Goal: Task Accomplishment & Management: Complete application form

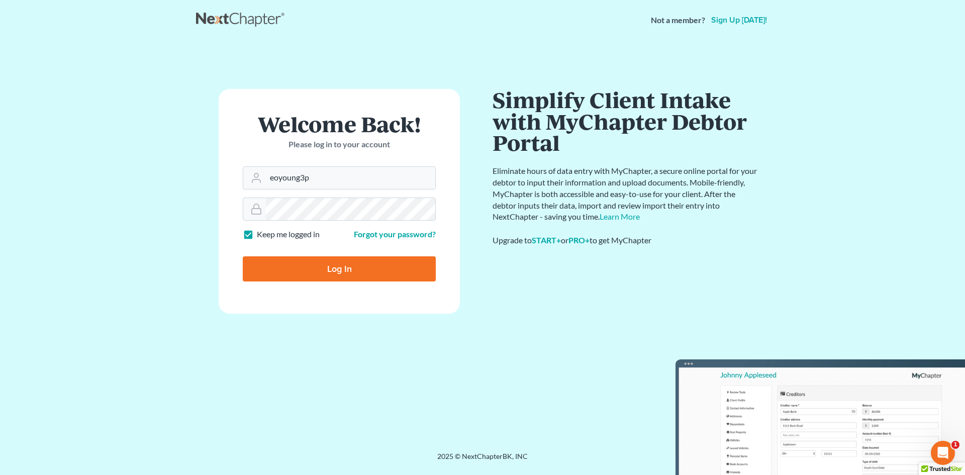
click at [357, 165] on div "Welcome Back! Please log in to your account" at bounding box center [339, 139] width 193 height 53
click at [360, 173] on input "eoyoung3p" at bounding box center [350, 178] width 169 height 22
type input "[EMAIL_ADDRESS][DOMAIN_NAME]"
click at [319, 268] on input "Log In" at bounding box center [339, 268] width 193 height 25
type input "Thinking..."
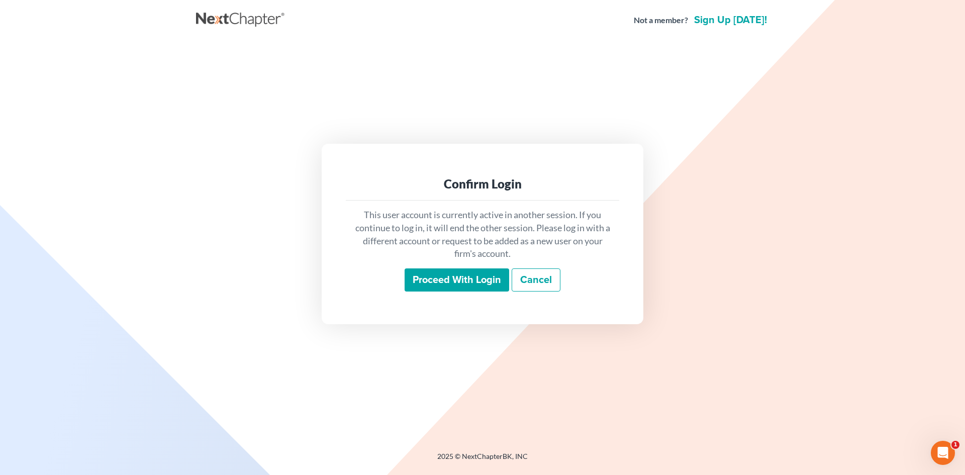
click at [468, 272] on input "Proceed with login" at bounding box center [457, 279] width 105 height 23
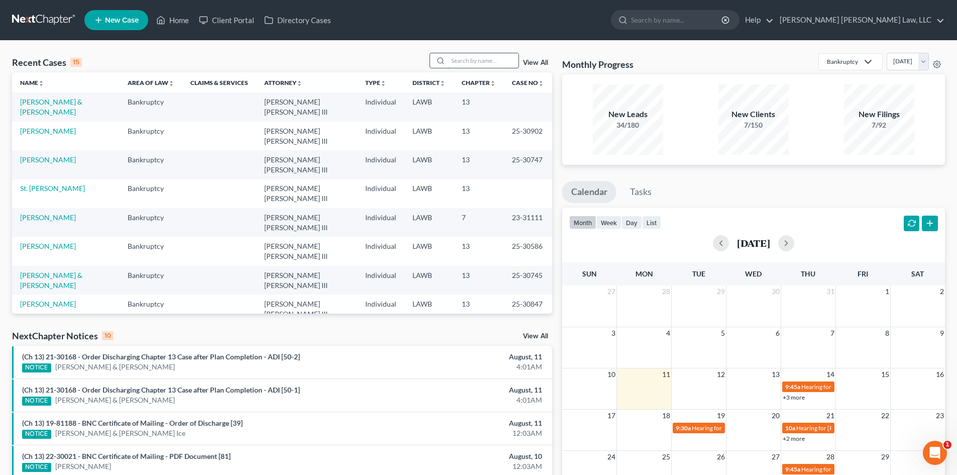
click at [478, 58] on input "search" at bounding box center [483, 60] width 70 height 15
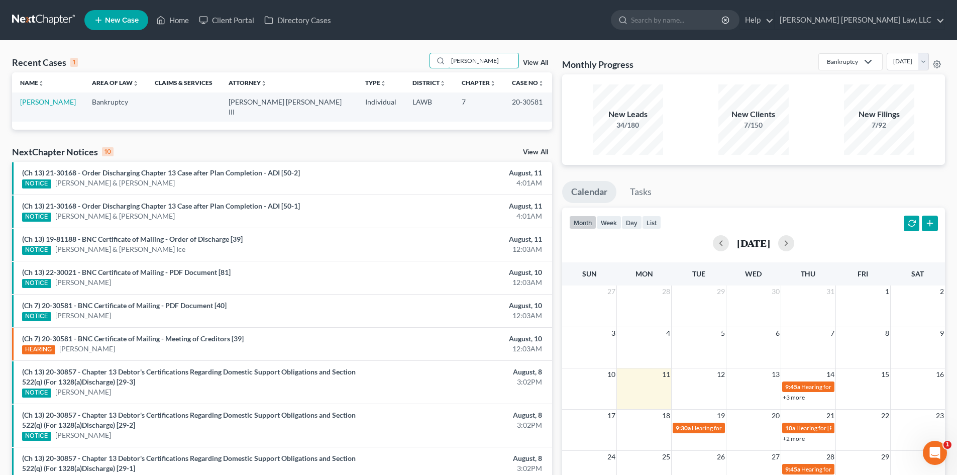
type input "john johnson"
click at [46, 97] on td "Johnson, John" at bounding box center [48, 106] width 72 height 29
click at [47, 104] on link "Johnson, John" at bounding box center [48, 102] width 56 height 9
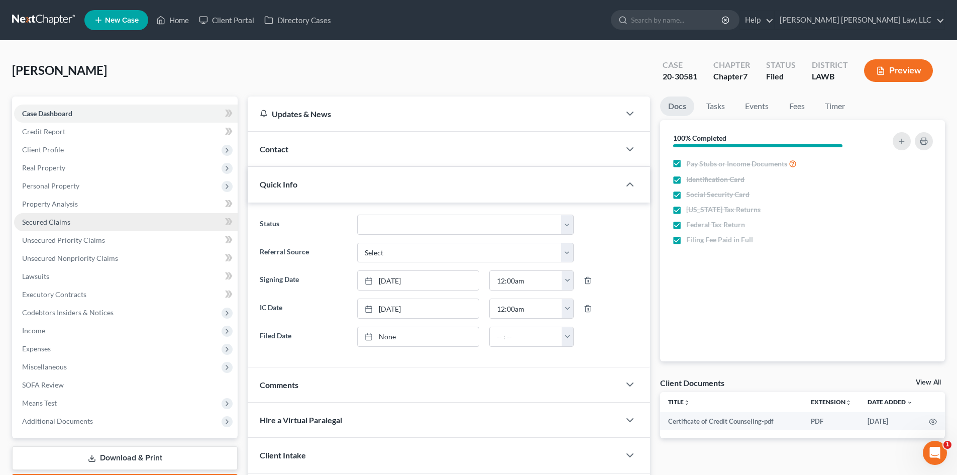
click at [86, 220] on link "Secured Claims" at bounding box center [126, 222] width 224 height 18
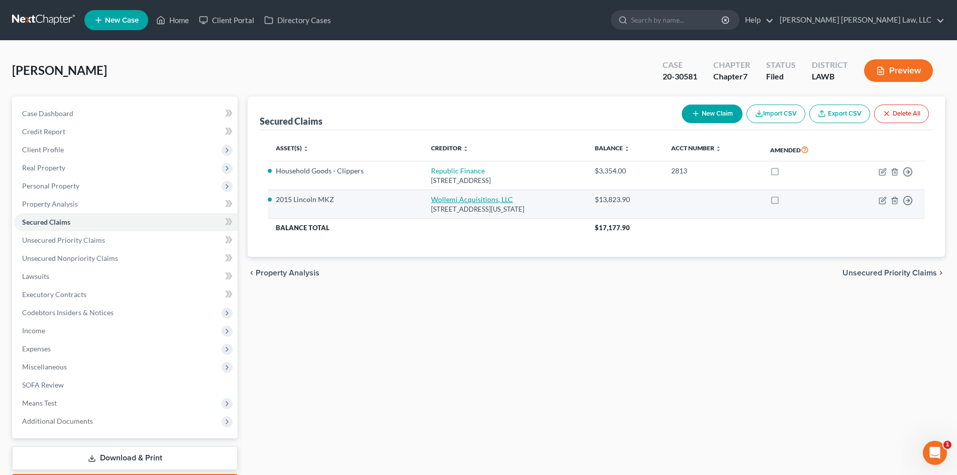
click at [431, 197] on link "Wollemi Acquisitions, LLC" at bounding box center [472, 199] width 82 height 9
select select "37"
select select "2"
select select "0"
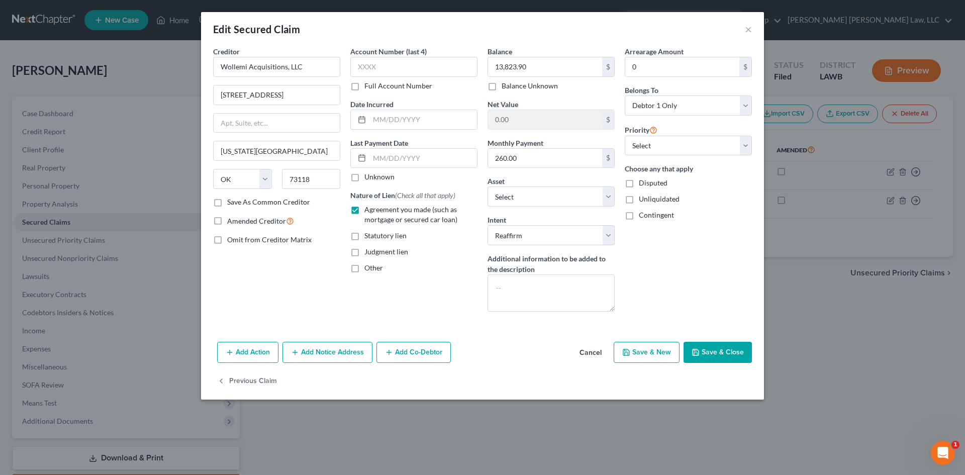
click at [537, 342] on div "Add Action Add Notice Address Add Co-Debtor Cancel Save & New Save & Close" at bounding box center [482, 354] width 563 height 33
click at [700, 348] on icon "button" at bounding box center [696, 352] width 8 height 8
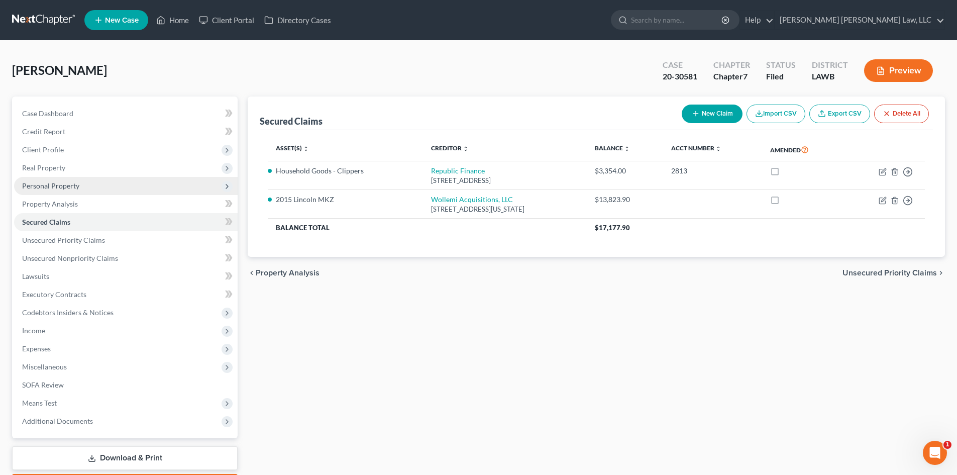
click at [72, 183] on span "Personal Property" at bounding box center [50, 185] width 57 height 9
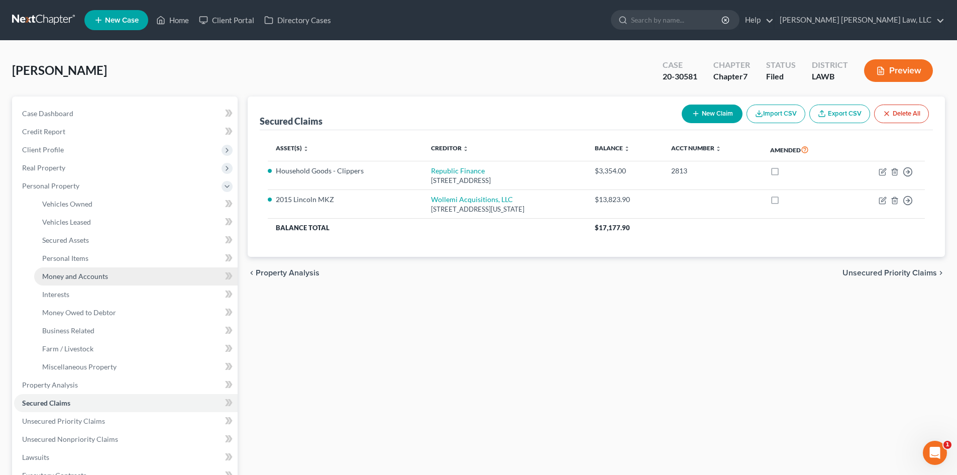
click at [110, 275] on link "Money and Accounts" at bounding box center [136, 276] width 204 height 18
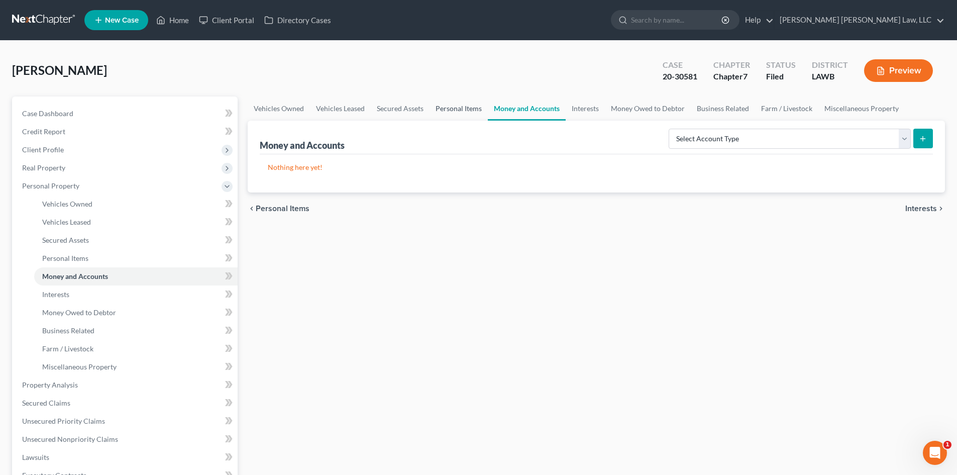
click at [452, 118] on link "Personal Items" at bounding box center [459, 109] width 58 height 24
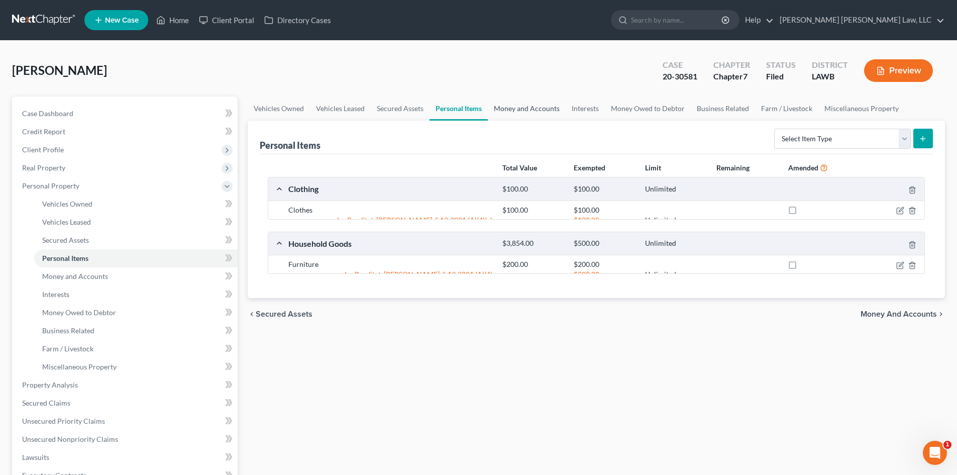
click at [526, 108] on link "Money and Accounts" at bounding box center [527, 109] width 78 height 24
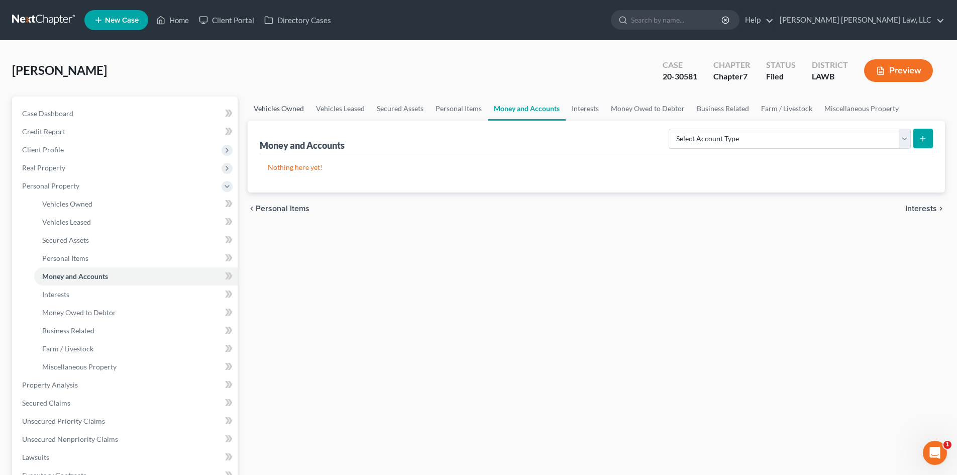
click at [293, 106] on link "Vehicles Owned" at bounding box center [279, 109] width 62 height 24
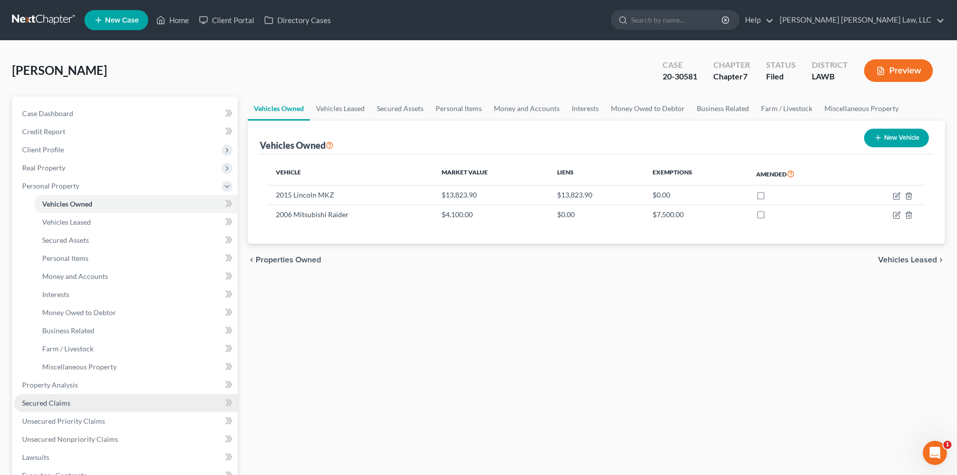
click at [78, 400] on link "Secured Claims" at bounding box center [126, 403] width 224 height 18
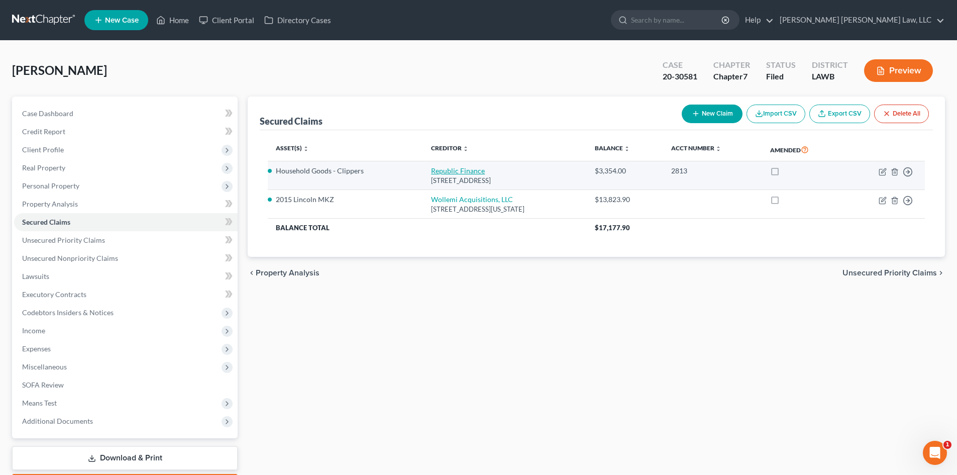
click at [440, 170] on link "Republic Finance" at bounding box center [458, 170] width 54 height 9
select select "19"
select select "0"
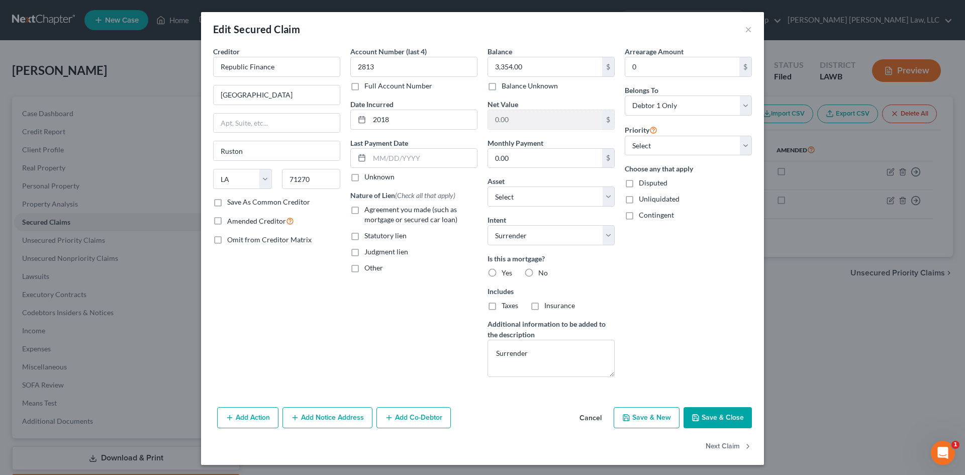
click at [713, 422] on button "Save & Close" at bounding box center [718, 417] width 68 height 21
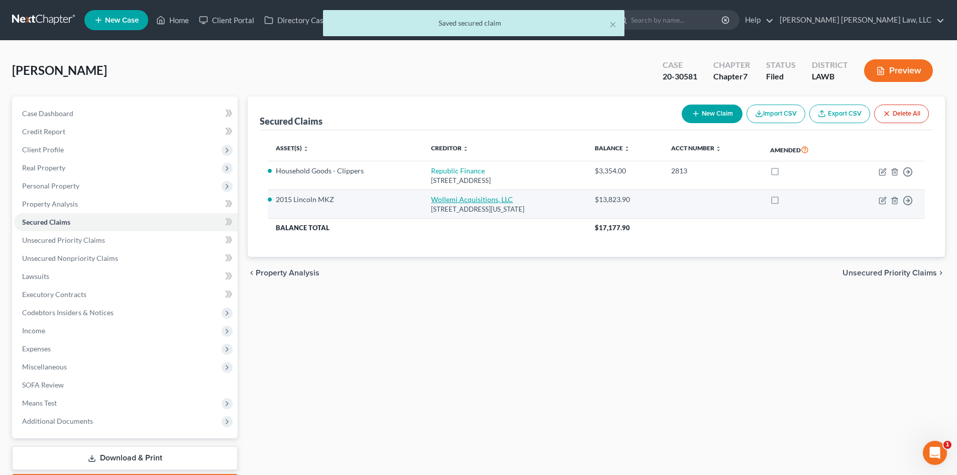
click at [453, 199] on link "Wollemi Acquisitions, LLC" at bounding box center [472, 199] width 82 height 9
select select "37"
select select "2"
select select "0"
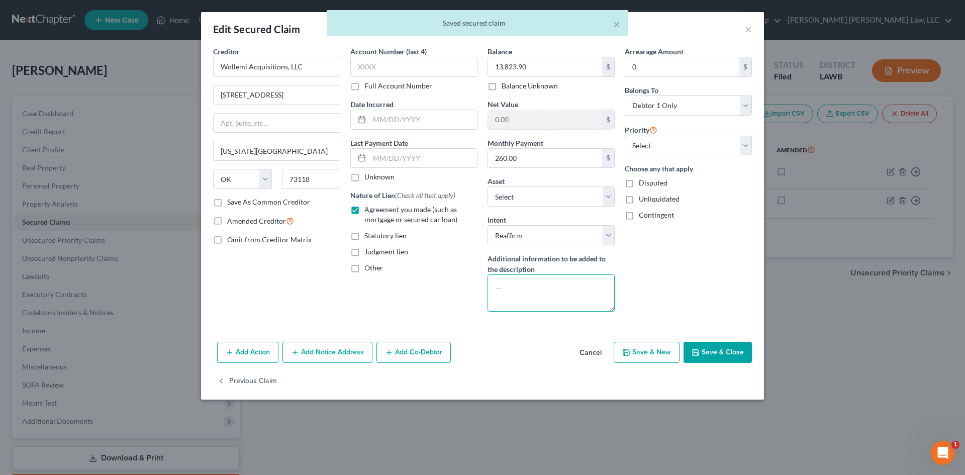
click at [539, 284] on textarea at bounding box center [551, 292] width 127 height 37
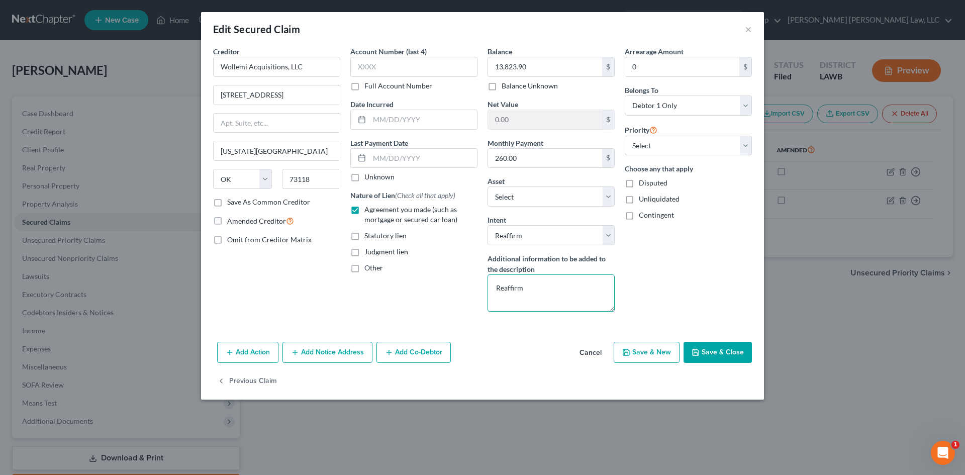
type textarea "Reaffirm"
click at [712, 351] on button "Save & Close" at bounding box center [718, 352] width 68 height 21
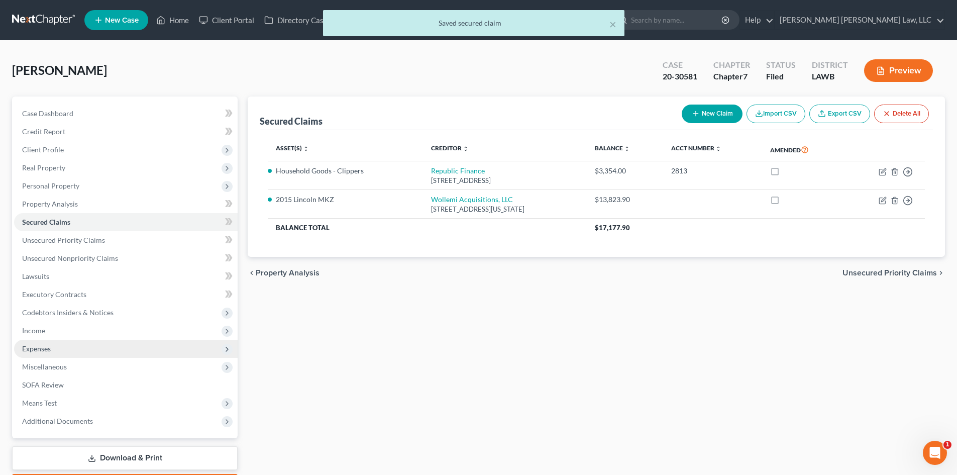
click at [73, 350] on span "Expenses" at bounding box center [126, 349] width 224 height 18
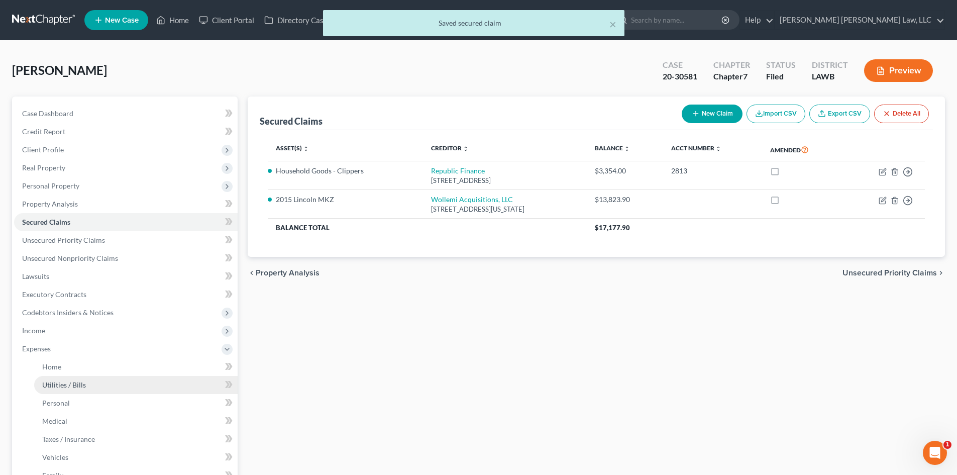
click at [63, 384] on span "Utilities / Bills" at bounding box center [64, 384] width 44 height 9
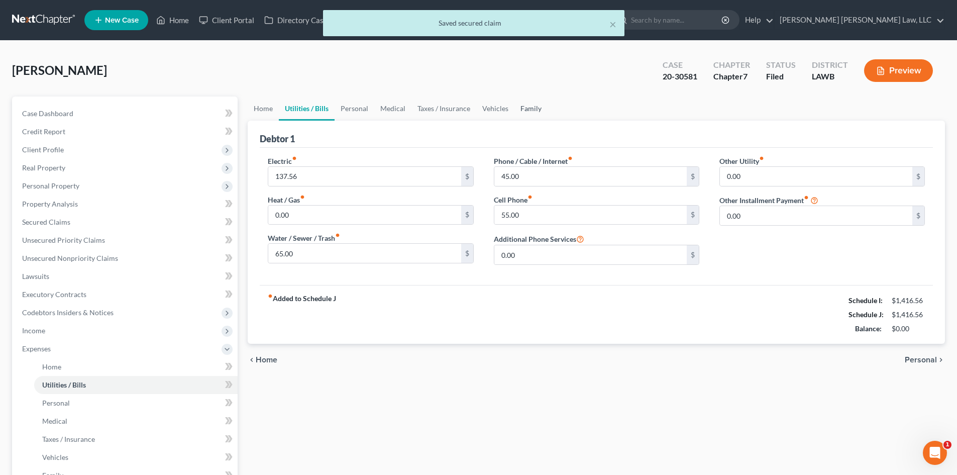
click at [530, 108] on link "Family" at bounding box center [531, 109] width 33 height 24
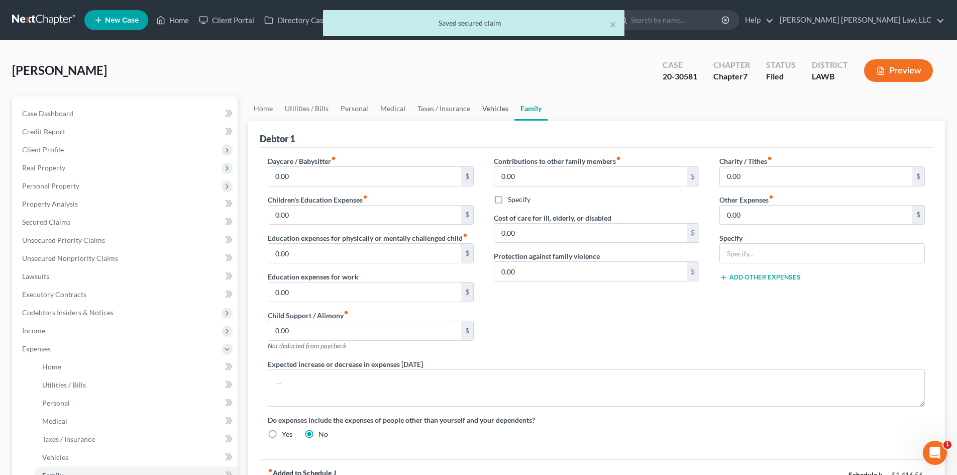
click at [480, 108] on link "Vehicles" at bounding box center [495, 109] width 38 height 24
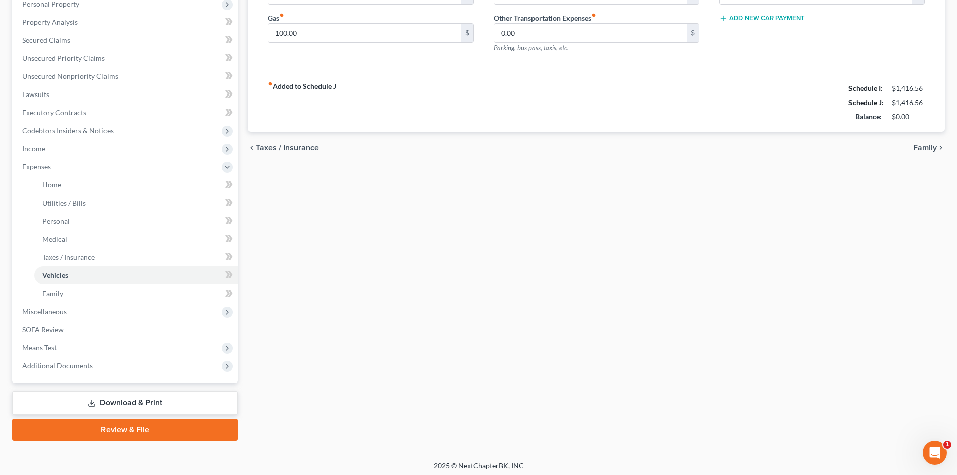
scroll to position [186, 0]
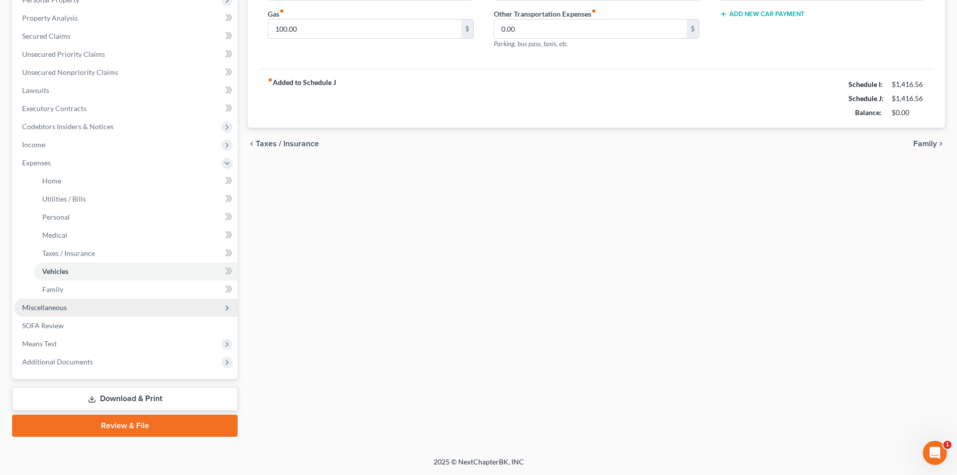
click at [80, 309] on span "Miscellaneous" at bounding box center [126, 308] width 224 height 18
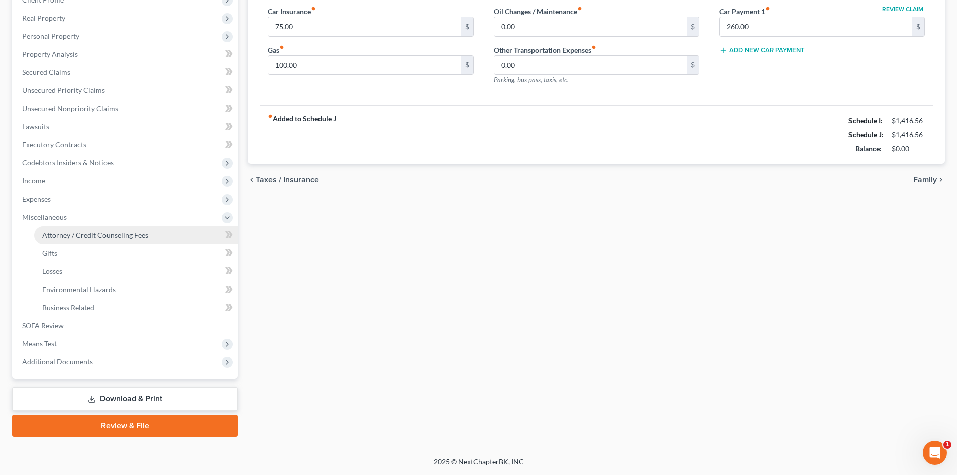
click at [159, 236] on link "Attorney / Credit Counseling Fees" at bounding box center [136, 235] width 204 height 18
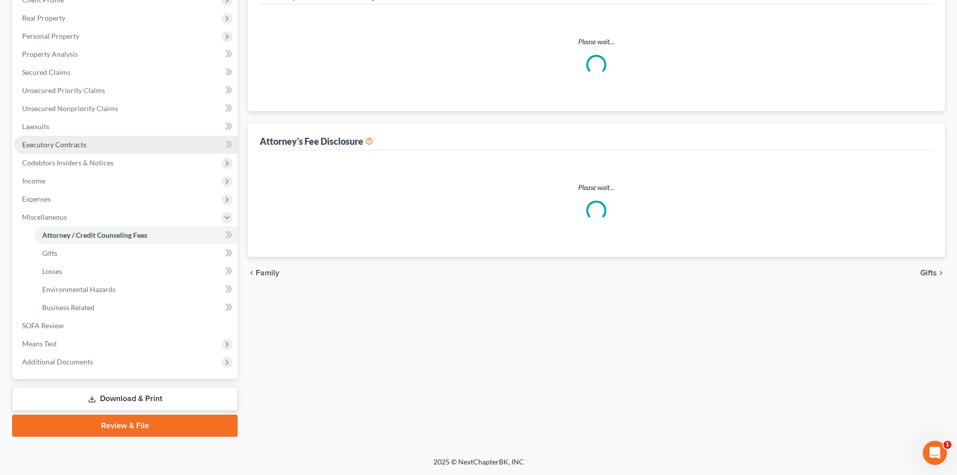
scroll to position [25, 0]
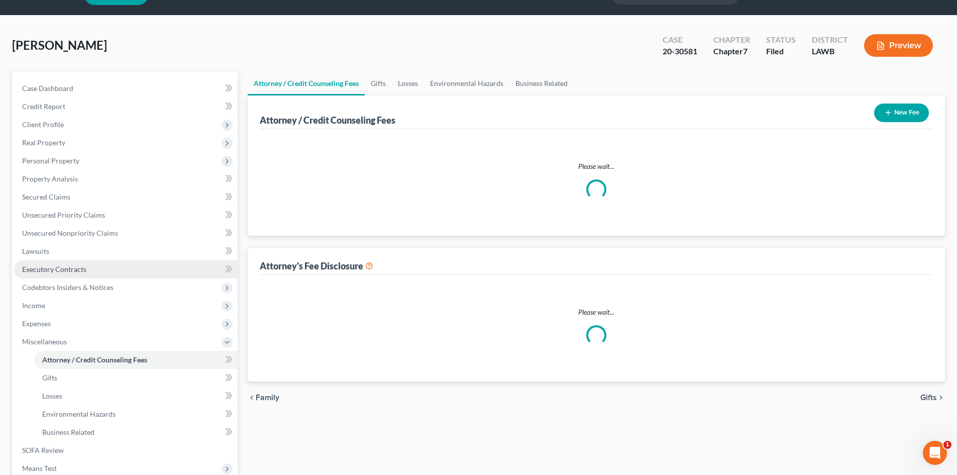
select select "2"
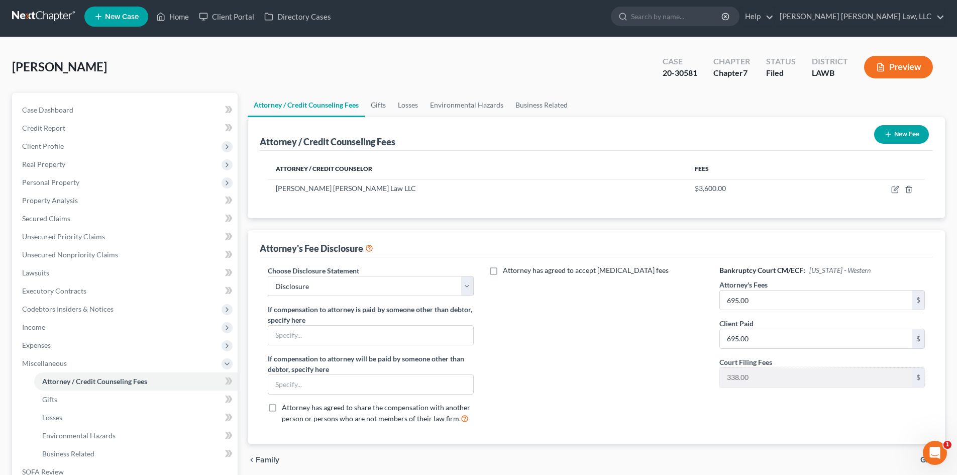
scroll to position [150, 0]
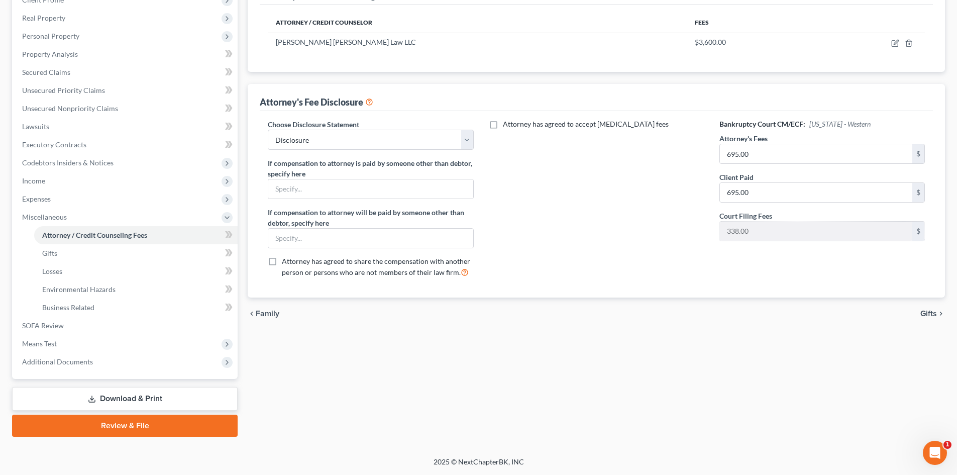
click at [139, 401] on link "Download & Print" at bounding box center [125, 399] width 226 height 24
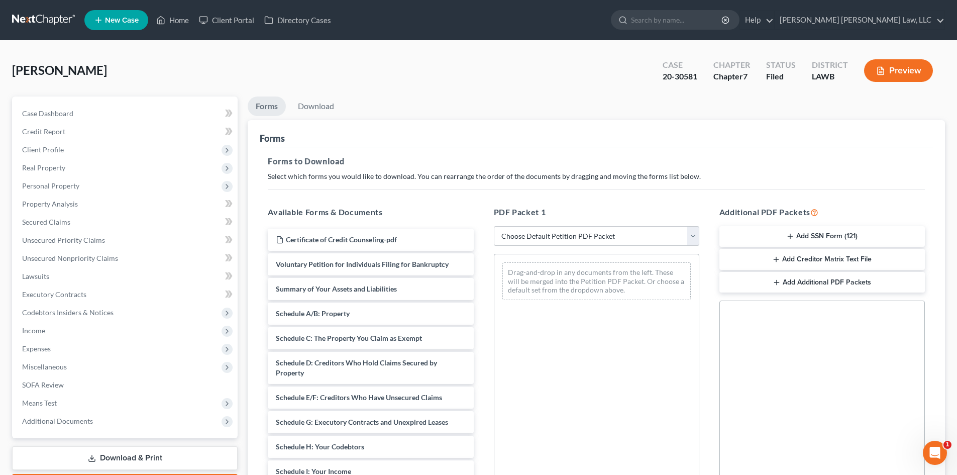
drag, startPoint x: 624, startPoint y: 232, endPoint x: 618, endPoint y: 232, distance: 6.0
click at [624, 232] on select "Choose Default Petition PDF Packet Complete Bankruptcy Petition (all forms and …" at bounding box center [597, 236] width 206 height 20
select select "2"
click at [494, 226] on select "Choose Default Petition PDF Packet Complete Bankruptcy Petition (all forms and …" at bounding box center [597, 236] width 206 height 20
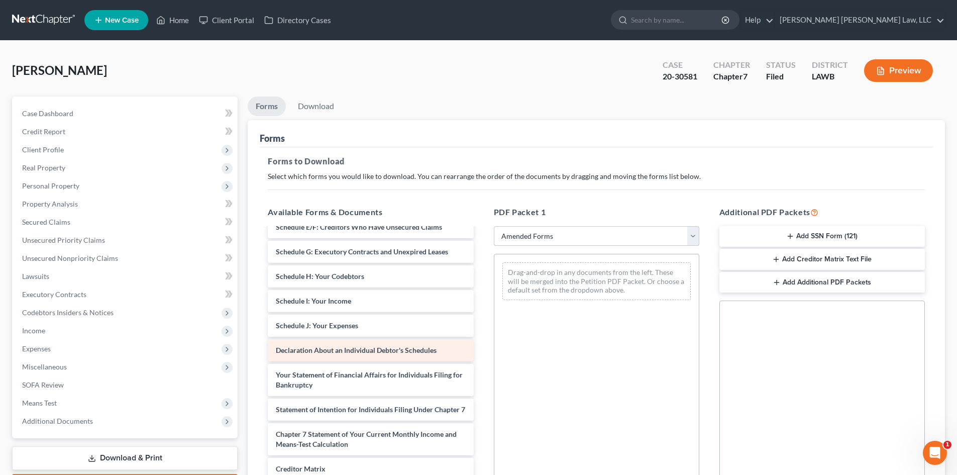
scroll to position [151, 0]
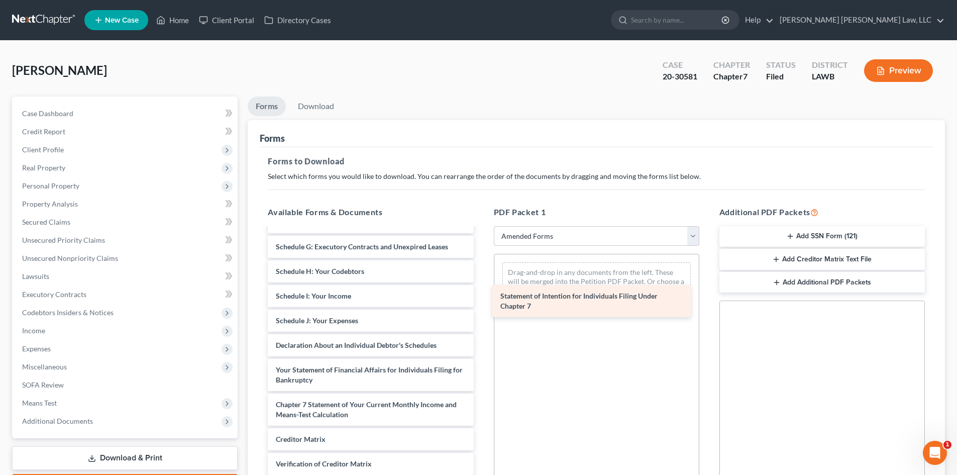
drag, startPoint x: 343, startPoint y: 410, endPoint x: 573, endPoint y: 299, distance: 256.3
click at [482, 299] on div "Statement of Intention for Individuals Filing Under Chapter 7 Voluntary Petitio…" at bounding box center [371, 306] width 222 height 456
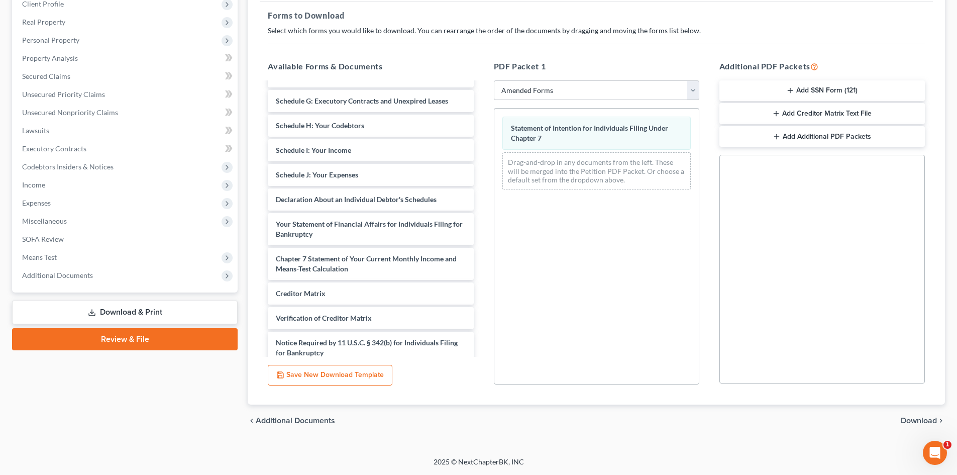
click at [922, 423] on span "Download" at bounding box center [919, 421] width 36 height 8
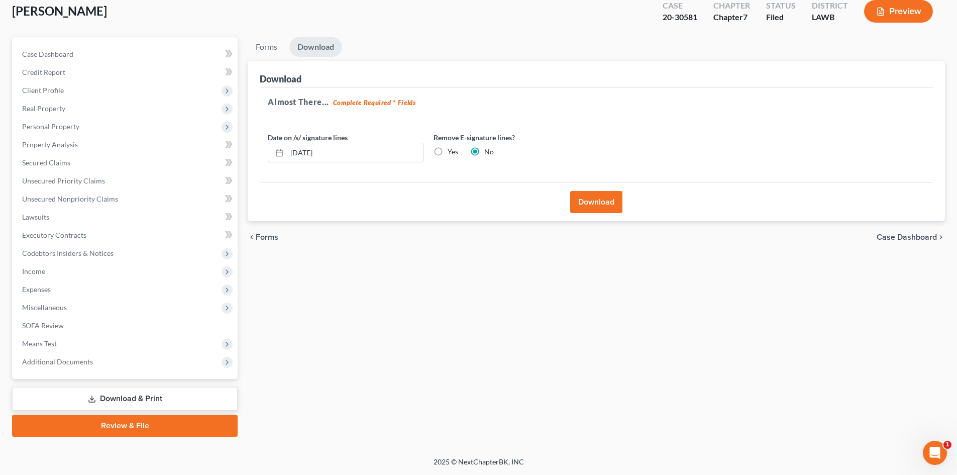
scroll to position [59, 0]
click at [606, 208] on button "Download" at bounding box center [596, 202] width 52 height 22
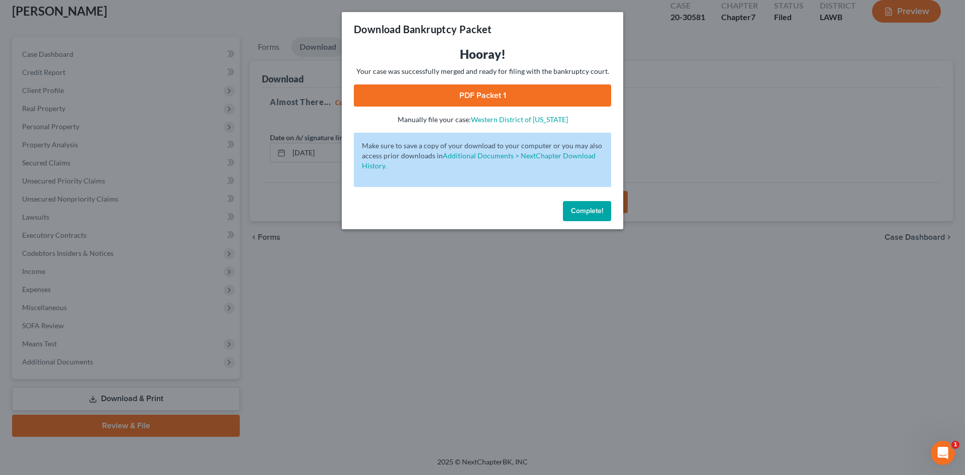
click at [549, 95] on link "PDF Packet 1" at bounding box center [482, 95] width 257 height 22
click at [595, 210] on span "Complete!" at bounding box center [587, 211] width 32 height 9
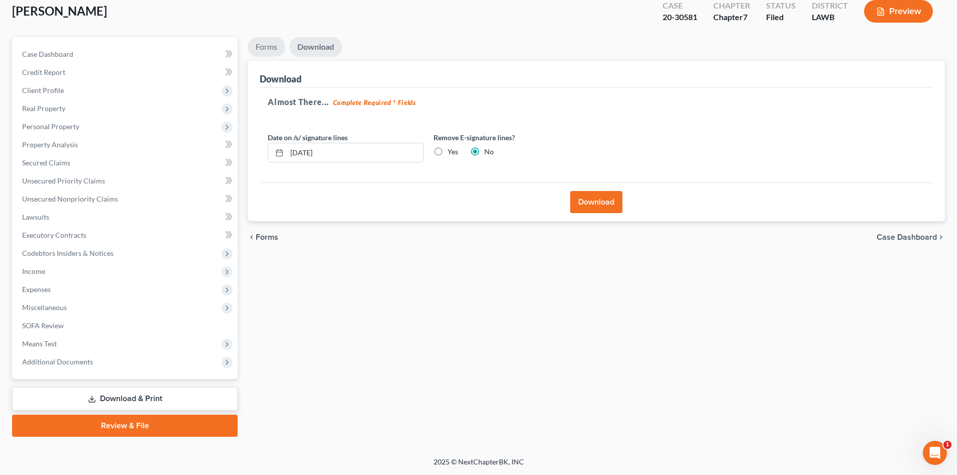
click at [261, 44] on link "Forms" at bounding box center [267, 47] width 38 height 20
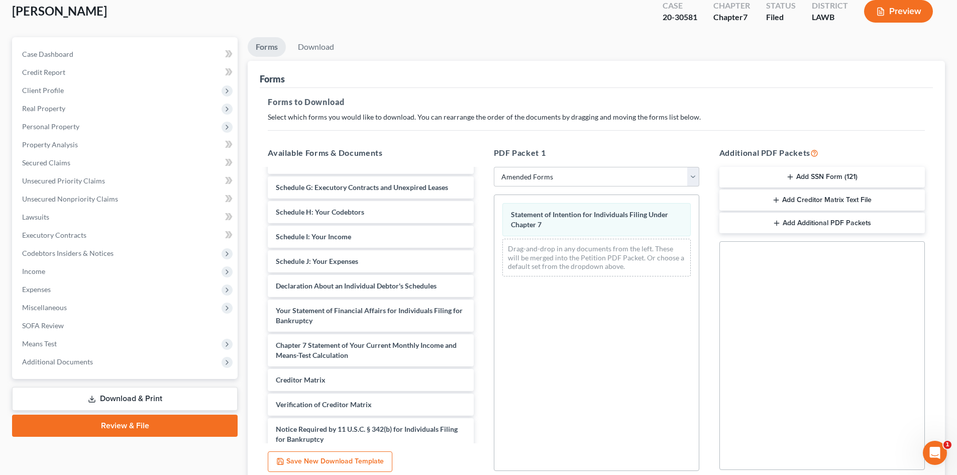
click at [588, 164] on div "PDF Packet 1 Choose Default Petition PDF Packet Complete Bankruptcy Petition (a…" at bounding box center [597, 309] width 226 height 341
click at [582, 175] on select "Choose Default Petition PDF Packet Complete Bankruptcy Petition (all forms and …" at bounding box center [597, 177] width 206 height 20
select select
click at [494, 167] on select "Choose Default Petition PDF Packet Complete Bankruptcy Petition (all forms and …" at bounding box center [597, 177] width 206 height 20
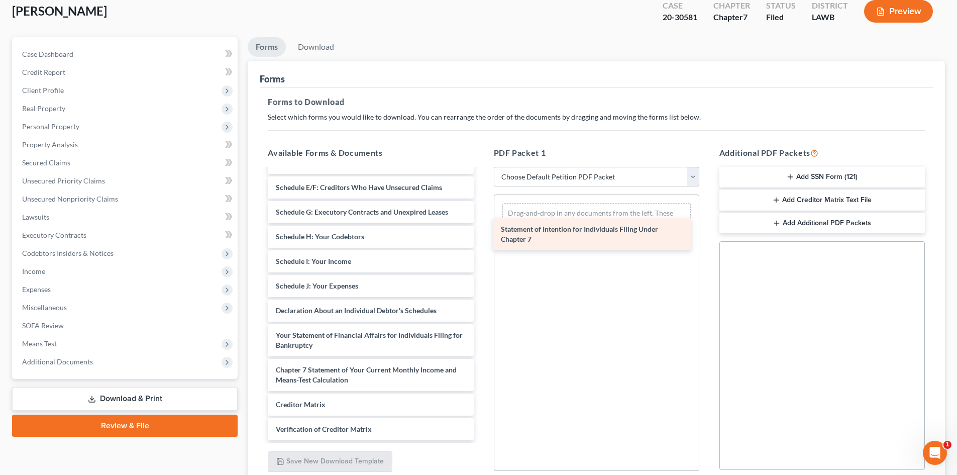
drag, startPoint x: 339, startPoint y: 371, endPoint x: 569, endPoint y: 212, distance: 280.2
click at [482, 219] on div "Statement of Intention for Individuals Filing Under Chapter 7 Certificate of Cr…" at bounding box center [371, 259] width 222 height 481
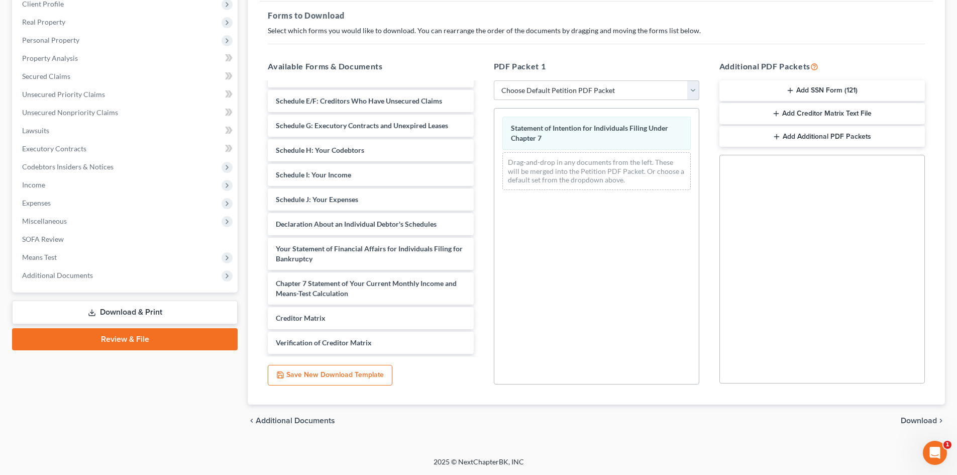
click at [924, 419] on span "Download" at bounding box center [919, 421] width 36 height 8
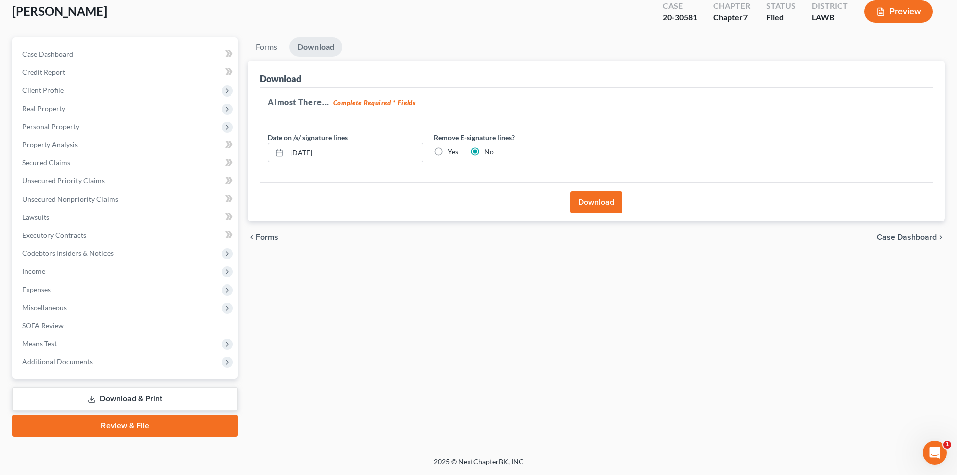
click at [607, 201] on button "Download" at bounding box center [596, 202] width 52 height 22
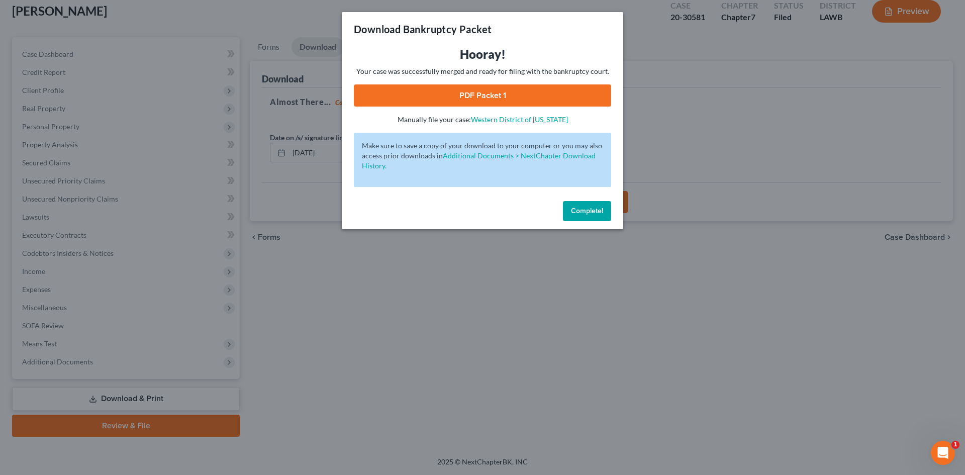
click at [421, 86] on link "PDF Packet 1" at bounding box center [482, 95] width 257 height 22
click at [574, 217] on button "Complete!" at bounding box center [587, 211] width 48 height 20
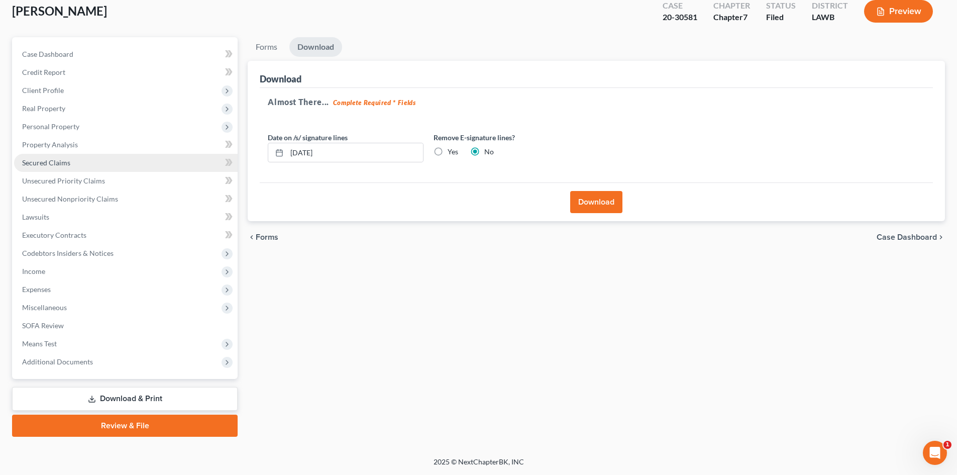
click at [98, 159] on link "Secured Claims" at bounding box center [126, 163] width 224 height 18
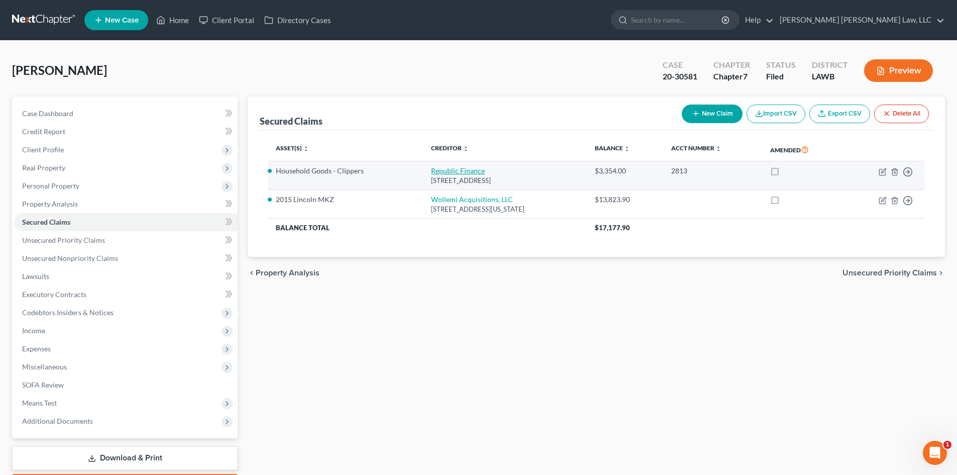
click at [438, 166] on td "Republic Finance 1412 Farmerville Hwy Ste, Ruston, LA 71270" at bounding box center [504, 175] width 163 height 29
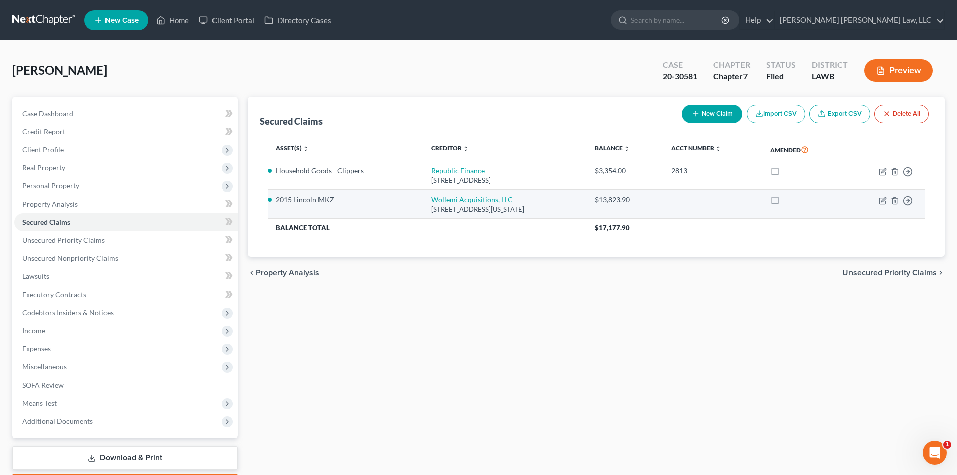
click at [439, 193] on td "Wollemi Acquisitions, LLC 4515 N. Santa Fe Ave, Dept APS, Oklahoma City, OK 731…" at bounding box center [504, 204] width 163 height 29
click at [441, 199] on link "Wollemi Acquisitions, LLC" at bounding box center [472, 199] width 82 height 9
select select "37"
select select "2"
select select "0"
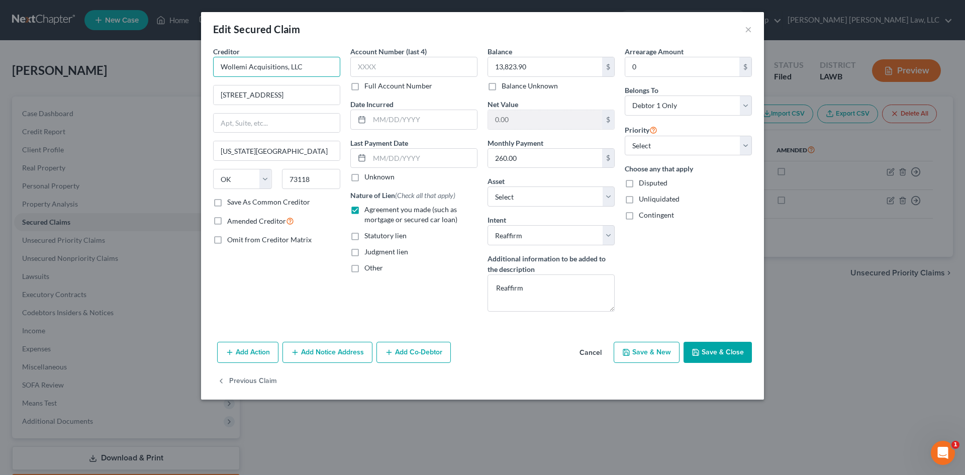
click at [311, 66] on input "Wollemi Acquisitions, LLC" at bounding box center [276, 67] width 127 height 20
click at [295, 69] on input "Santander" at bounding box center [276, 67] width 127 height 20
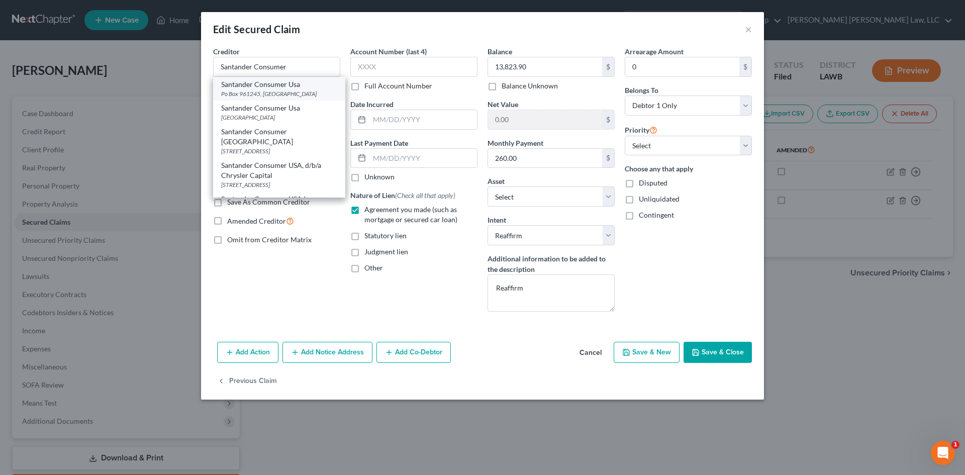
click at [288, 91] on div "Po Box 961245, Ft Worth, TX 76161" at bounding box center [279, 93] width 116 height 9
type input "Santander Consumer Usa"
type input "Po Box 961245"
type input "Ft Worth"
select select "45"
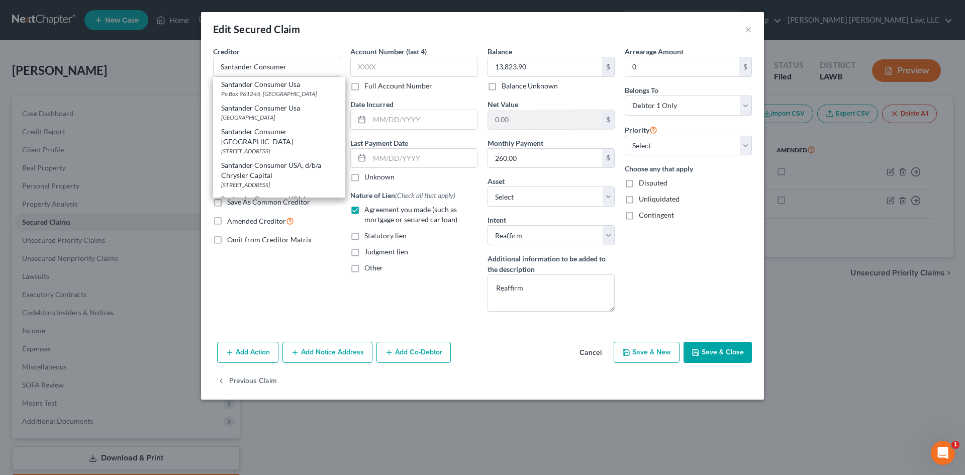
type input "76161"
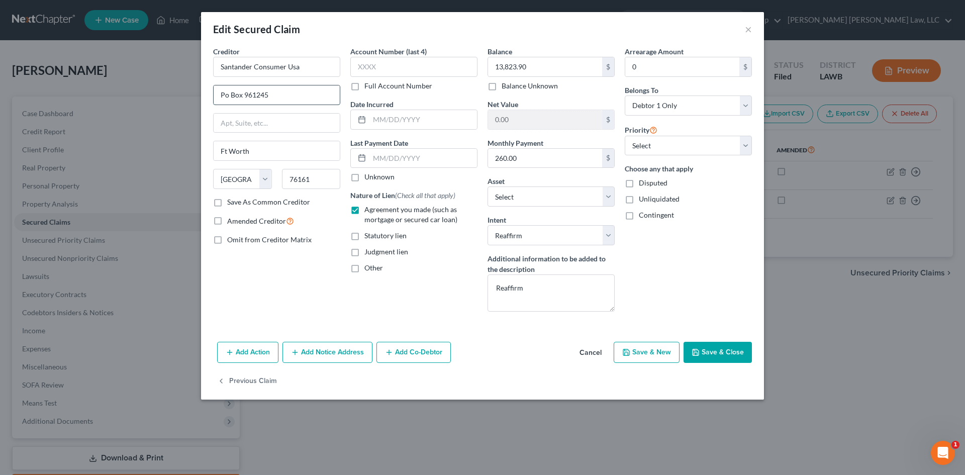
click at [283, 87] on input "Po Box 961245" at bounding box center [277, 94] width 126 height 19
type input "Po Box 961288"
click at [302, 262] on div "Creditor * Santander Consumer Usa Po Box 961288 Ft Worth State AL AK AR AZ CA C…" at bounding box center [276, 182] width 137 height 273
click at [727, 356] on button "Save & Close" at bounding box center [718, 352] width 68 height 21
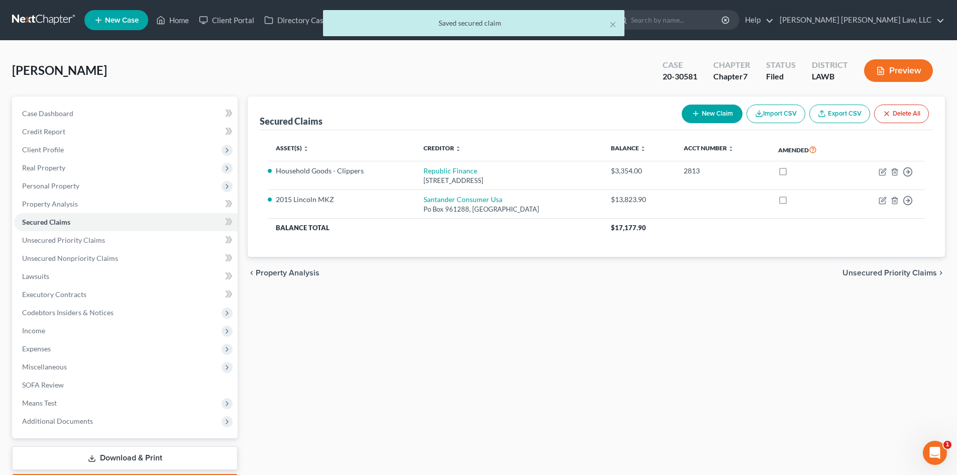
click at [168, 446] on div "Case Dashboard Payments Invoices Payments Payments Credit Report Client Profile" at bounding box center [125, 297] width 236 height 400
click at [172, 451] on link "Download & Print" at bounding box center [125, 458] width 226 height 24
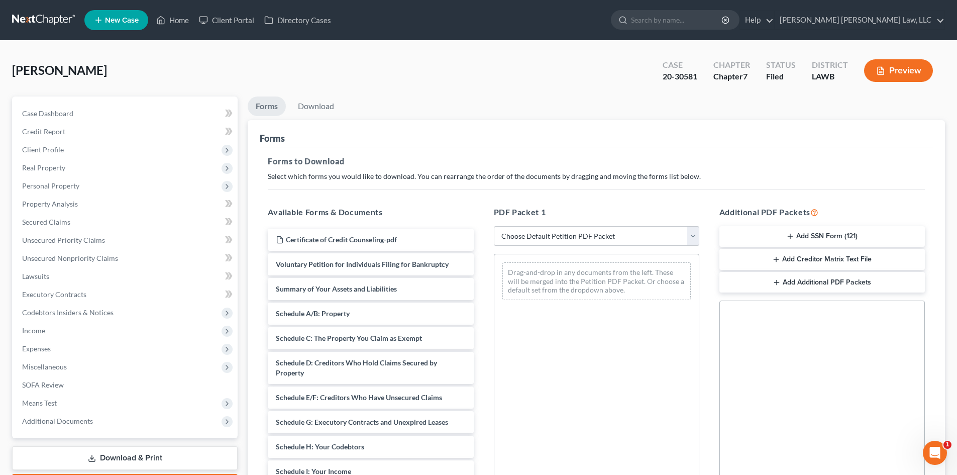
click at [604, 238] on select "Choose Default Petition PDF Packet Complete Bankruptcy Petition (all forms and …" at bounding box center [597, 236] width 206 height 20
click at [494, 226] on select "Choose Default Petition PDF Packet Complete Bankruptcy Petition (all forms and …" at bounding box center [597, 236] width 206 height 20
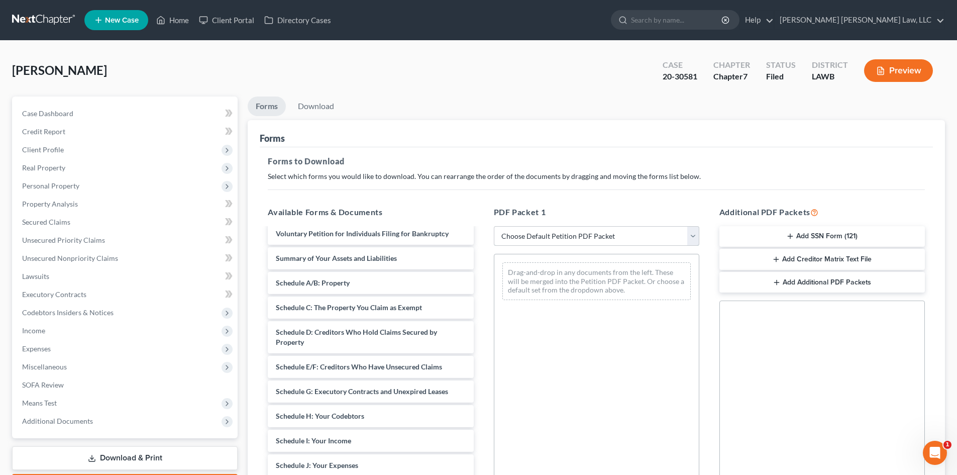
scroll to position [151, 0]
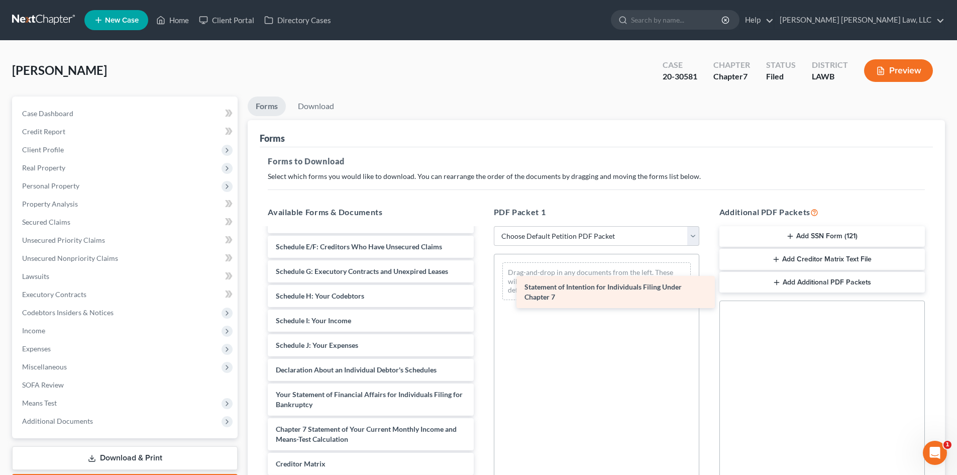
drag, startPoint x: 338, startPoint y: 436, endPoint x: 577, endPoint y: 274, distance: 288.3
click at [482, 279] on div "Statement of Intention for Individuals Filing Under Chapter 7 Certificate of Cr…" at bounding box center [371, 318] width 222 height 481
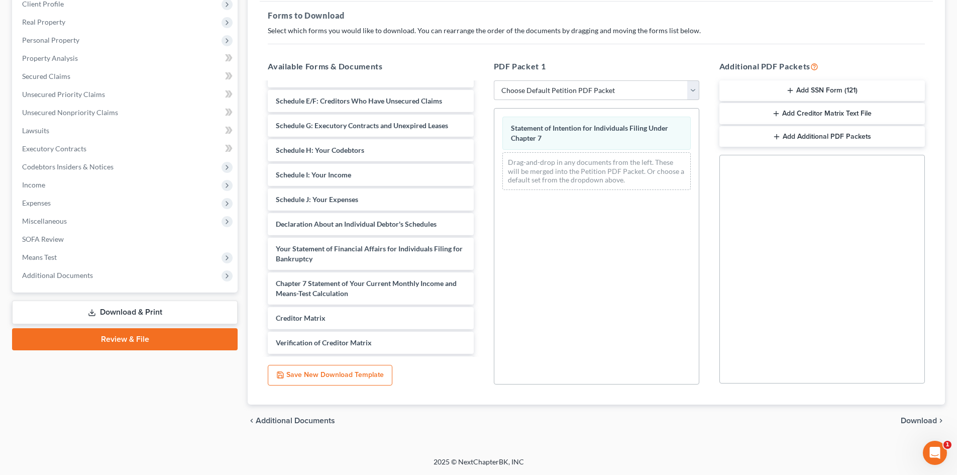
click at [906, 420] on span "Download" at bounding box center [919, 421] width 36 height 8
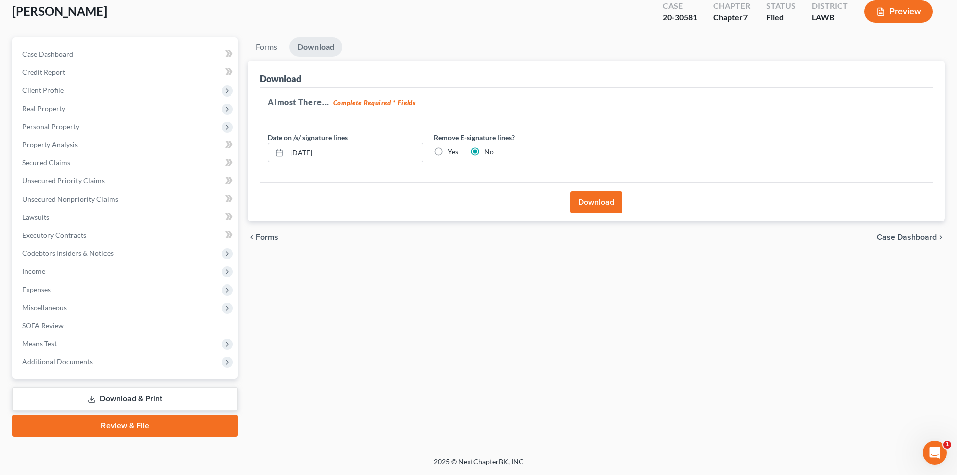
scroll to position [59, 0]
click at [606, 212] on button "Download" at bounding box center [596, 202] width 52 height 22
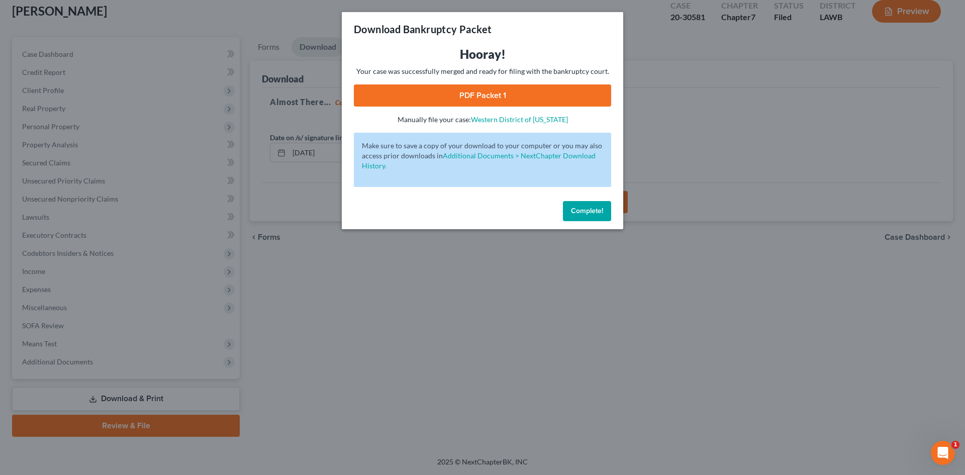
click at [560, 100] on link "PDF Packet 1" at bounding box center [482, 95] width 257 height 22
click at [576, 200] on div "Complete!" at bounding box center [482, 213] width 281 height 32
click at [574, 212] on span "Complete!" at bounding box center [587, 211] width 32 height 9
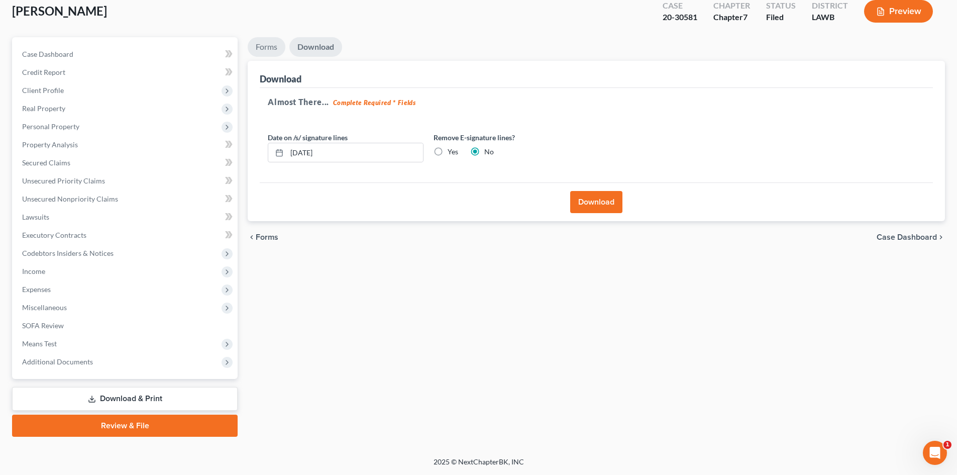
click at [273, 40] on link "Forms" at bounding box center [267, 47] width 38 height 20
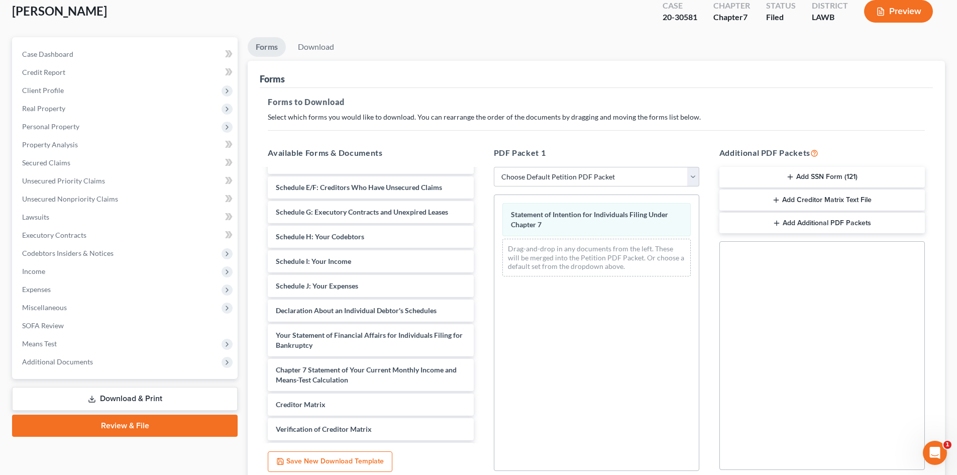
click at [545, 162] on div "PDF Packet 1 Choose Default Petition PDF Packet Complete Bankruptcy Petition (a…" at bounding box center [597, 309] width 226 height 341
click at [541, 171] on select "Choose Default Petition PDF Packet Complete Bankruptcy Petition (all forms and …" at bounding box center [597, 177] width 206 height 20
select select "2"
click at [494, 167] on select "Choose Default Petition PDF Packet Complete Bankruptcy Petition (all forms and …" at bounding box center [597, 177] width 206 height 20
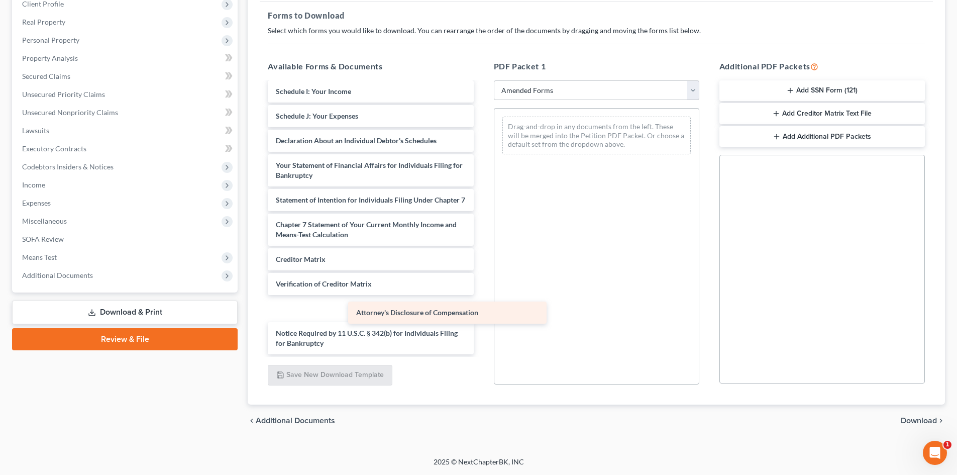
scroll to position [195, 0]
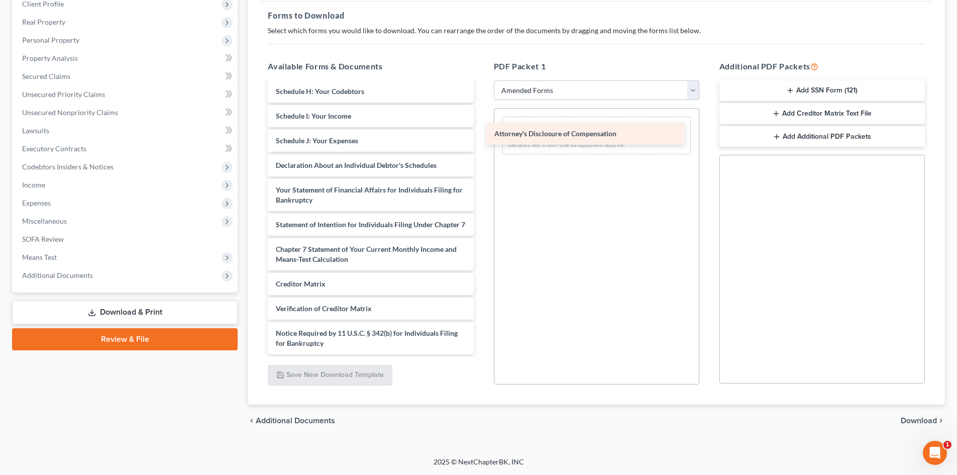
drag, startPoint x: 368, startPoint y: 340, endPoint x: 592, endPoint y: 127, distance: 308.2
click at [482, 128] on div "Attorney's Disclosure of Compensation Voluntary Petition for Individuals Filing…" at bounding box center [371, 126] width 222 height 456
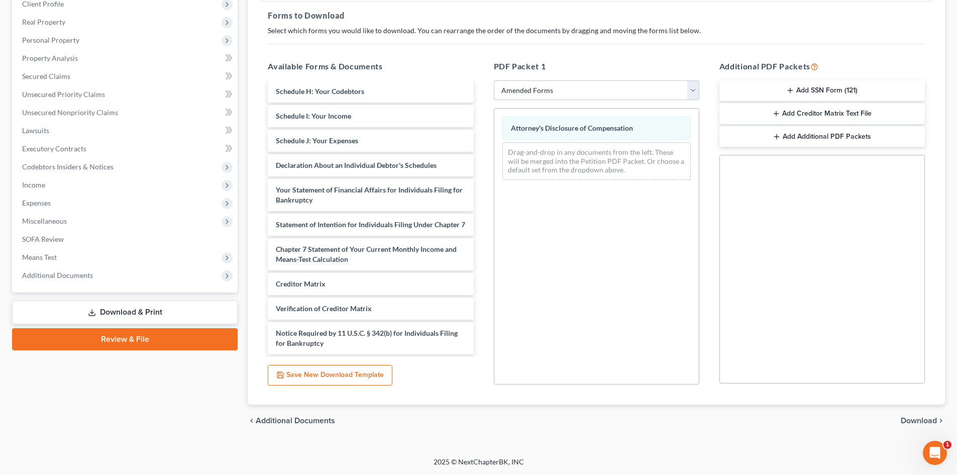
click at [916, 426] on div "chevron_left Additional Documents Download chevron_right" at bounding box center [597, 421] width 698 height 32
click at [916, 418] on span "Download" at bounding box center [919, 421] width 36 height 8
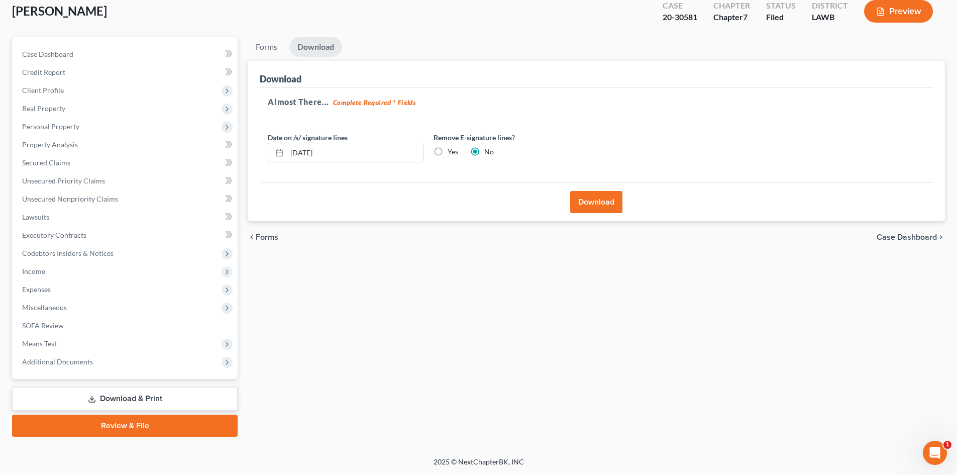
scroll to position [59, 0]
click at [618, 205] on button "Download" at bounding box center [596, 202] width 52 height 22
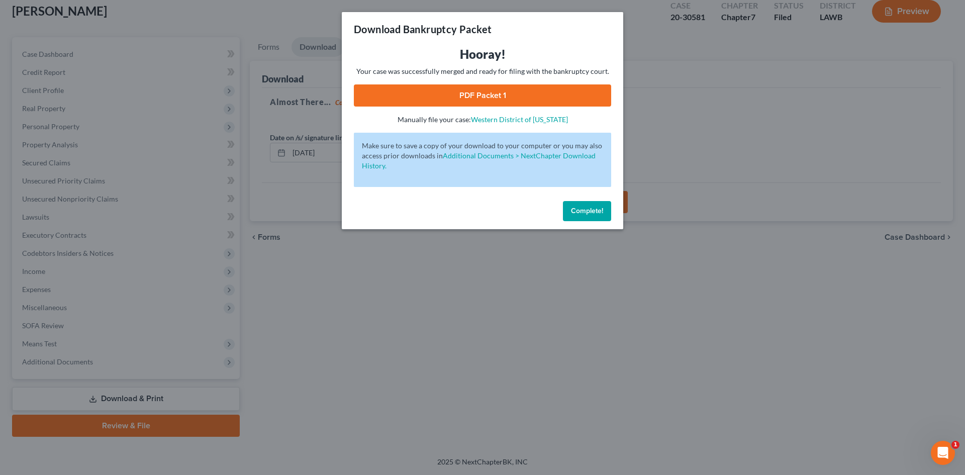
click at [515, 88] on link "PDF Packet 1" at bounding box center [482, 95] width 257 height 22
click at [592, 212] on span "Complete!" at bounding box center [587, 211] width 32 height 9
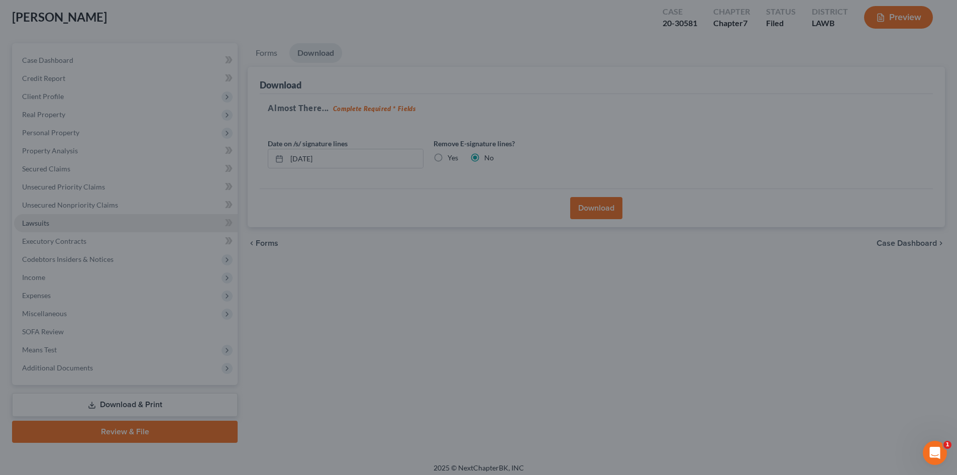
scroll to position [0, 0]
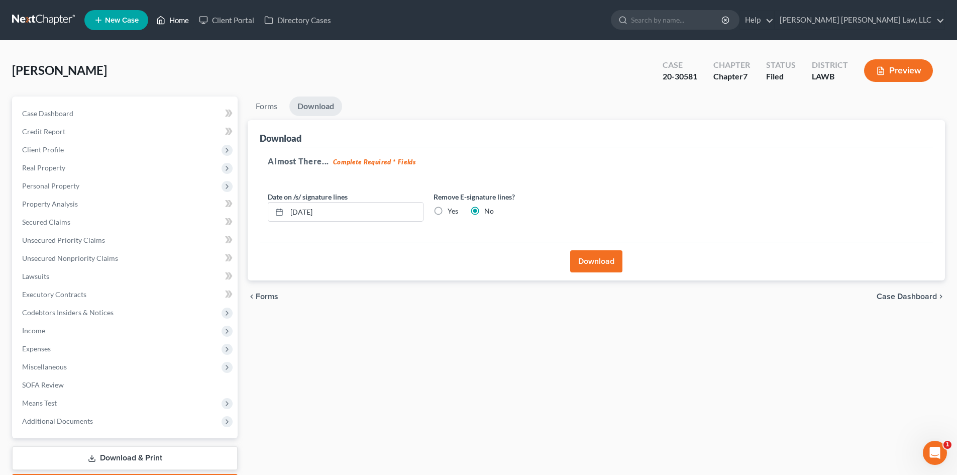
click at [172, 19] on link "Home" at bounding box center [172, 20] width 43 height 18
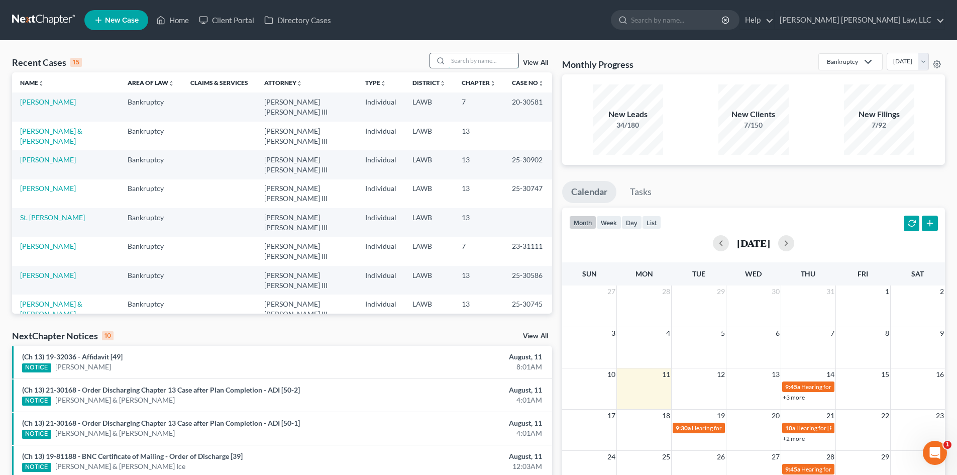
click at [492, 55] on input "search" at bounding box center [483, 60] width 70 height 15
type input "tiffany"
click at [53, 100] on link "White, Tiffany" at bounding box center [48, 102] width 56 height 9
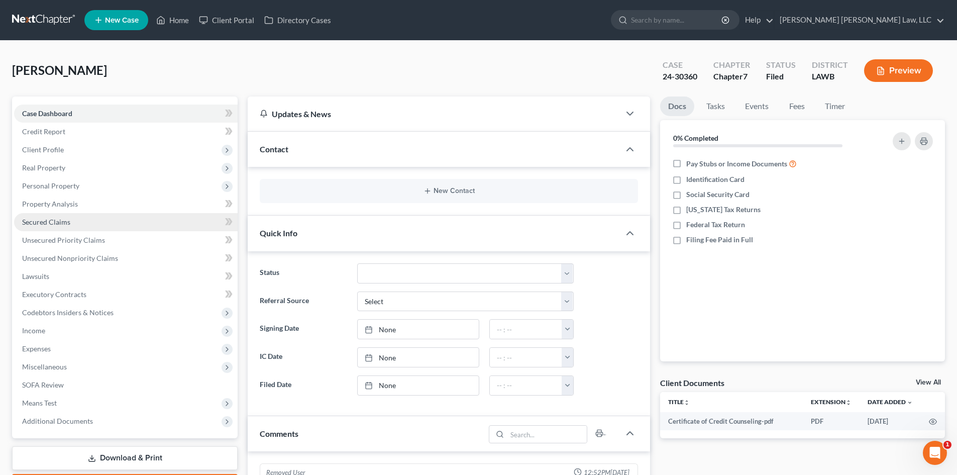
click at [85, 225] on link "Secured Claims" at bounding box center [126, 222] width 224 height 18
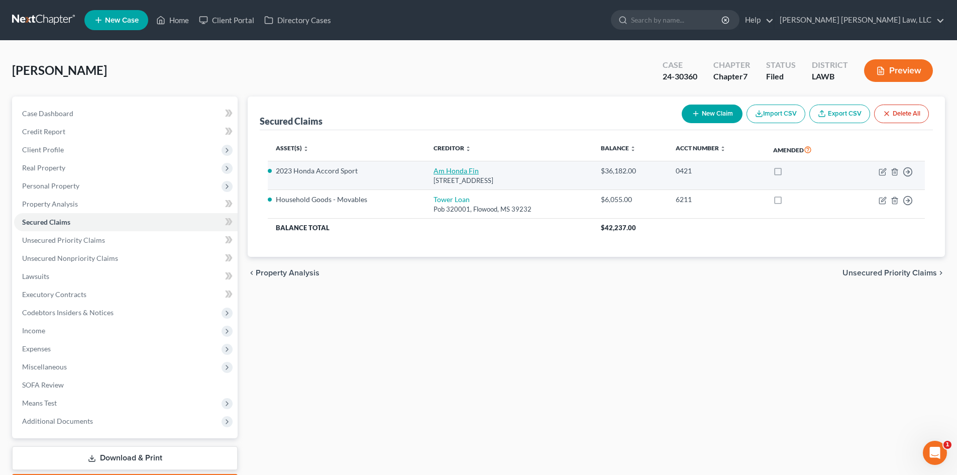
click at [446, 170] on link "Am Honda Fin" at bounding box center [456, 170] width 45 height 9
select select "10"
select select "0"
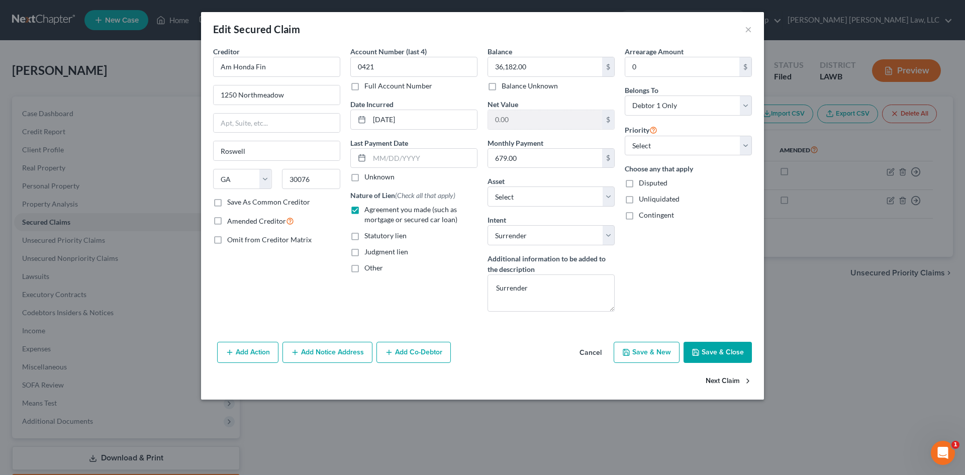
click at [715, 390] on button "Next Claim" at bounding box center [729, 381] width 46 height 21
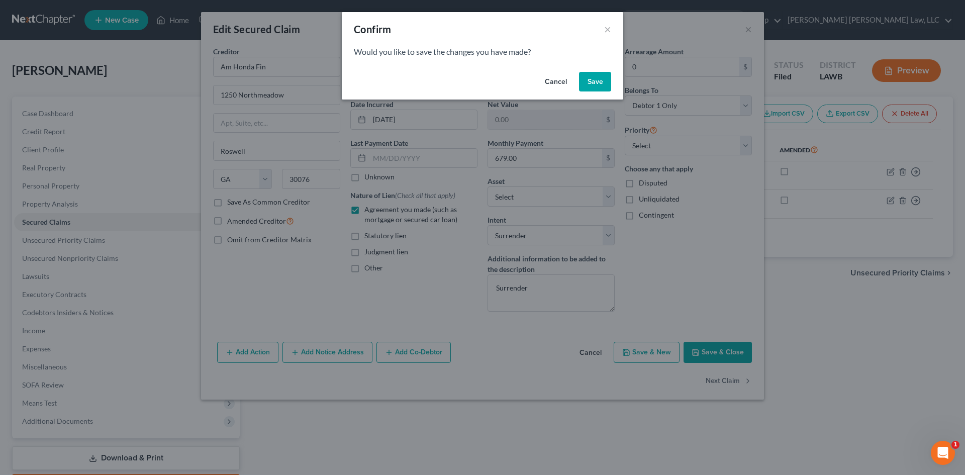
click at [597, 87] on button "Save" at bounding box center [595, 82] width 32 height 20
select select "25"
select select "0"
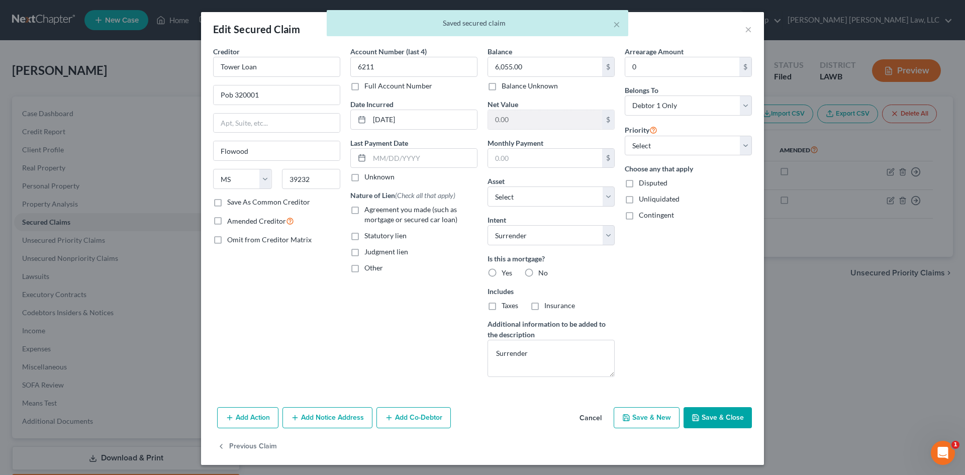
click at [714, 416] on button "Save & Close" at bounding box center [718, 417] width 68 height 21
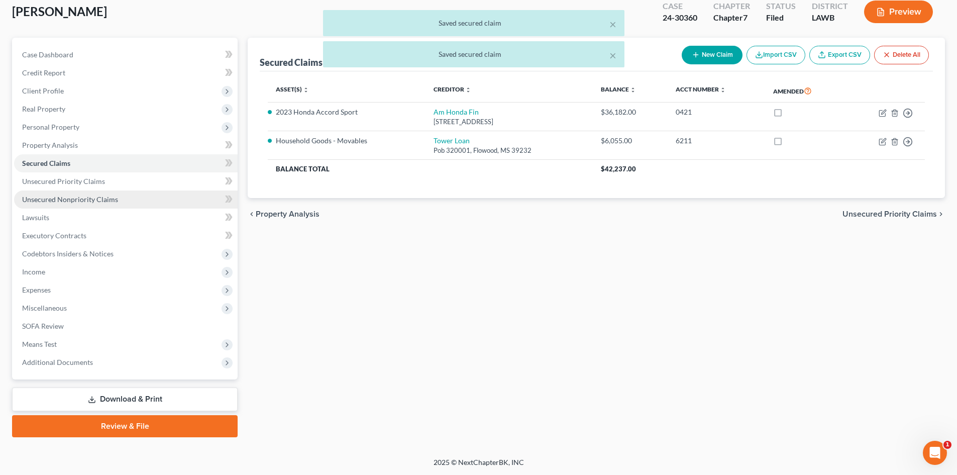
scroll to position [59, 0]
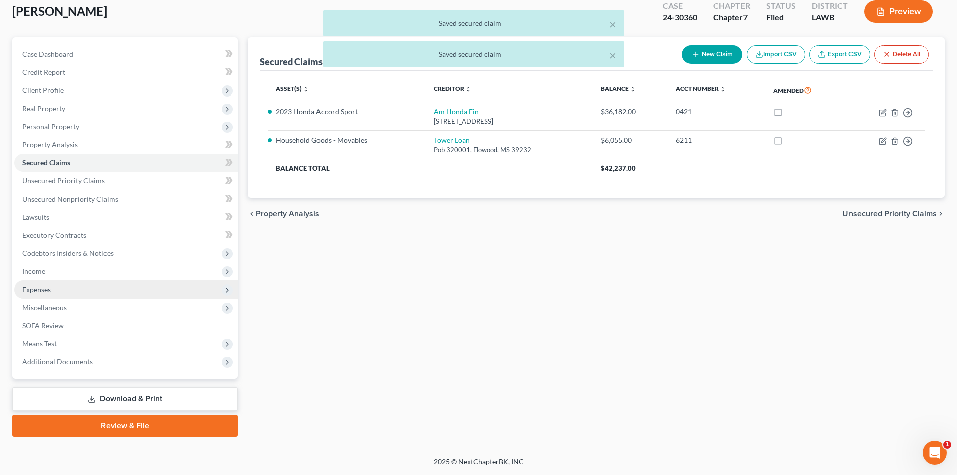
click at [99, 286] on span "Expenses" at bounding box center [126, 289] width 224 height 18
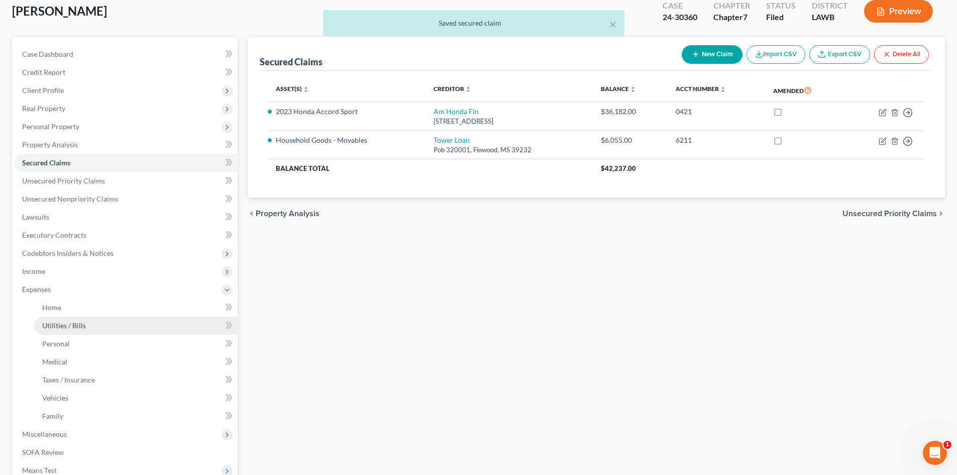
click at [94, 318] on link "Utilities / Bills" at bounding box center [136, 326] width 204 height 18
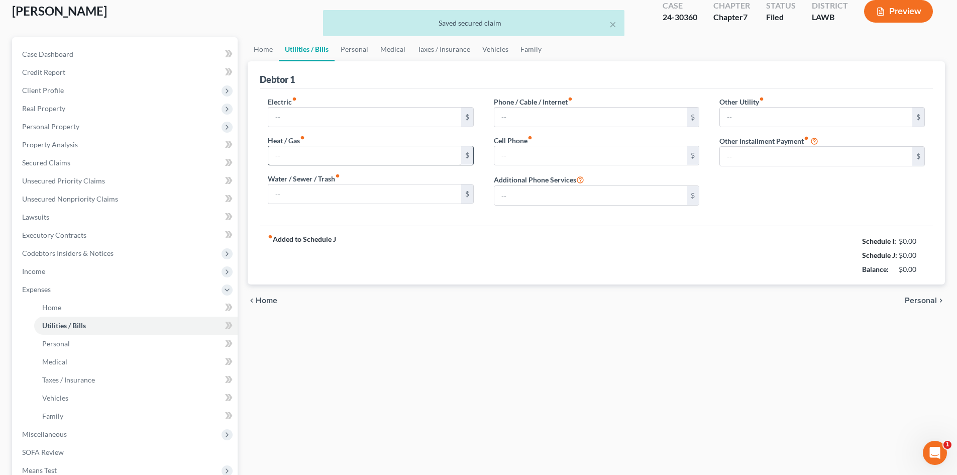
scroll to position [17, 0]
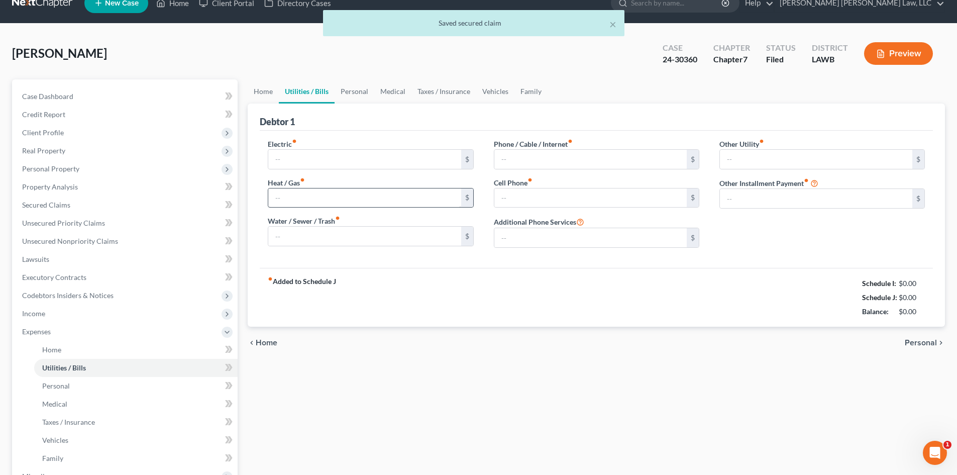
type input "70.00"
type input "60.00"
type input "103.74"
type input "98.00"
type input "0.00"
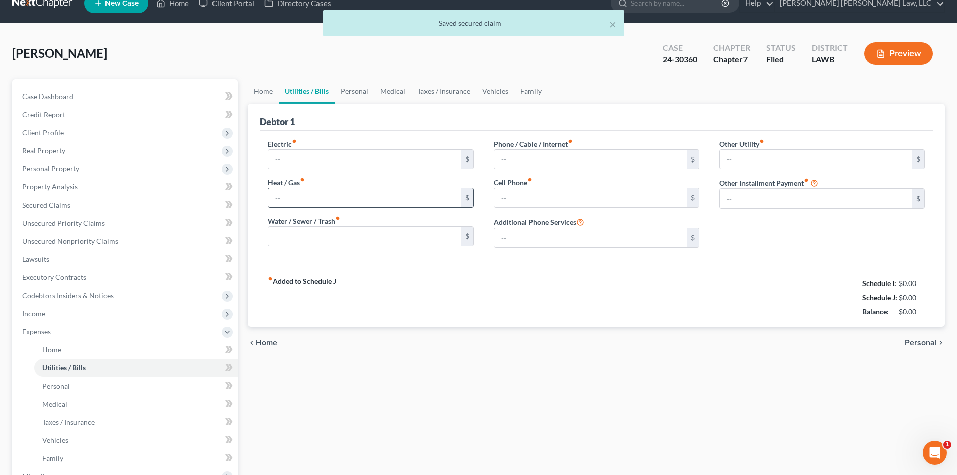
type input "0.00"
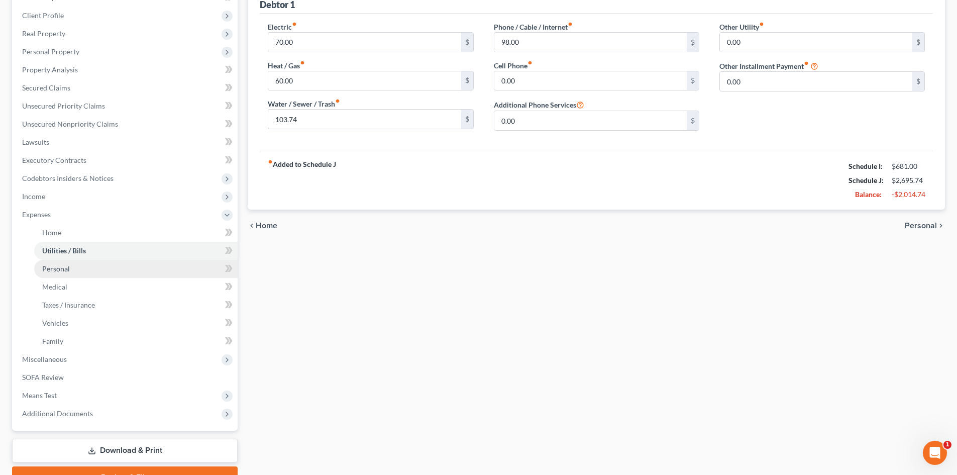
scroll to position [186, 0]
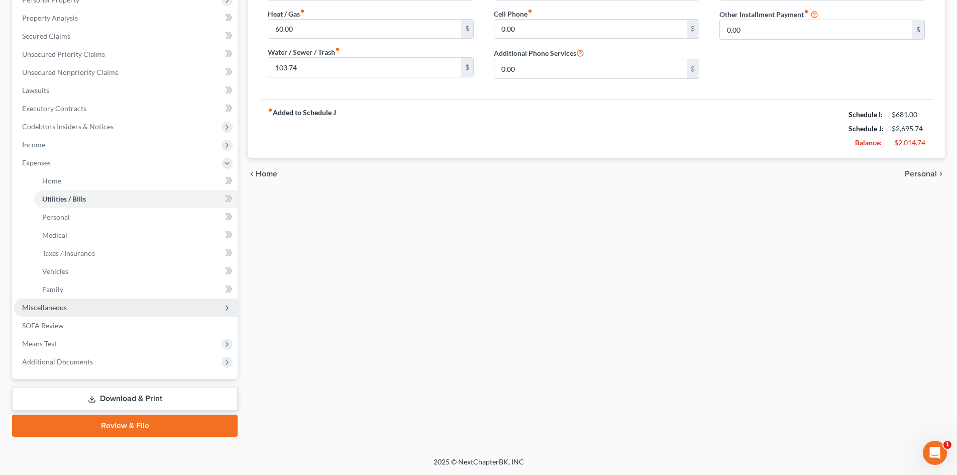
click at [91, 312] on span "Miscellaneous" at bounding box center [126, 308] width 224 height 18
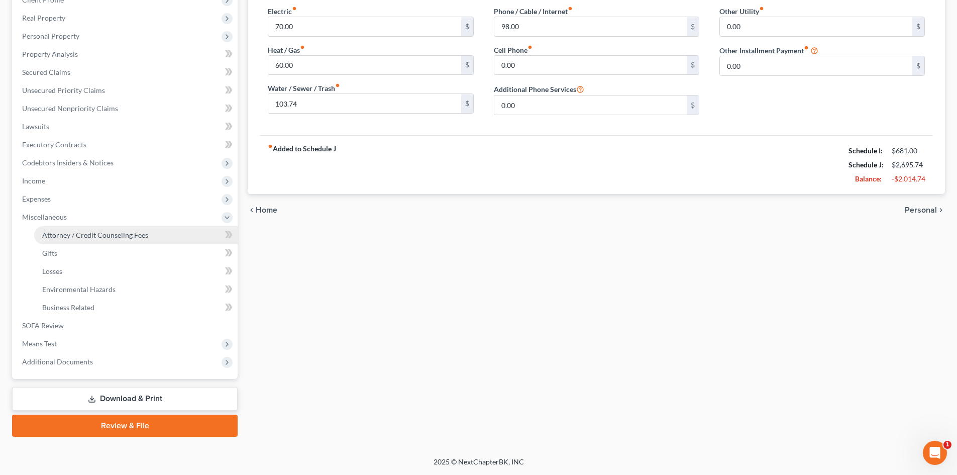
click at [115, 235] on span "Attorney / Credit Counseling Fees" at bounding box center [95, 235] width 106 height 9
select select "2"
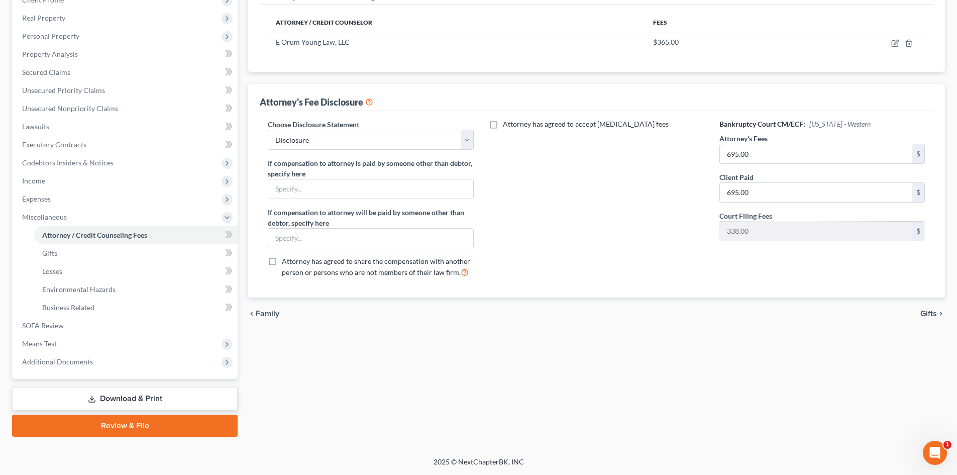
click at [163, 399] on link "Download & Print" at bounding box center [125, 399] width 226 height 24
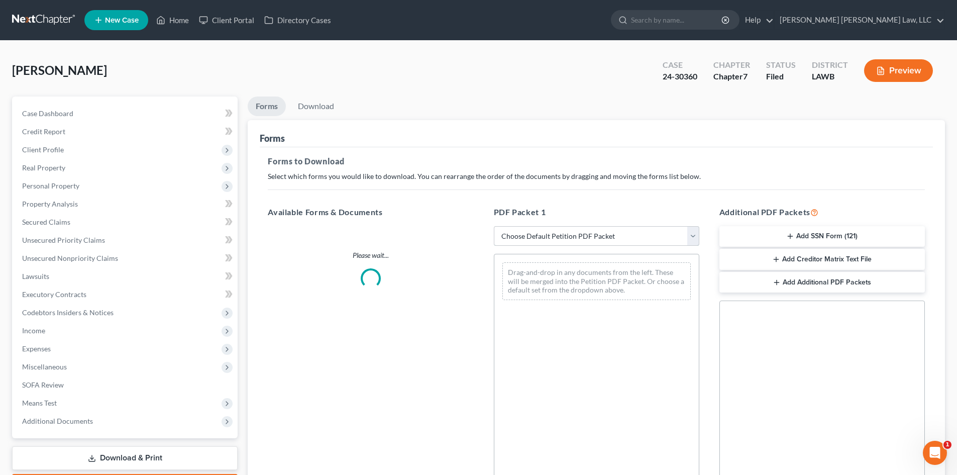
click at [567, 240] on select "Choose Default Petition PDF Packet Complete Bankruptcy Petition (all forms and …" at bounding box center [597, 236] width 206 height 20
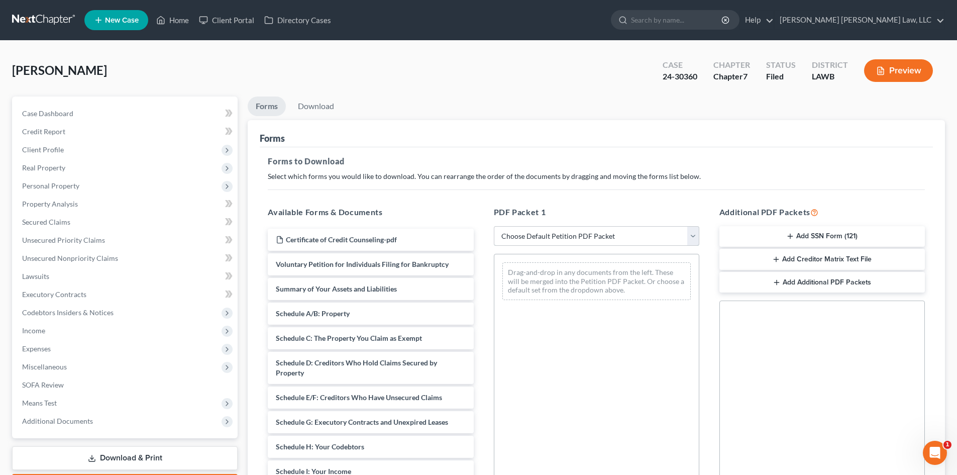
click at [494, 226] on select "Choose Default Petition PDF Packet Complete Bankruptcy Petition (all forms and …" at bounding box center [597, 236] width 206 height 20
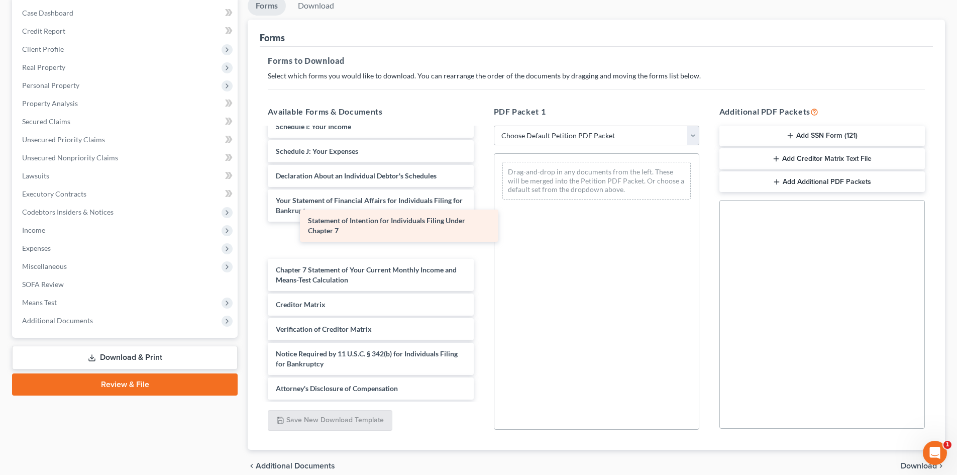
scroll to position [210, 0]
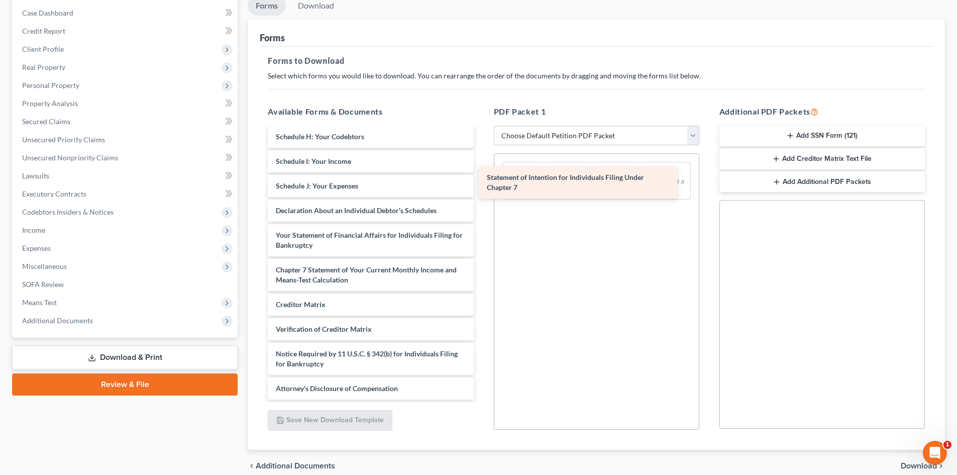
drag, startPoint x: 353, startPoint y: 228, endPoint x: 574, endPoint y: 167, distance: 228.9
click at [482, 167] on div "Statement of Intention for Individuals Filing Under Chapter 7 Certificate of Cr…" at bounding box center [371, 159] width 222 height 481
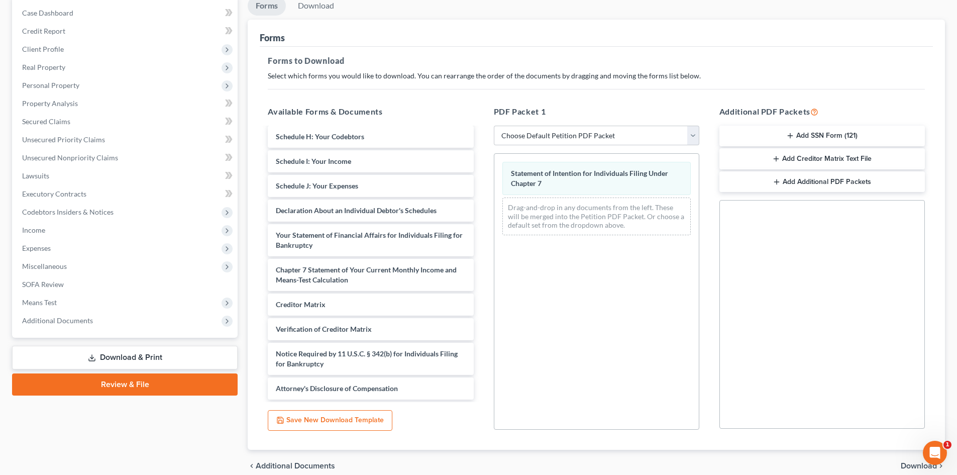
click at [911, 465] on span "Download" at bounding box center [919, 466] width 36 height 8
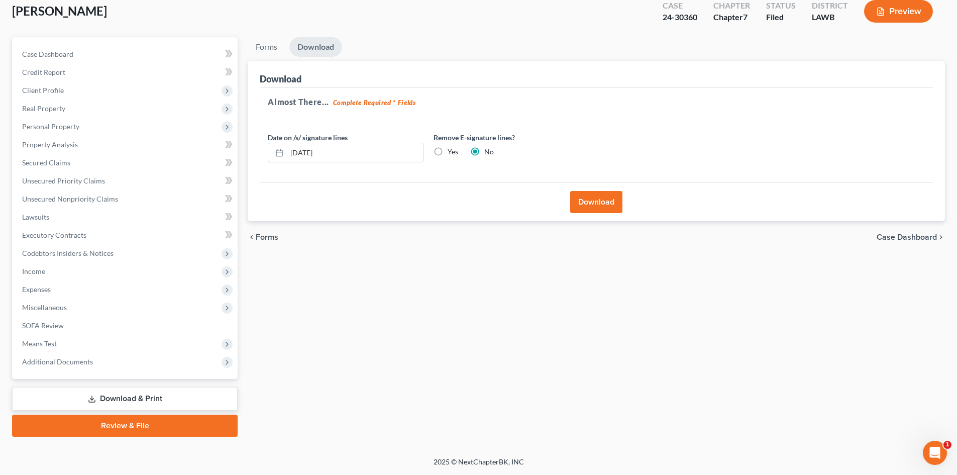
click at [590, 205] on button "Download" at bounding box center [596, 202] width 52 height 22
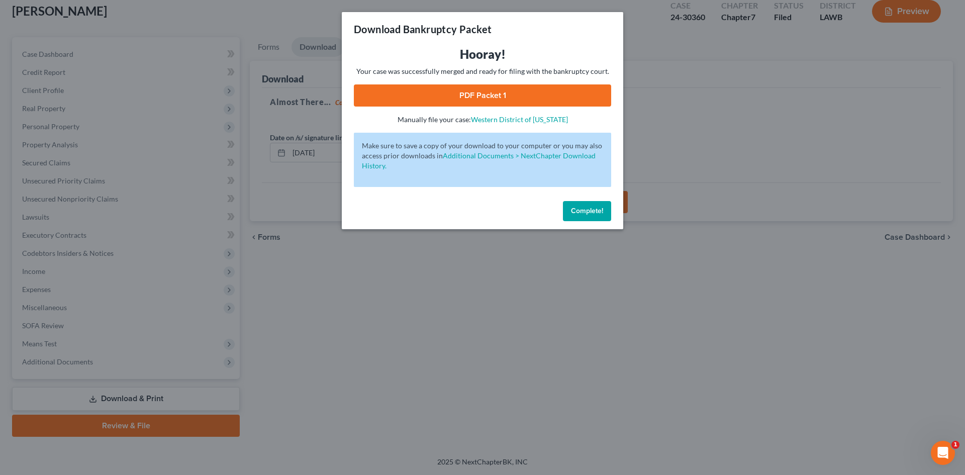
click at [510, 93] on link "PDF Packet 1" at bounding box center [482, 95] width 257 height 22
click at [587, 213] on span "Complete!" at bounding box center [587, 211] width 32 height 9
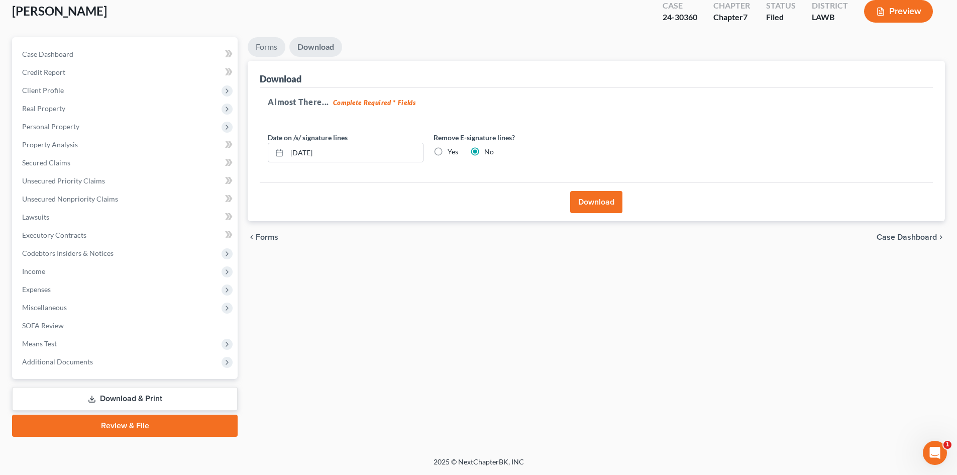
drag, startPoint x: 271, startPoint y: 42, endPoint x: 276, endPoint y: 45, distance: 5.6
click at [271, 42] on link "Forms" at bounding box center [267, 47] width 38 height 20
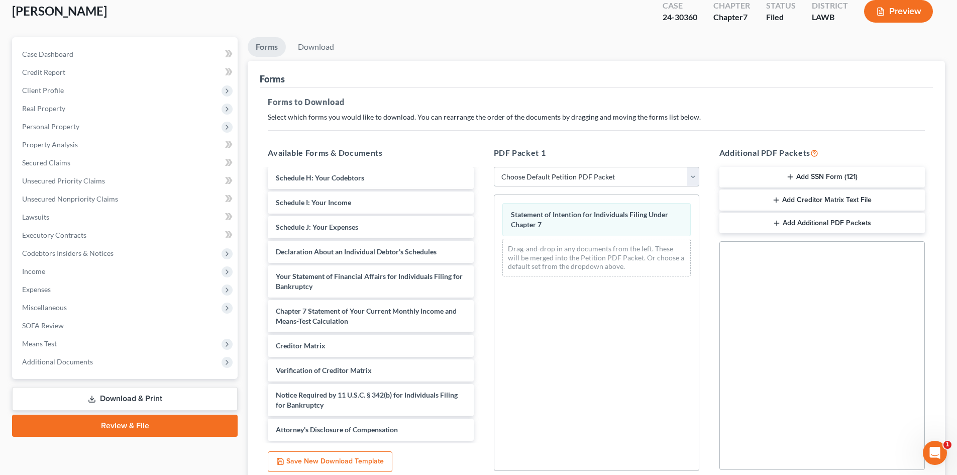
click at [534, 173] on select "Choose Default Petition PDF Packet Complete Bankruptcy Petition (all forms and …" at bounding box center [597, 177] width 206 height 20
select select "2"
click at [494, 167] on select "Choose Default Petition PDF Packet Complete Bankruptcy Petition (all forms and …" at bounding box center [597, 177] width 206 height 20
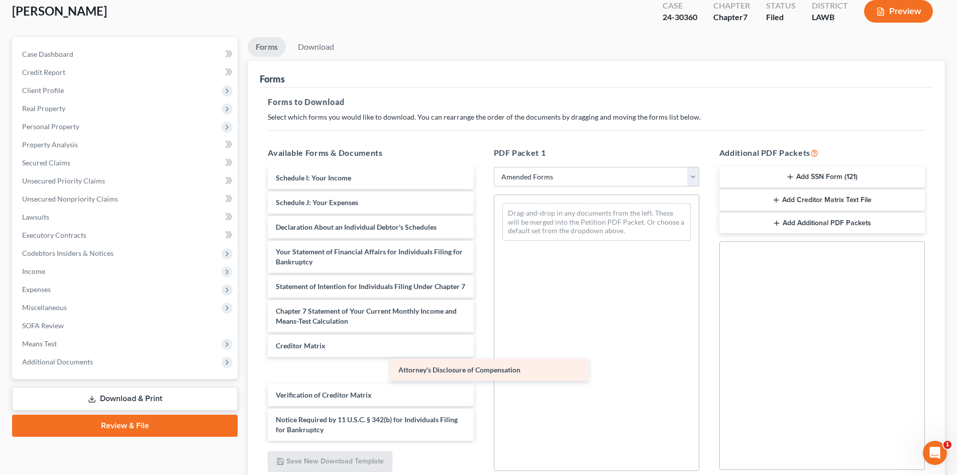
scroll to position [195, 0]
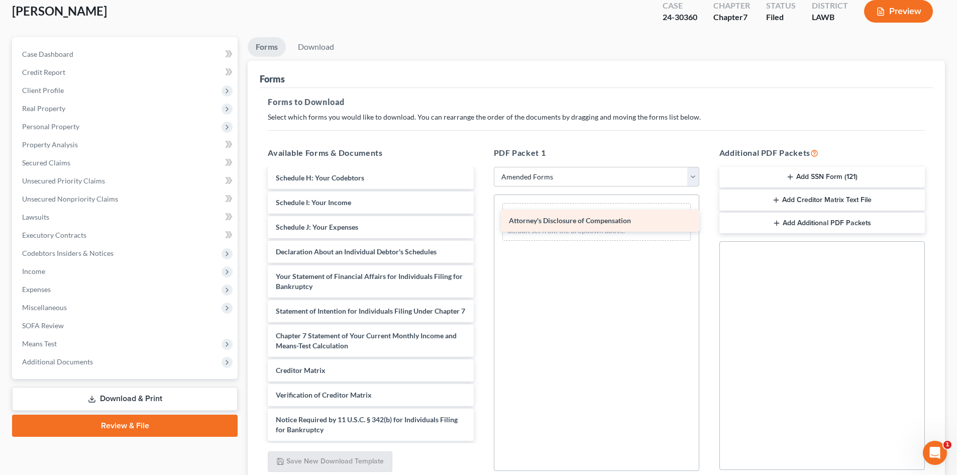
drag, startPoint x: 349, startPoint y: 429, endPoint x: 588, endPoint y: 205, distance: 327.8
click at [482, 205] on div "Attorney's Disclosure of Compensation Voluntary Petition for Individuals Filing…" at bounding box center [371, 212] width 222 height 456
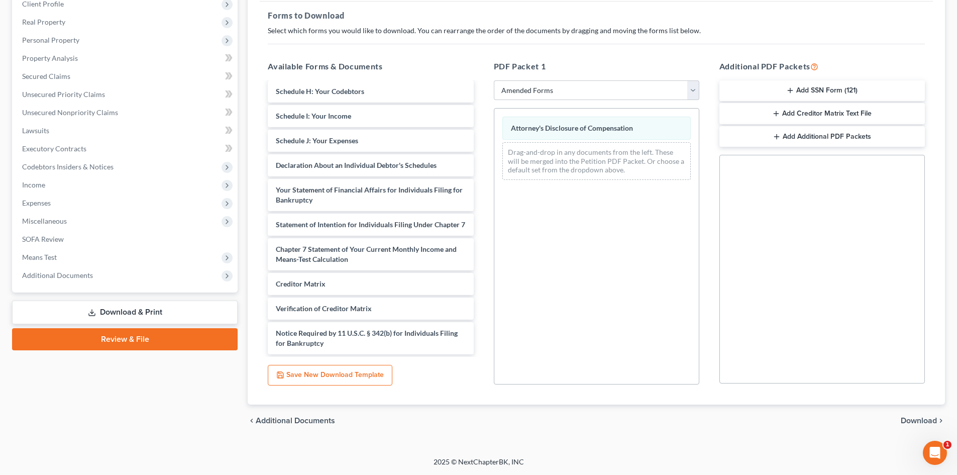
click at [926, 417] on span "Download" at bounding box center [919, 421] width 36 height 8
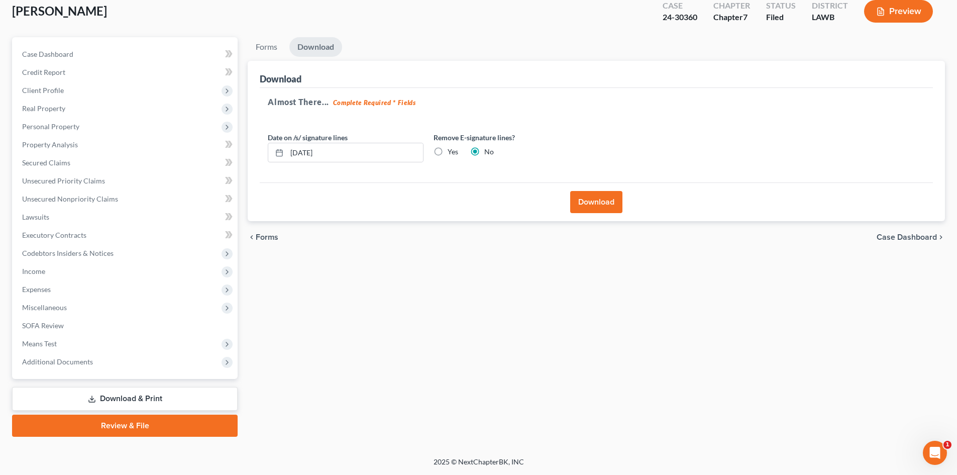
click at [595, 200] on button "Download" at bounding box center [596, 202] width 52 height 22
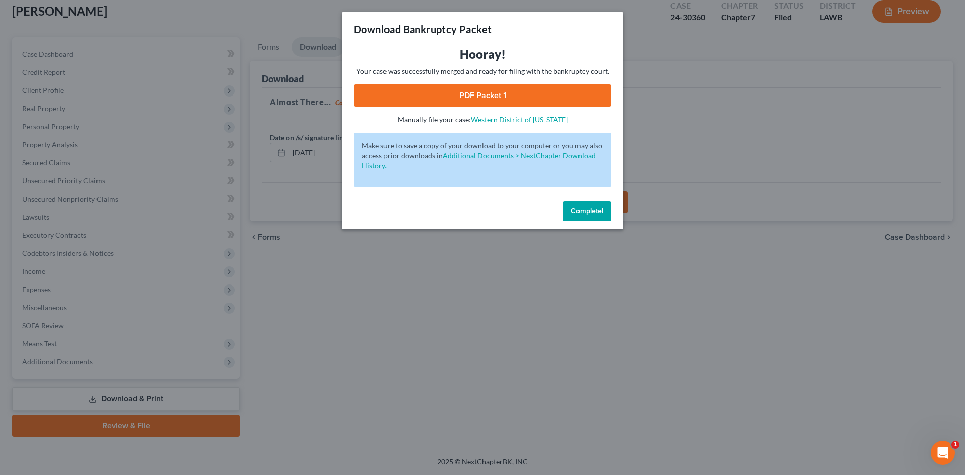
click at [477, 93] on link "PDF Packet 1" at bounding box center [482, 95] width 257 height 22
click at [604, 218] on button "Complete!" at bounding box center [587, 211] width 48 height 20
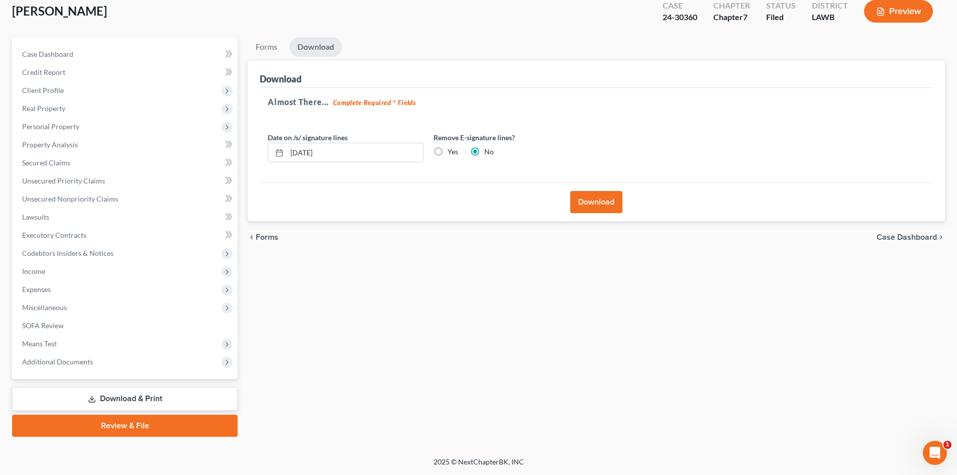
scroll to position [0, 0]
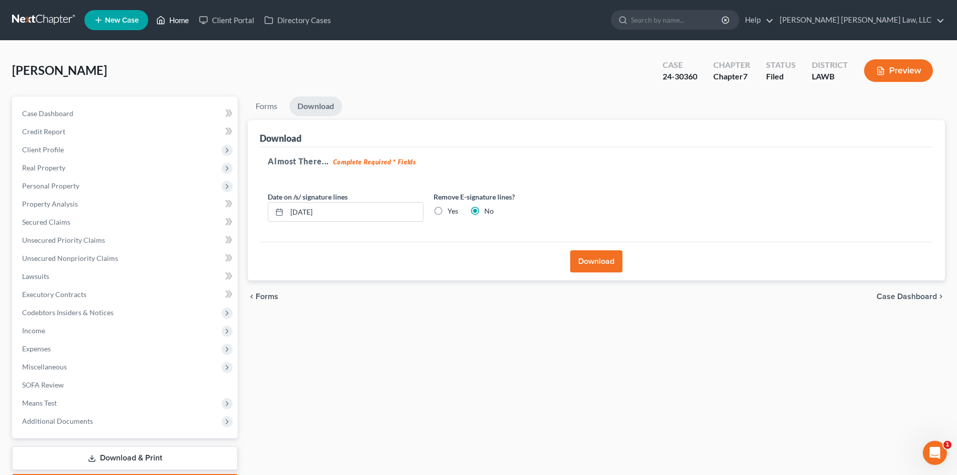
click at [161, 11] on link "Home" at bounding box center [172, 20] width 43 height 18
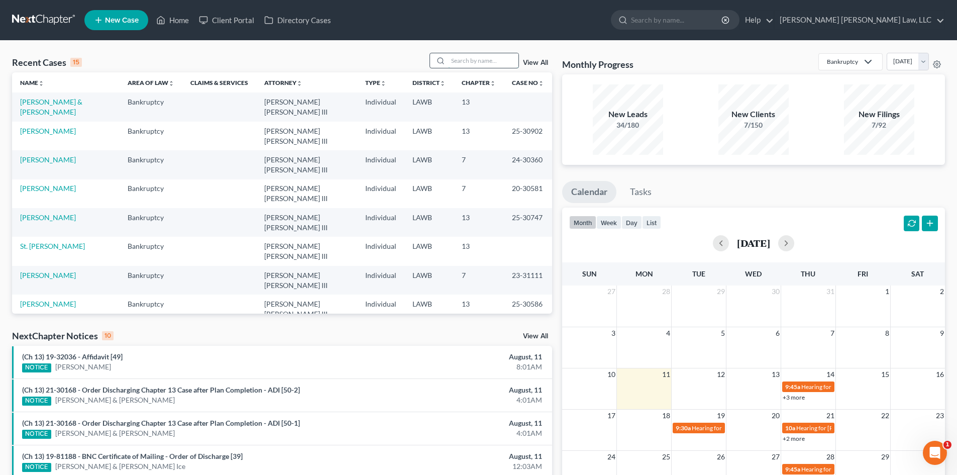
click at [489, 59] on input "search" at bounding box center [483, 60] width 70 height 15
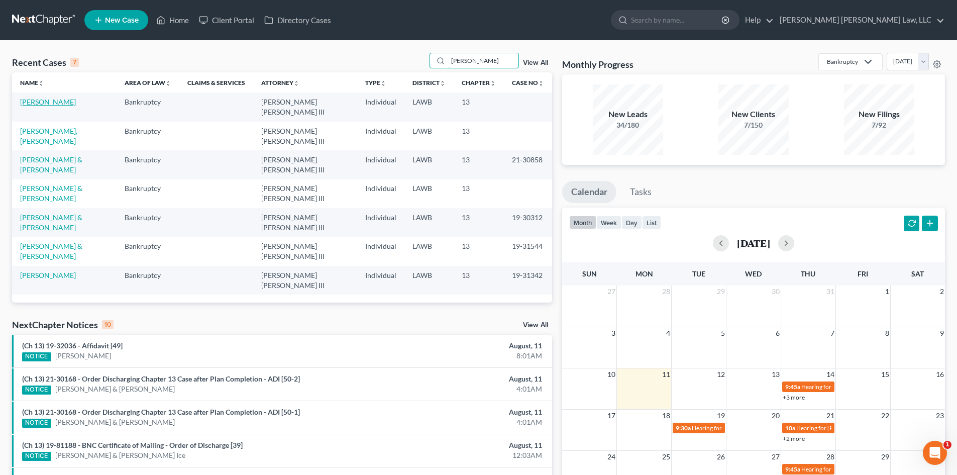
type input "lenard"
click at [46, 104] on link "Lenard, Brian" at bounding box center [48, 102] width 56 height 9
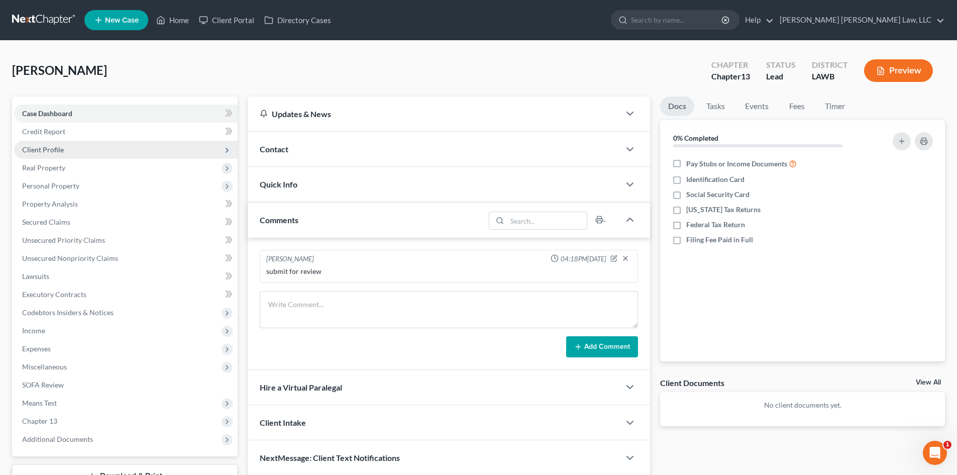
click at [128, 157] on span "Client Profile" at bounding box center [126, 150] width 224 height 18
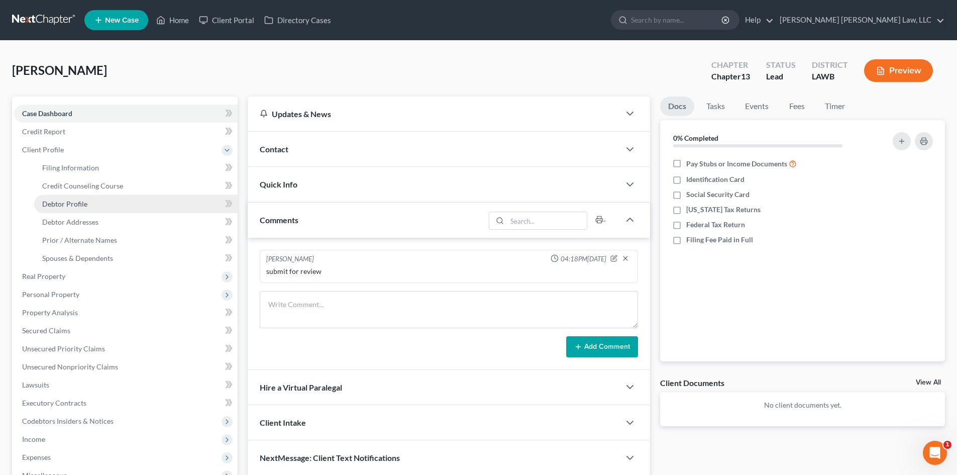
click at [115, 201] on link "Debtor Profile" at bounding box center [136, 204] width 204 height 18
select select "0"
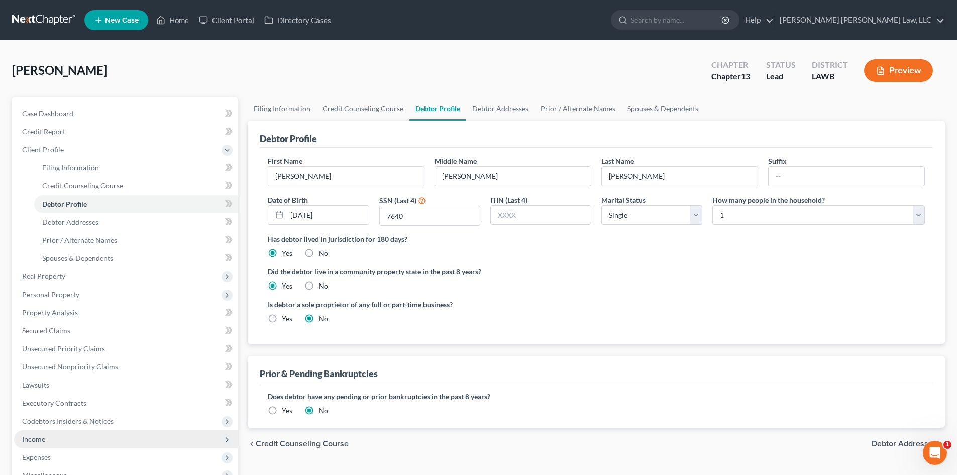
click at [50, 436] on span "Income" at bounding box center [126, 439] width 224 height 18
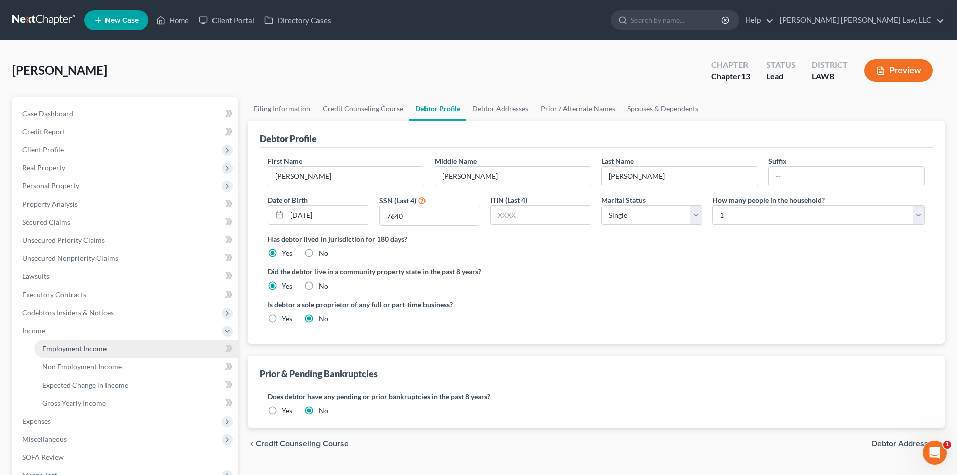
click at [119, 342] on link "Employment Income" at bounding box center [136, 349] width 204 height 18
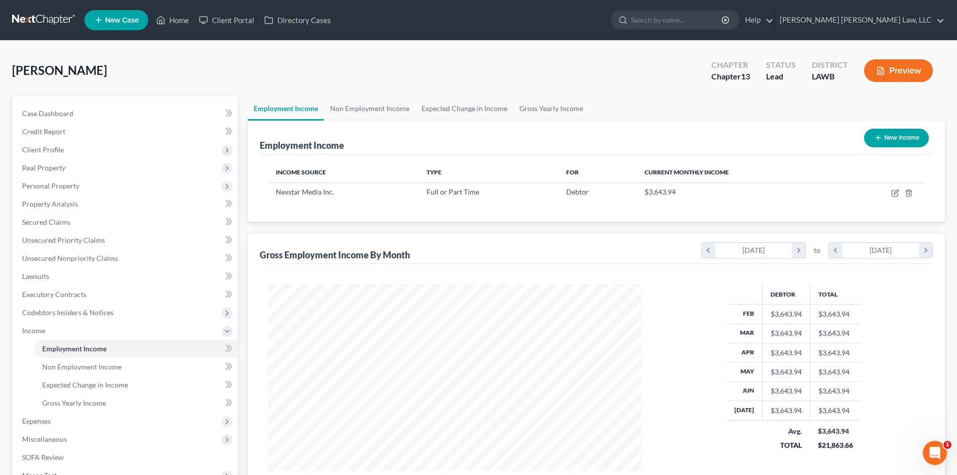
scroll to position [187, 395]
click at [76, 147] on span "Client Profile" at bounding box center [126, 150] width 224 height 18
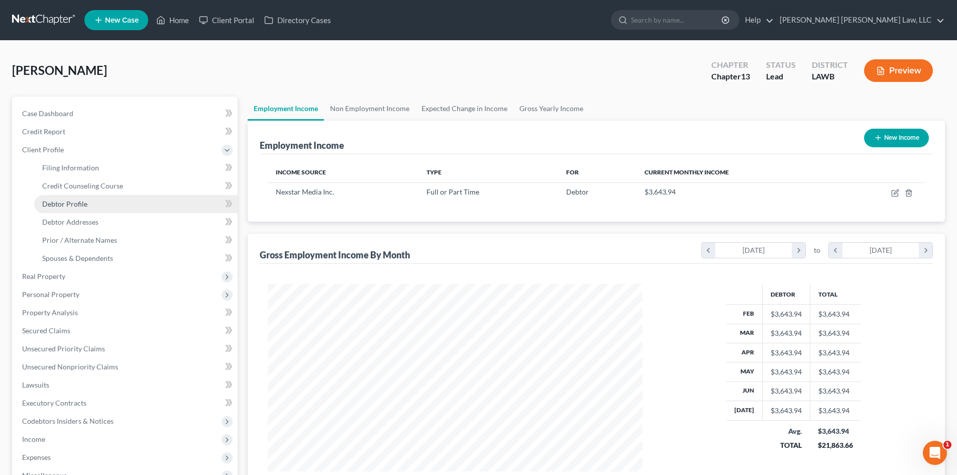
click at [86, 204] on link "Debtor Profile" at bounding box center [136, 204] width 204 height 18
select select "0"
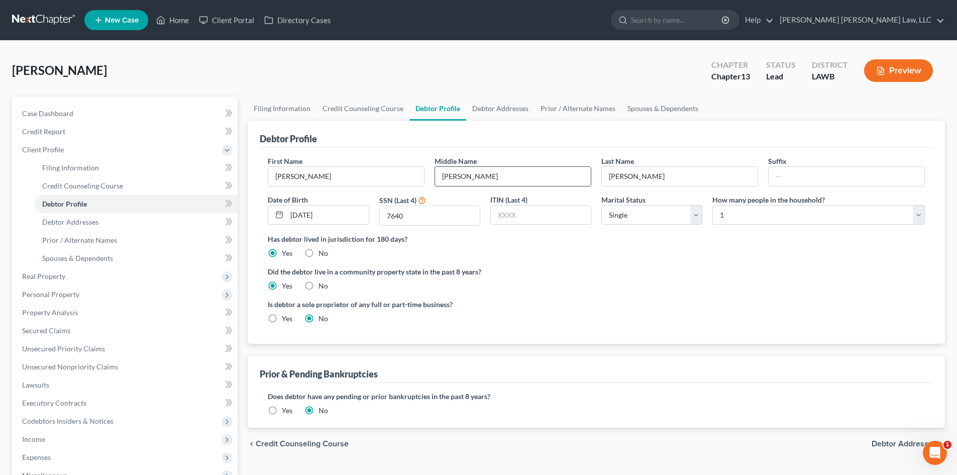
click at [455, 175] on input "Matthew" at bounding box center [513, 176] width 156 height 19
type input "Mathew"
click at [575, 106] on link "Prior / Alternate Names" at bounding box center [578, 109] width 87 height 24
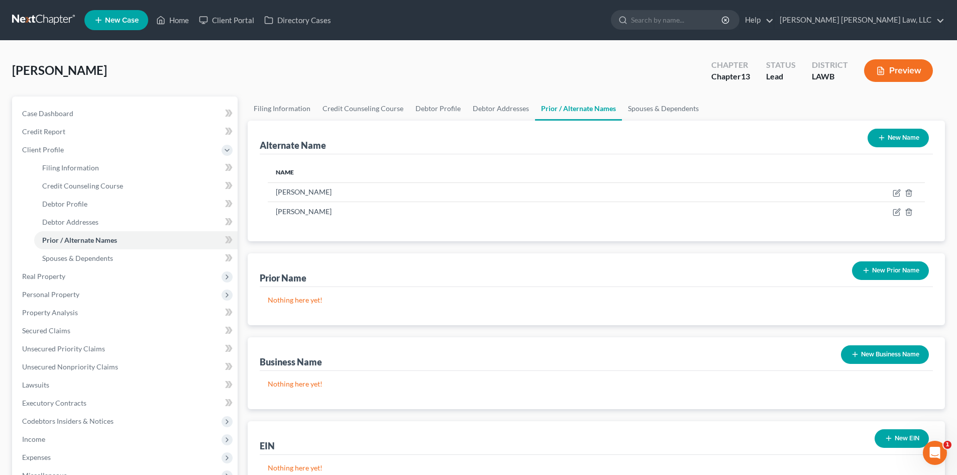
click at [890, 127] on div "New Name" at bounding box center [898, 138] width 69 height 27
click at [902, 138] on button "New Name" at bounding box center [898, 138] width 61 height 19
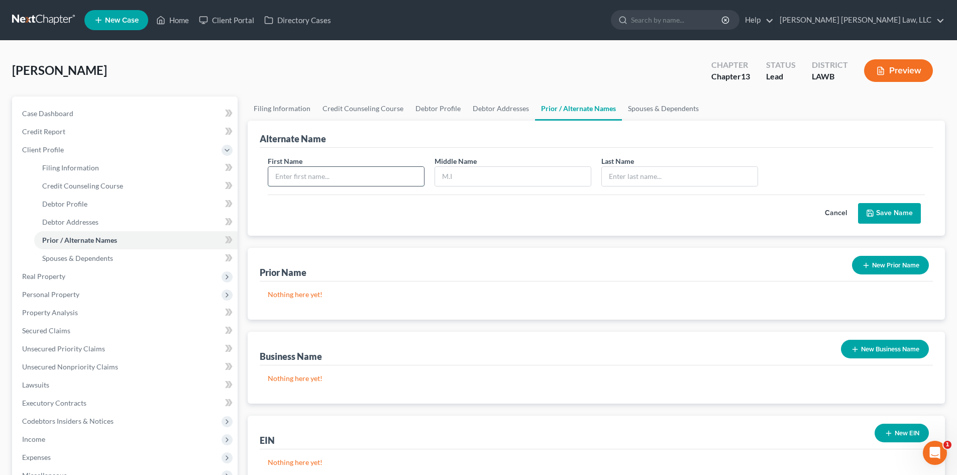
click at [384, 175] on input "text" at bounding box center [346, 176] width 156 height 19
type input "Brian"
type input "Matthew"
type input "Lenard"
click at [858, 203] on button "Save Name" at bounding box center [889, 213] width 63 height 21
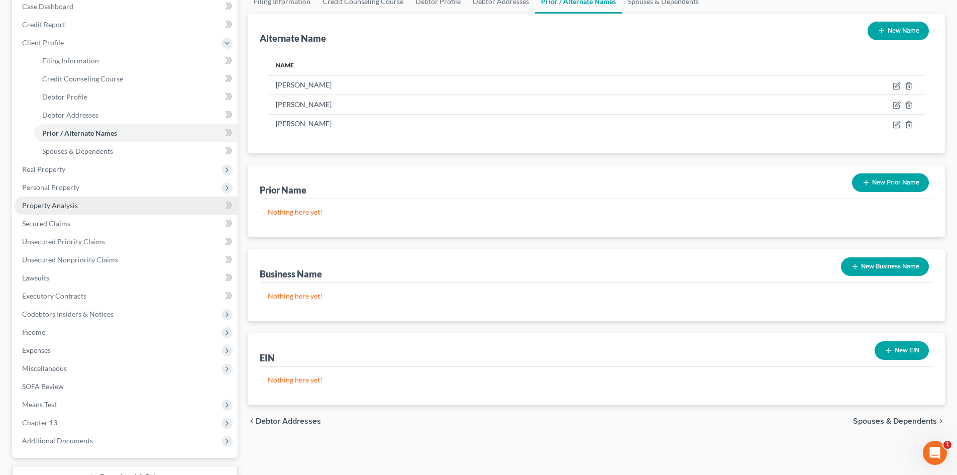
scroll to position [186, 0]
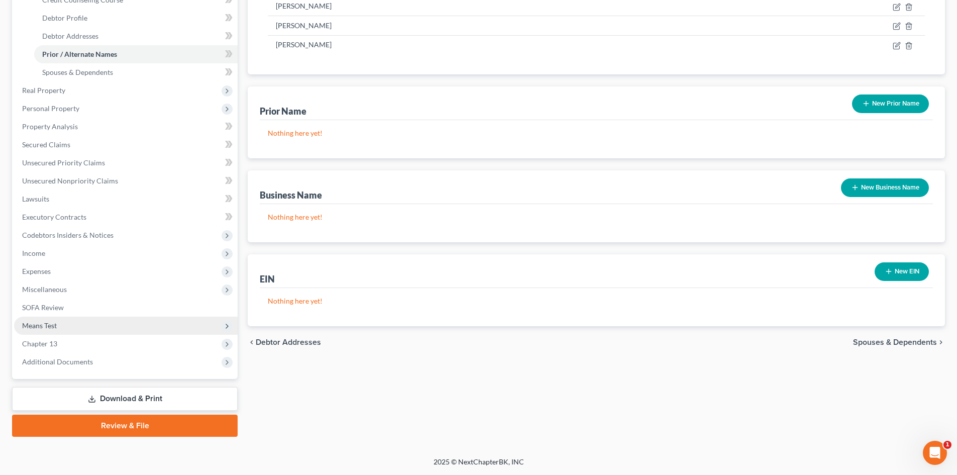
click at [74, 328] on span "Means Test" at bounding box center [126, 326] width 224 height 18
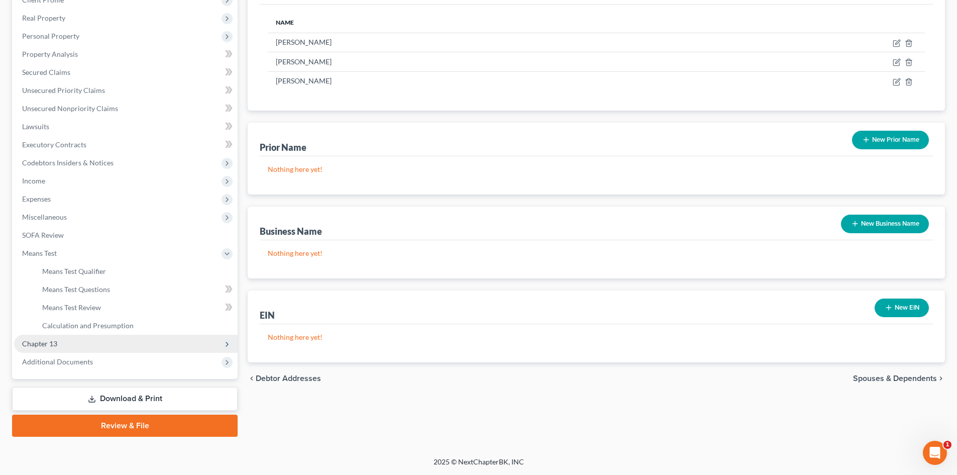
click at [77, 348] on span "Chapter 13" at bounding box center [126, 344] width 224 height 18
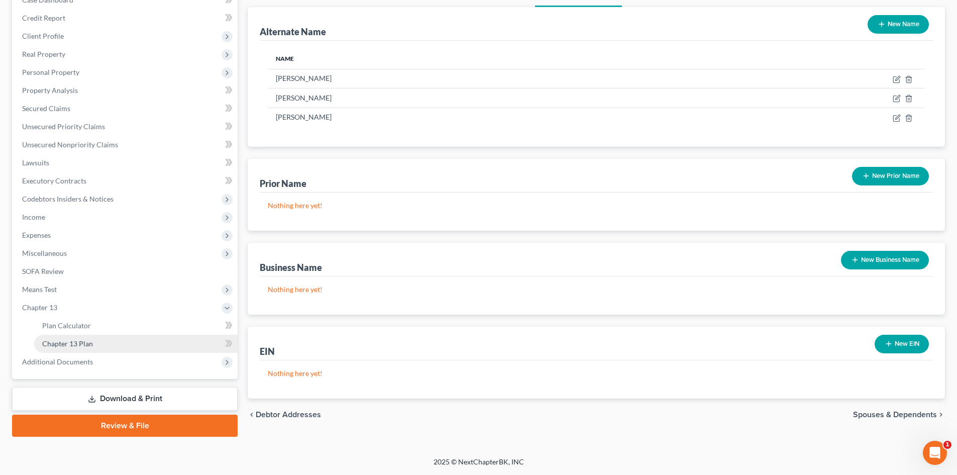
click at [74, 340] on span "Chapter 13 Plan" at bounding box center [67, 343] width 51 height 9
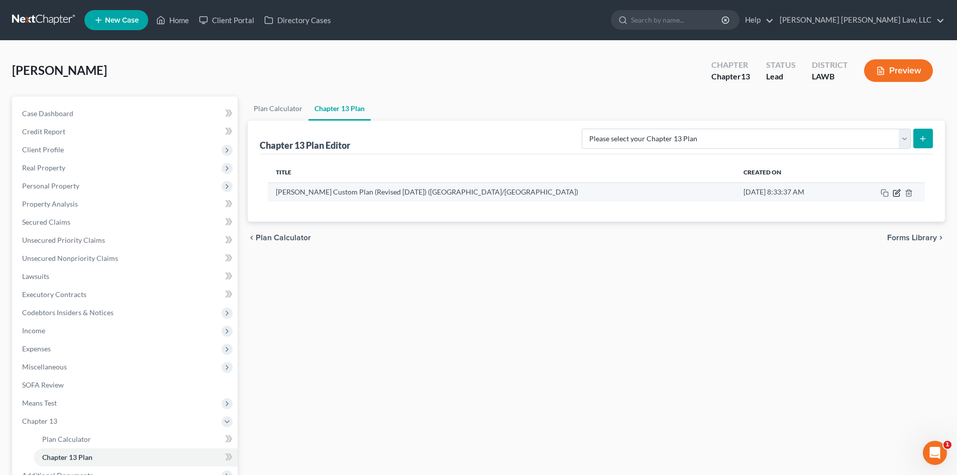
click at [896, 192] on icon "button" at bounding box center [897, 193] width 8 height 8
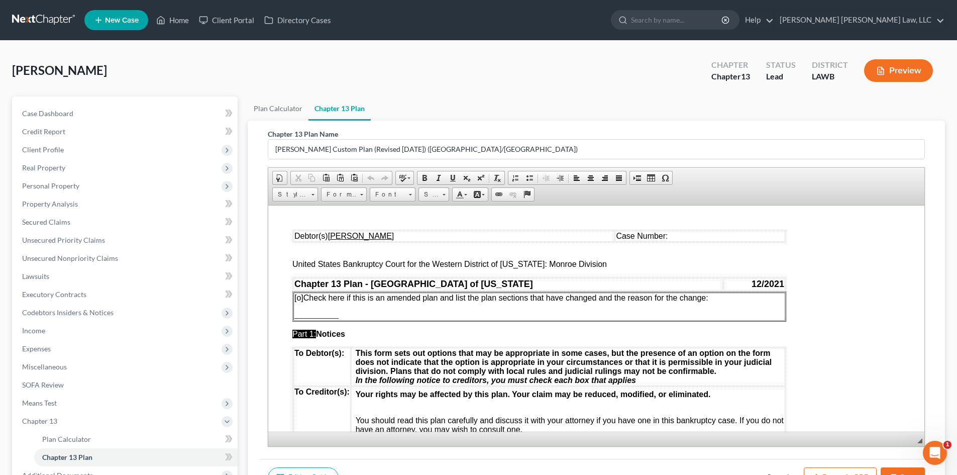
click at [362, 234] on u "Brian Matthew Lenard" at bounding box center [361, 235] width 66 height 9
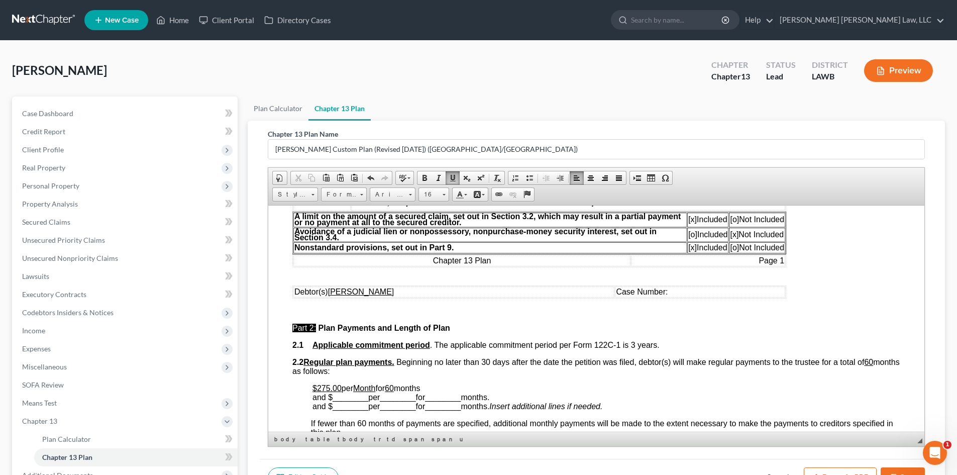
scroll to position [352, 0]
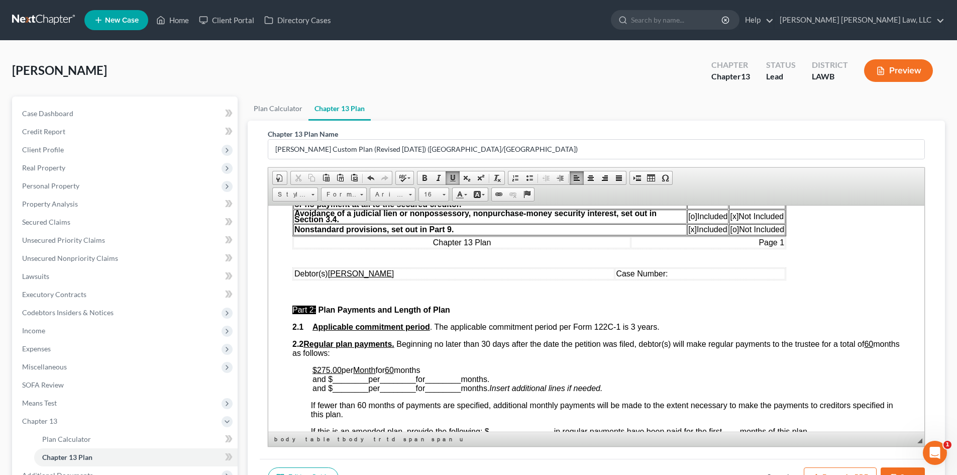
click at [363, 270] on u "Brian Matthew Lenard" at bounding box center [361, 273] width 66 height 9
click at [894, 471] on button "Save" at bounding box center [903, 477] width 44 height 21
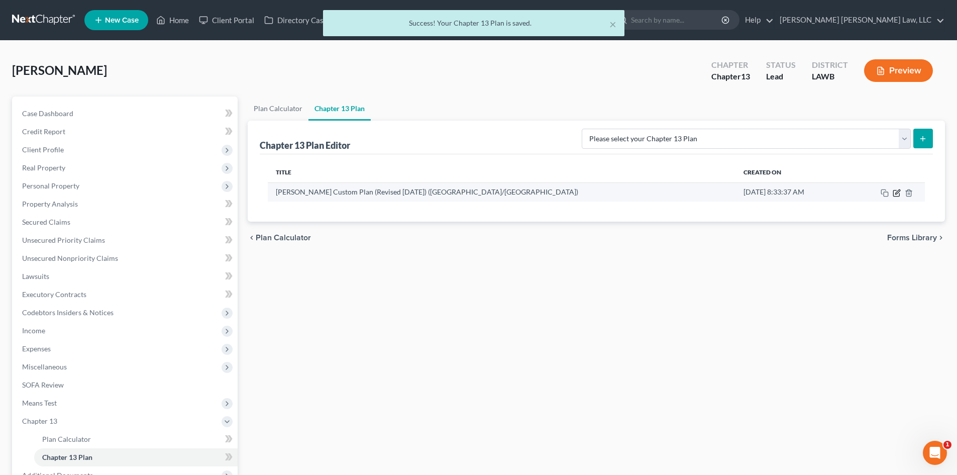
click at [895, 196] on icon "button" at bounding box center [897, 193] width 8 height 8
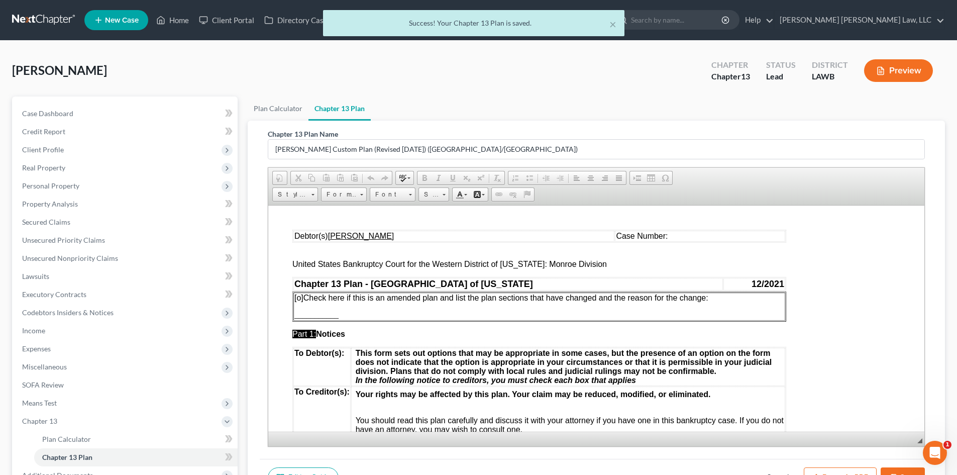
scroll to position [0, 0]
click at [848, 473] on button "Export as PDF" at bounding box center [840, 477] width 73 height 21
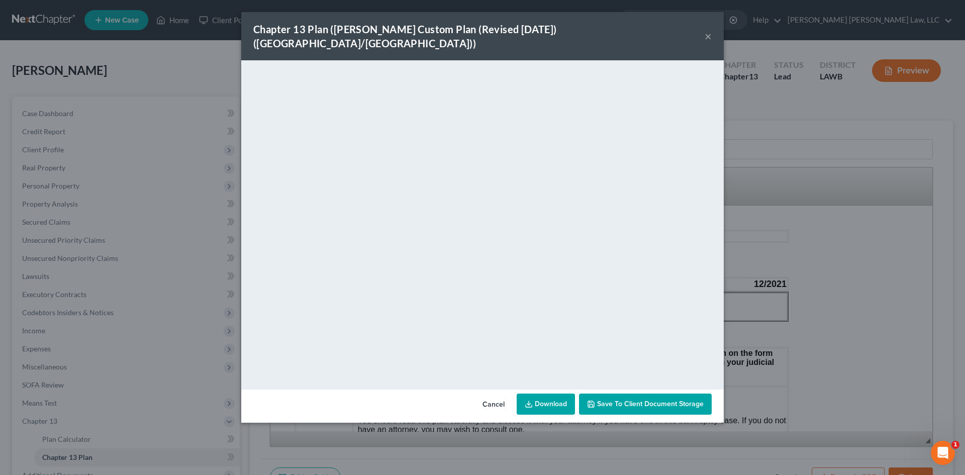
click at [557, 395] on link "Download" at bounding box center [546, 404] width 58 height 21
click at [735, 273] on div "Chapter 13 Plan (E. Orum Custom Plan (Revised 12/1/2021) (Alexandria/Monroe)) ×…" at bounding box center [482, 237] width 965 height 475
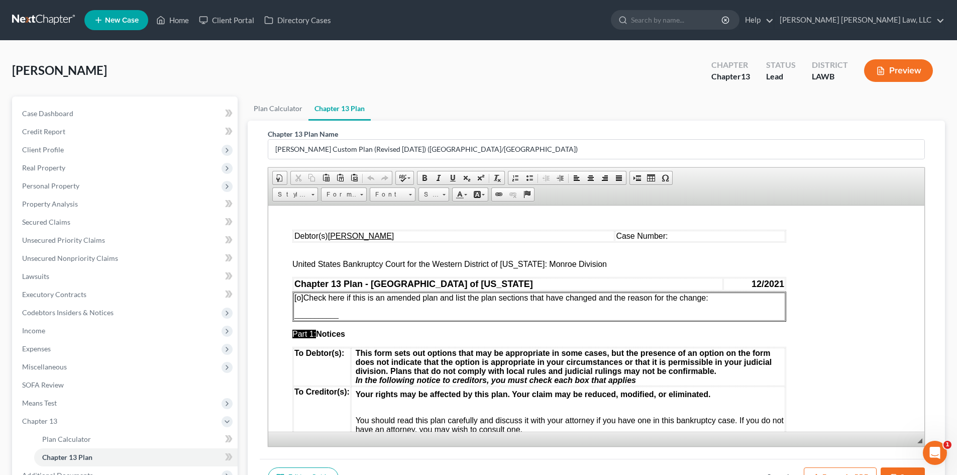
click at [904, 470] on button "Save" at bounding box center [903, 477] width 44 height 21
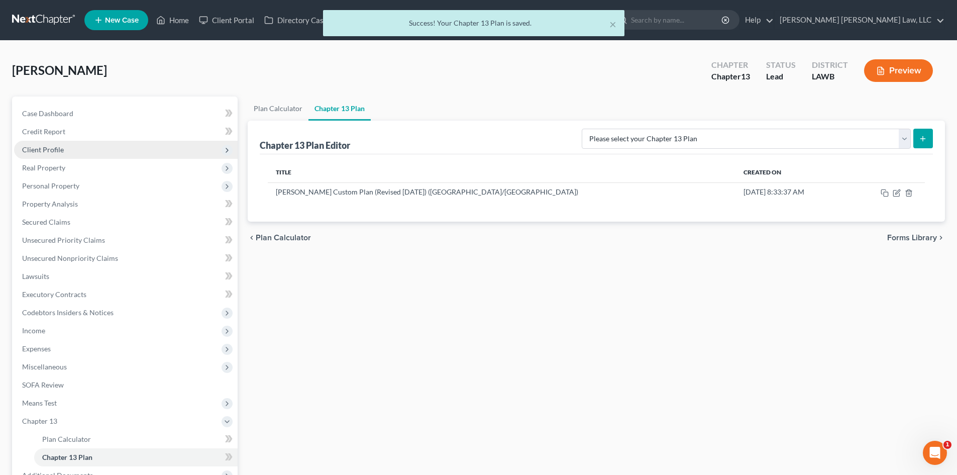
click at [84, 144] on span "Client Profile" at bounding box center [126, 150] width 224 height 18
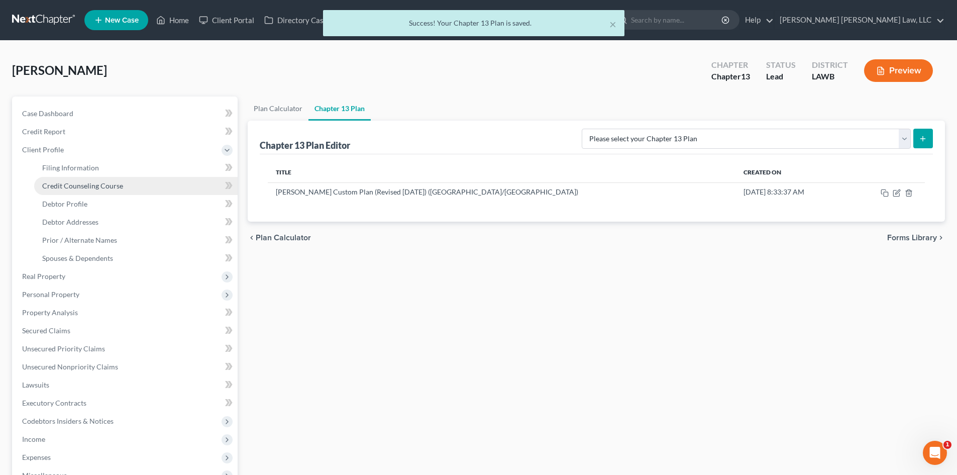
click at [97, 190] on link "Credit Counseling Course" at bounding box center [136, 186] width 204 height 18
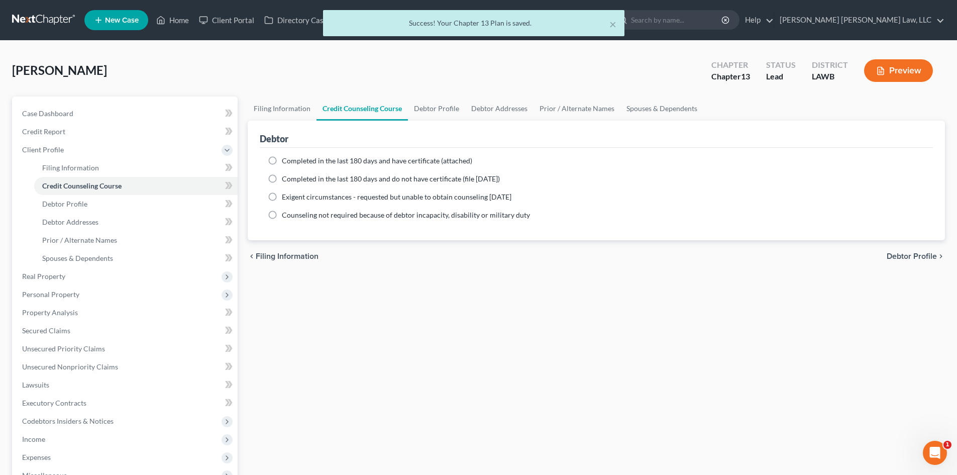
click at [354, 160] on span "Completed in the last 180 days and have certificate (attached)" at bounding box center [377, 160] width 190 height 9
click at [293, 160] on input "Completed in the last 180 days and have certificate (attached)" at bounding box center [289, 159] width 7 height 7
radio input "true"
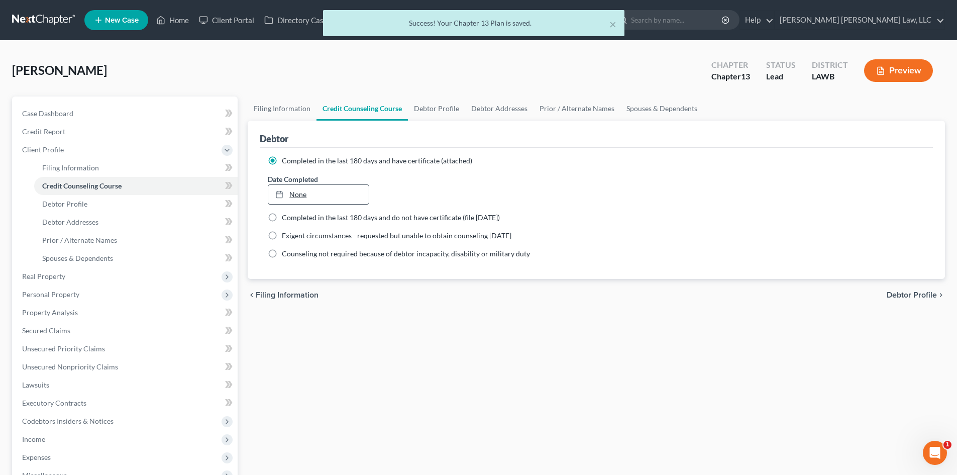
click at [300, 189] on link "None" at bounding box center [318, 194] width 100 height 19
type input "8/11/2025"
click at [423, 106] on link "Debtor Profile" at bounding box center [436, 109] width 57 height 24
select select "0"
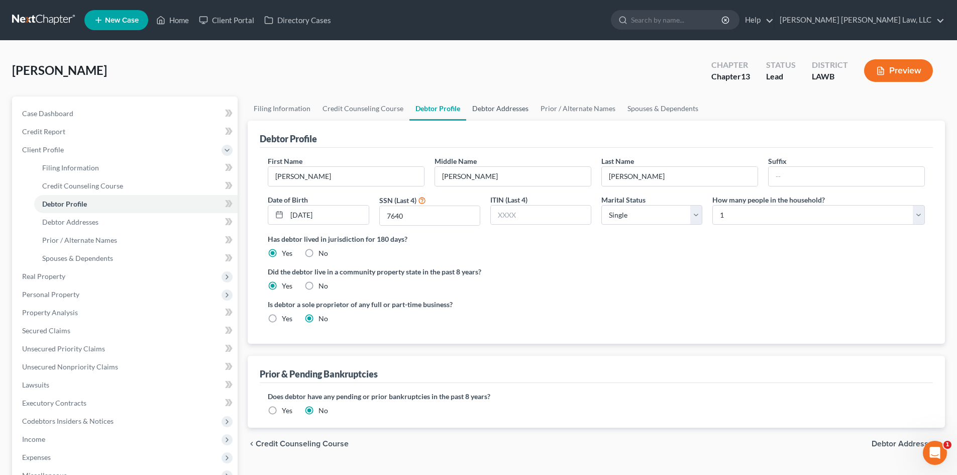
click at [487, 100] on link "Debtor Addresses" at bounding box center [500, 109] width 68 height 24
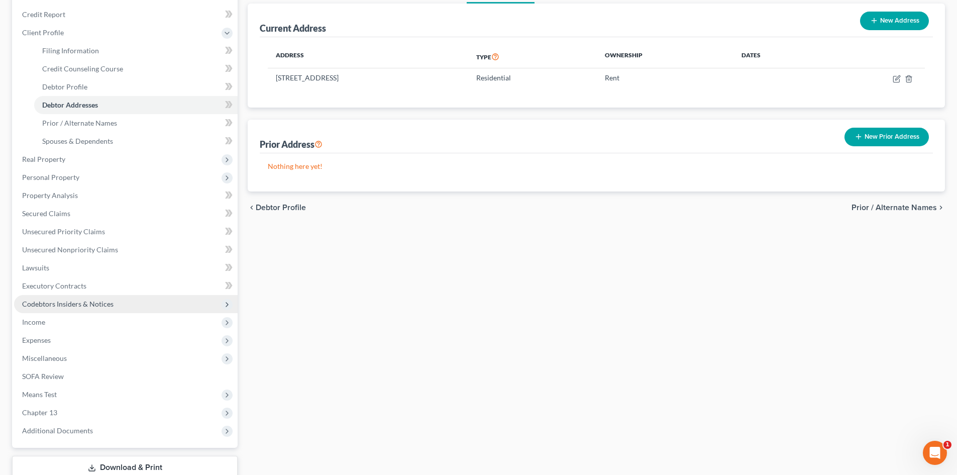
scroll to position [151, 0]
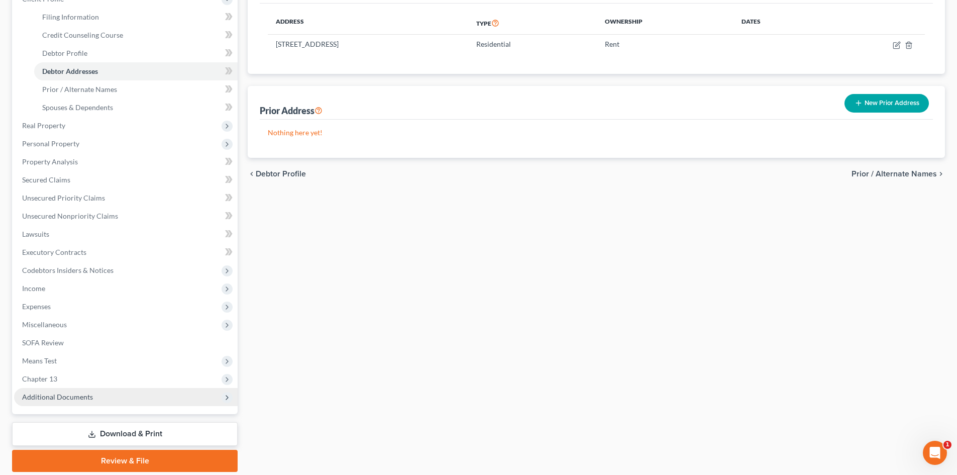
click at [115, 392] on span "Additional Documents" at bounding box center [126, 397] width 224 height 18
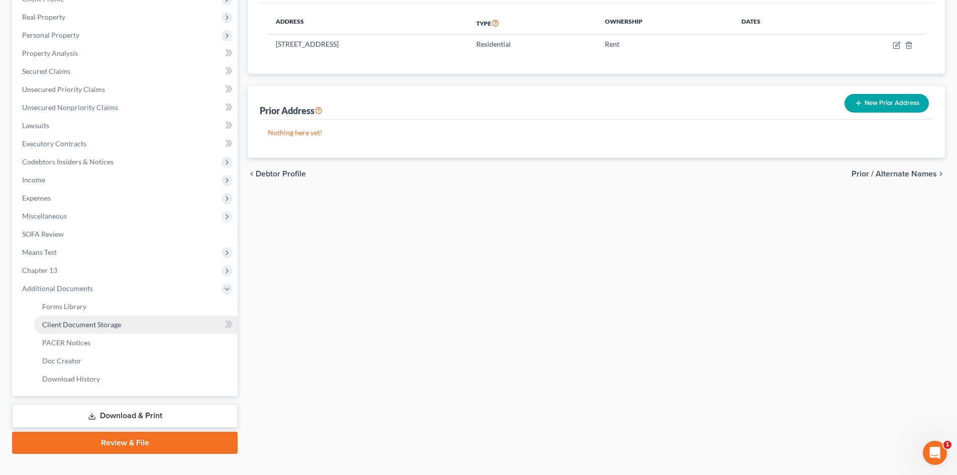
click at [127, 327] on link "Client Document Storage" at bounding box center [136, 325] width 204 height 18
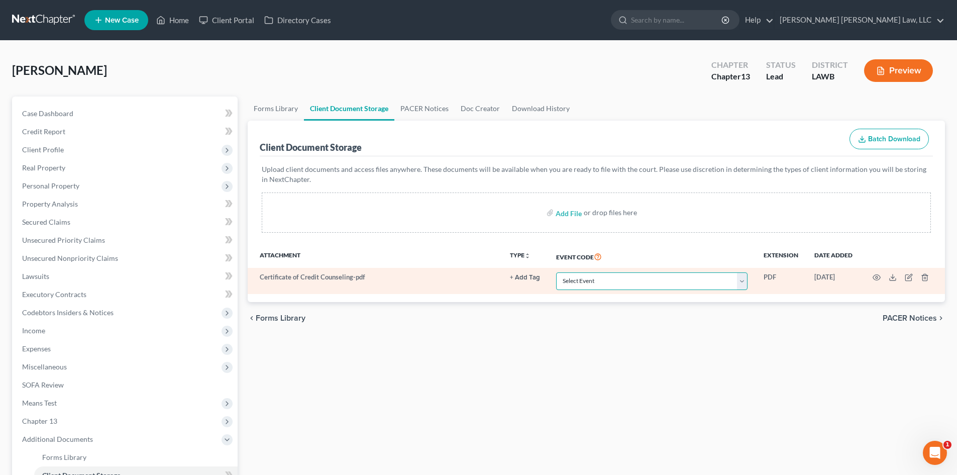
click at [626, 280] on select "Select Event 20 Largest Unsecured Creditors Amended Creditor Matrix (Fee) Amend…" at bounding box center [651, 281] width 191 height 18
select select "9"
click at [556, 272] on select "Select Event 20 Largest Unsecured Creditors Amended Creditor Matrix (Fee) Amend…" at bounding box center [651, 281] width 191 height 18
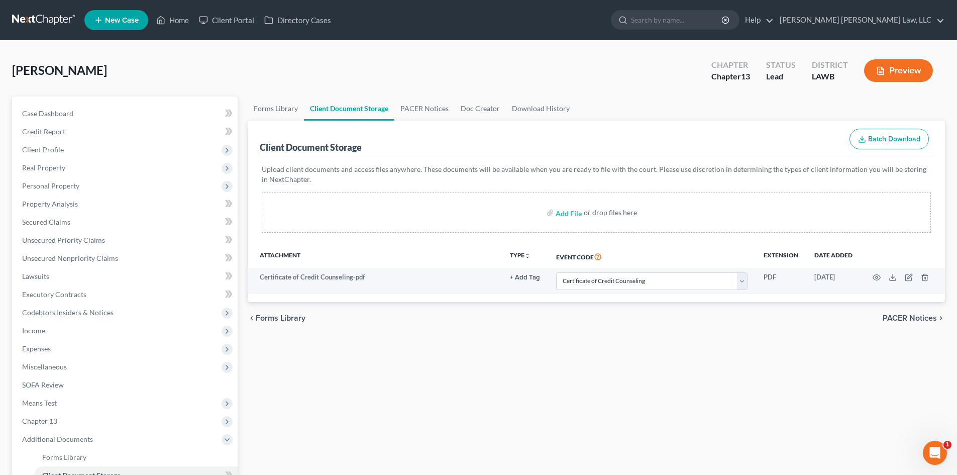
click at [335, 385] on div "Forms Library Client Document Storage PACER Notices Doc Creator Download Histor…" at bounding box center [597, 351] width 708 height 508
click at [173, 20] on link "Home" at bounding box center [172, 20] width 43 height 18
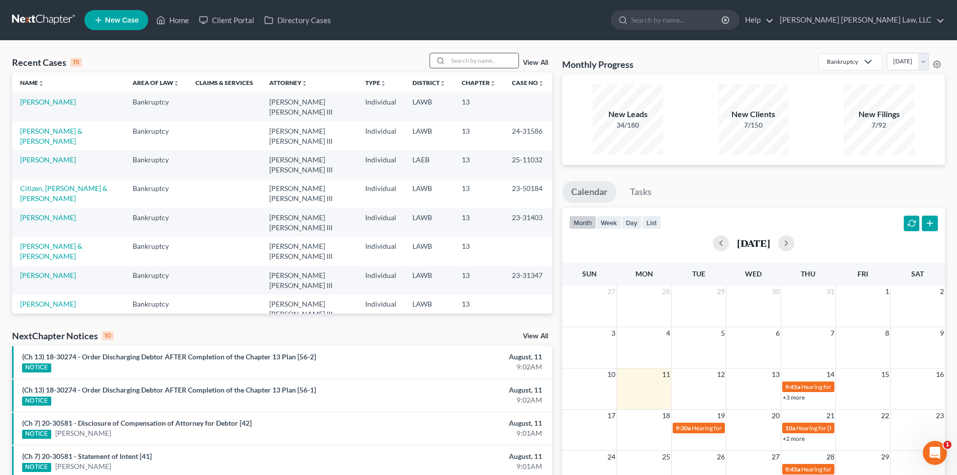
click at [481, 64] on input "search" at bounding box center [483, 60] width 70 height 15
type input "martin"
click at [47, 127] on link "Martin, Jerry" at bounding box center [48, 131] width 56 height 9
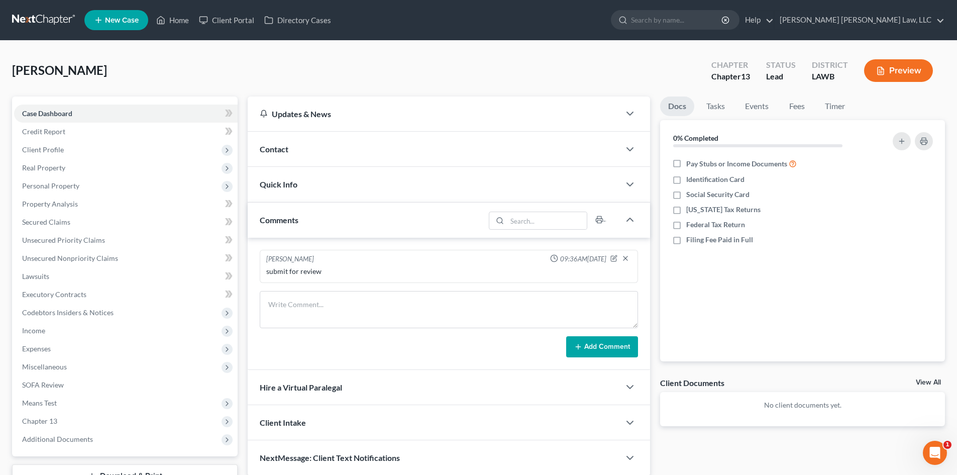
click at [348, 340] on div "Add Comment" at bounding box center [449, 346] width 378 height 21
click at [106, 147] on span "Client Profile" at bounding box center [126, 150] width 224 height 18
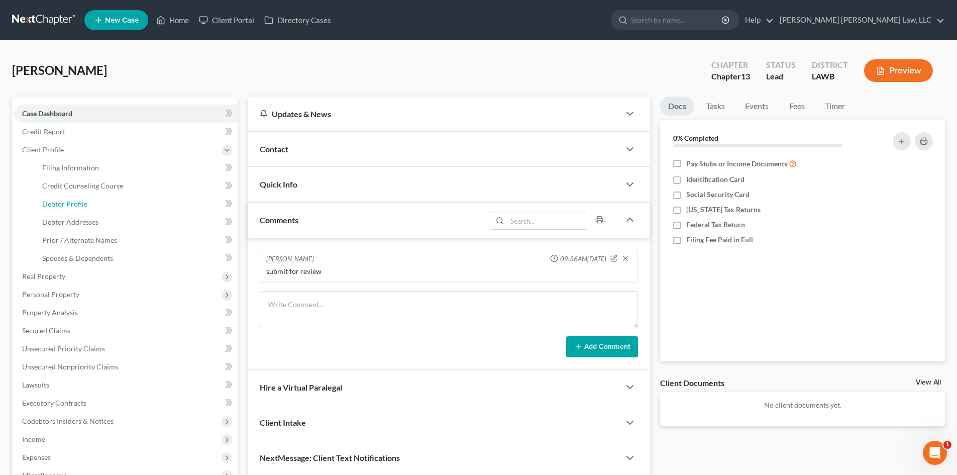
drag, startPoint x: 119, startPoint y: 202, endPoint x: 437, endPoint y: 184, distance: 318.1
click at [119, 201] on link "Debtor Profile" at bounding box center [136, 204] width 204 height 18
select select "2"
select select "0"
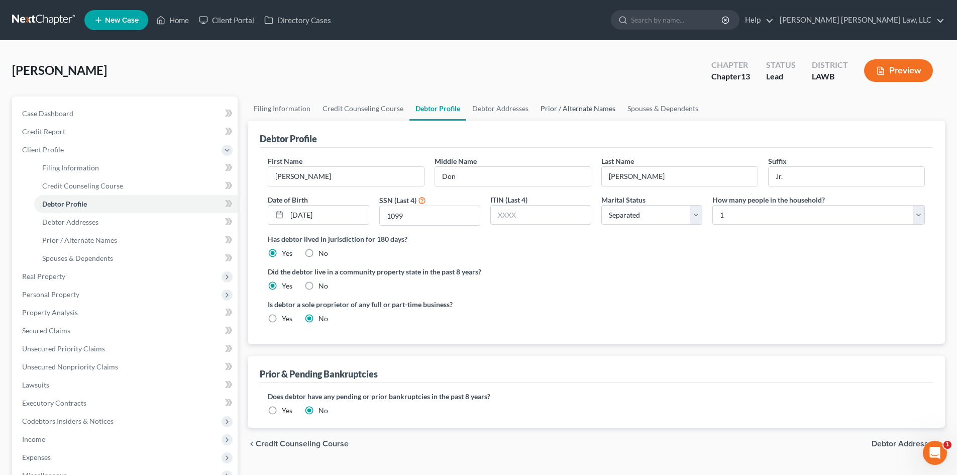
click at [566, 109] on link "Prior / Alternate Names" at bounding box center [578, 109] width 87 height 24
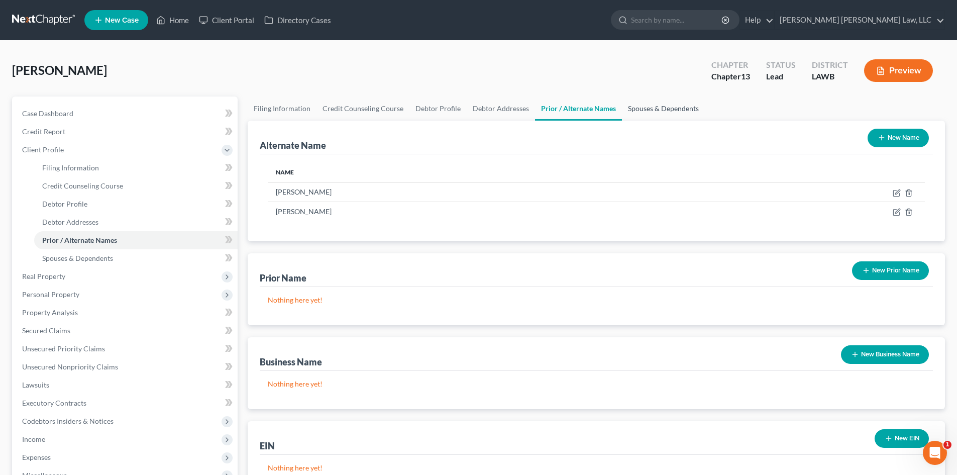
click at [650, 115] on link "Spouses & Dependents" at bounding box center [663, 109] width 83 height 24
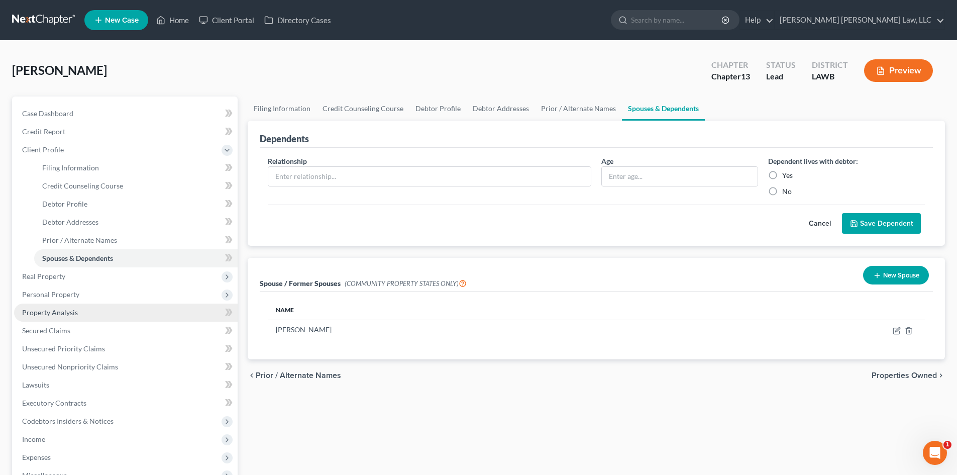
scroll to position [101, 0]
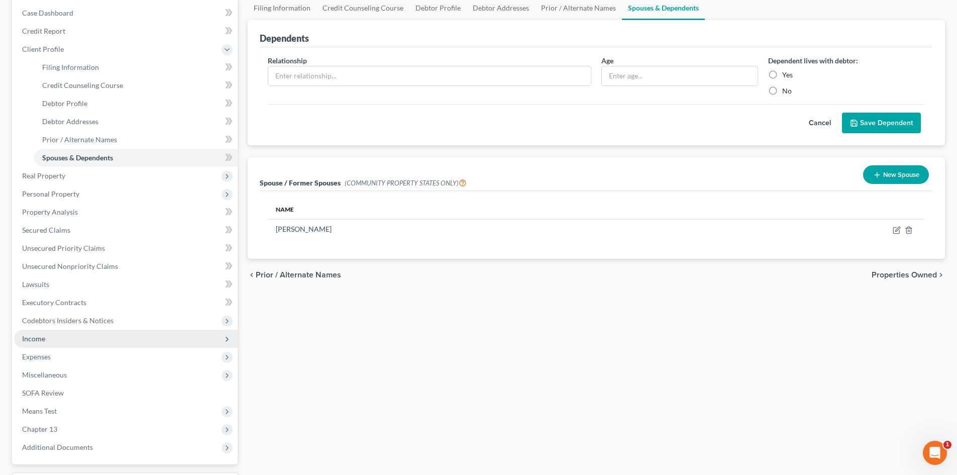
click at [60, 341] on span "Income" at bounding box center [126, 339] width 224 height 18
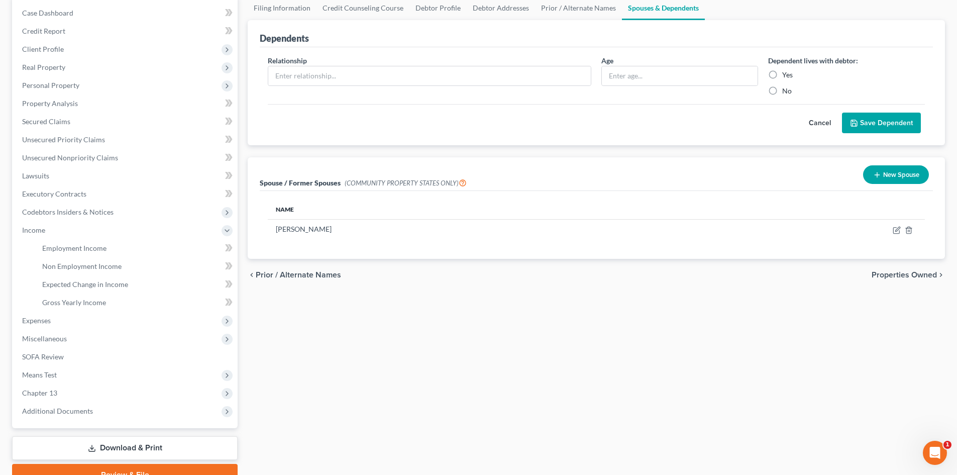
scroll to position [0, 0]
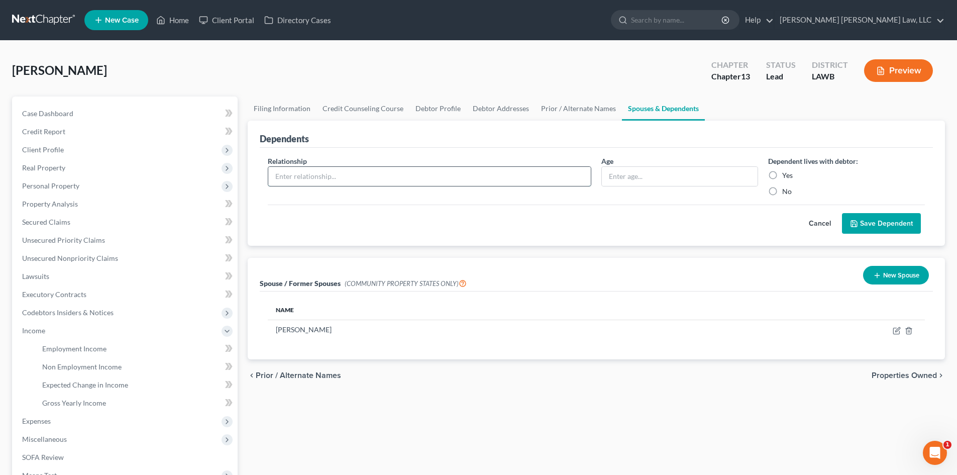
click at [385, 172] on input "text" at bounding box center [429, 176] width 323 height 19
type input "Son"
click at [637, 179] on input "text" at bounding box center [680, 176] width 156 height 19
type input "13"
click at [788, 175] on label "Yes" at bounding box center [788, 175] width 11 height 10
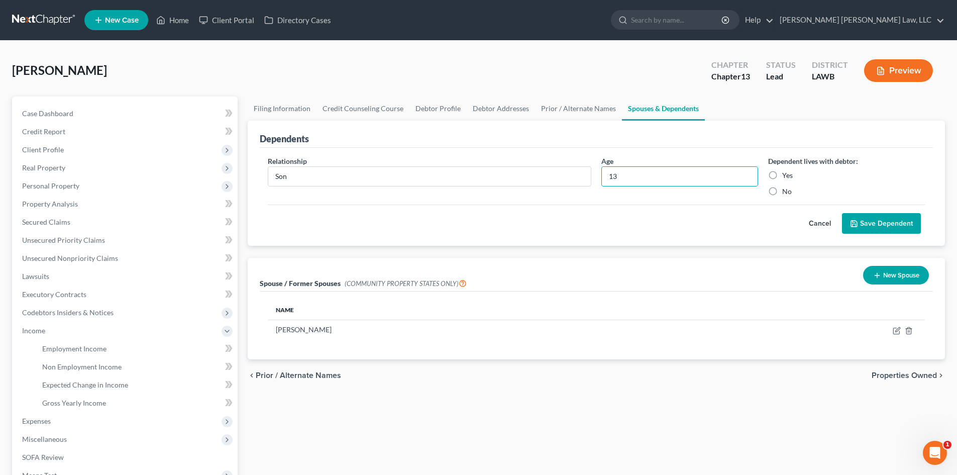
click at [788, 175] on input "Yes" at bounding box center [790, 173] width 7 height 7
radio input "true"
click at [897, 222] on button "Save Dependent" at bounding box center [881, 223] width 79 height 21
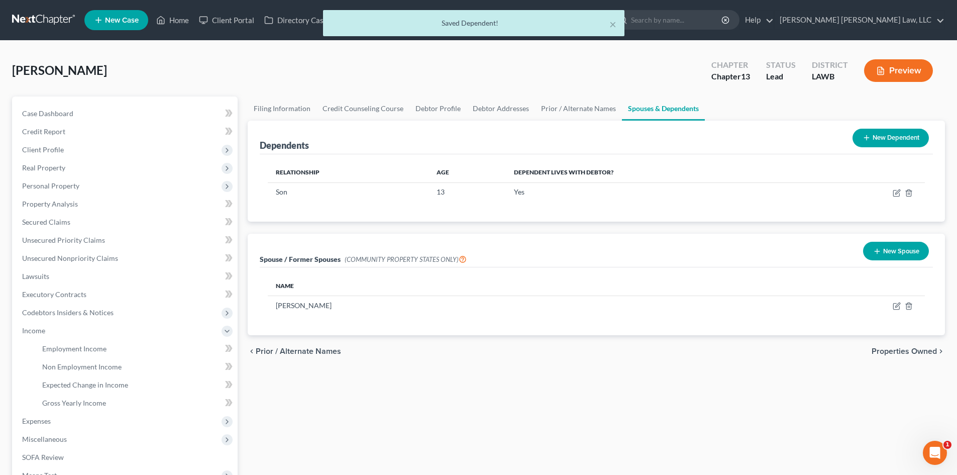
click at [885, 138] on button "New Dependent" at bounding box center [891, 138] width 76 height 19
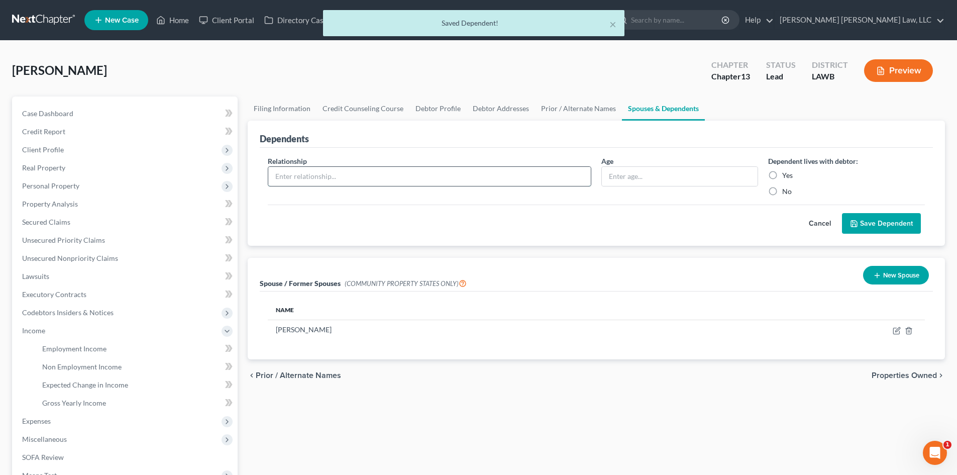
click at [334, 180] on input "text" at bounding box center [429, 176] width 323 height 19
type input "Son"
click at [662, 169] on input "text" at bounding box center [680, 176] width 156 height 19
type input "8"
click at [784, 179] on label "Yes" at bounding box center [788, 175] width 11 height 10
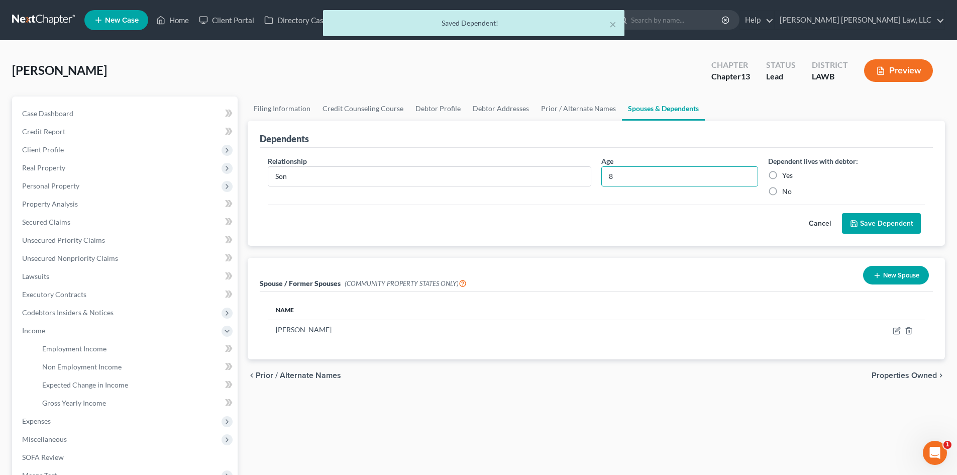
click at [787, 177] on input "Yes" at bounding box center [790, 173] width 7 height 7
radio input "true"
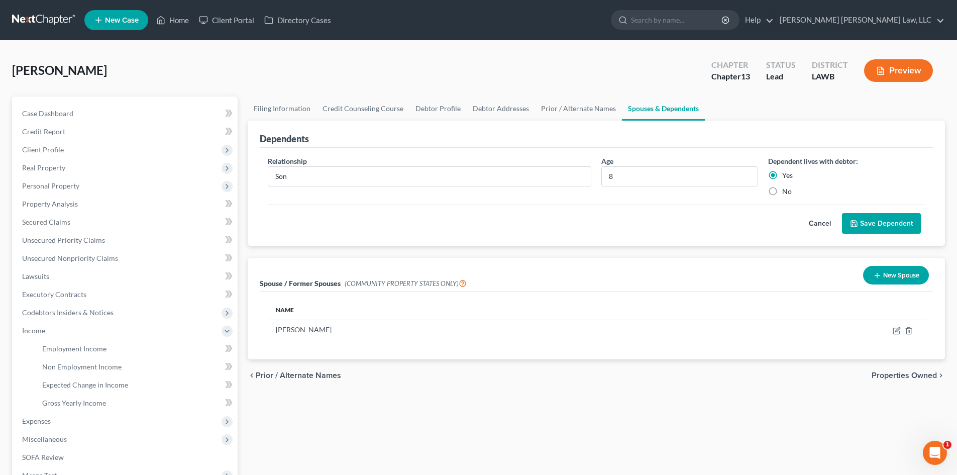
click at [870, 223] on button "Save Dependent" at bounding box center [881, 223] width 79 height 21
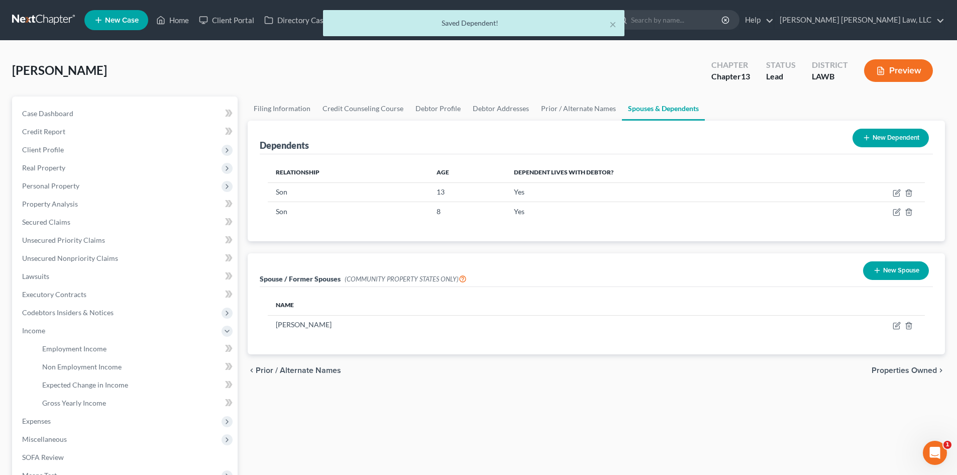
click at [907, 125] on div "New Dependent" at bounding box center [891, 138] width 84 height 27
click at [898, 137] on button "New Dependent" at bounding box center [891, 138] width 76 height 19
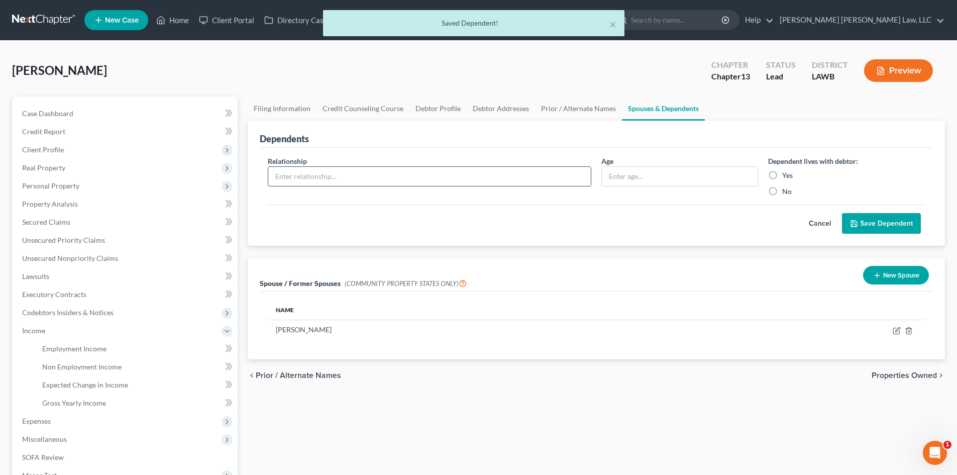
click at [486, 168] on input "text" at bounding box center [429, 176] width 323 height 19
type input "Son"
click at [640, 168] on input "text" at bounding box center [680, 176] width 156 height 19
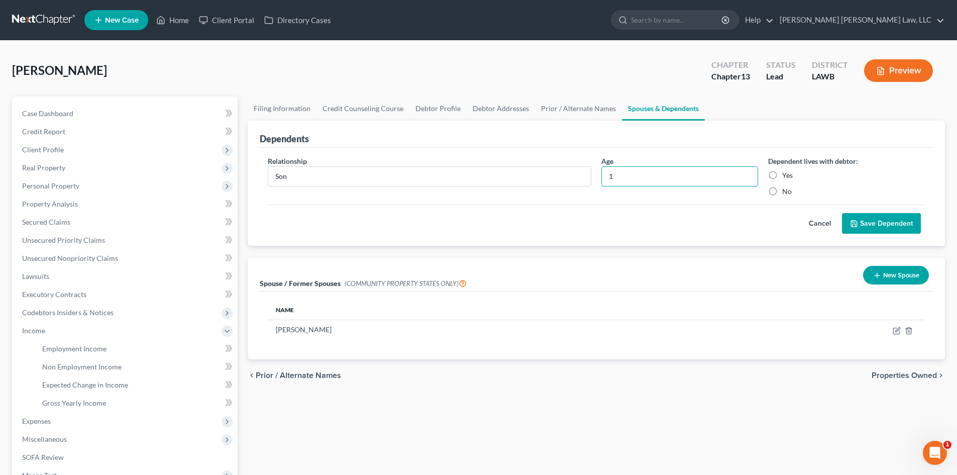
type input "1"
click at [783, 178] on label "Yes" at bounding box center [788, 175] width 11 height 10
click at [787, 177] on input "Yes" at bounding box center [790, 173] width 7 height 7
radio input "true"
click at [876, 224] on button "Save Dependent" at bounding box center [881, 223] width 79 height 21
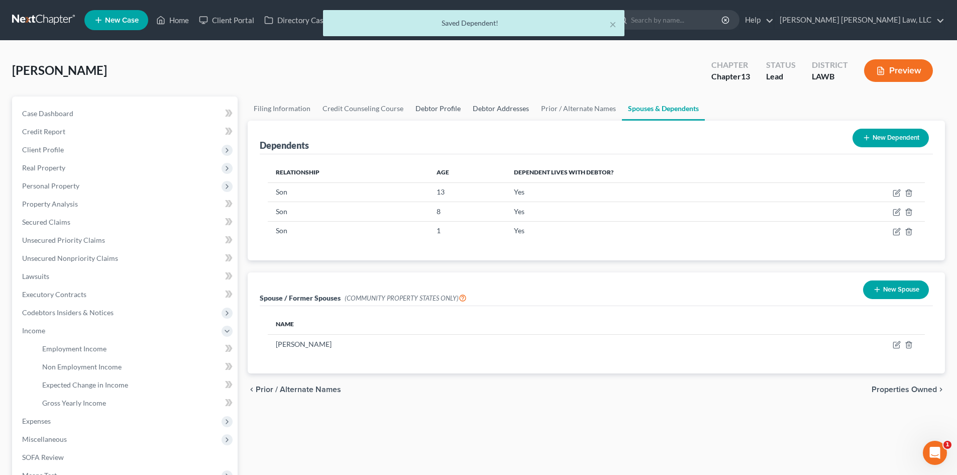
click at [437, 111] on link "Debtor Profile" at bounding box center [438, 109] width 57 height 24
select select "2"
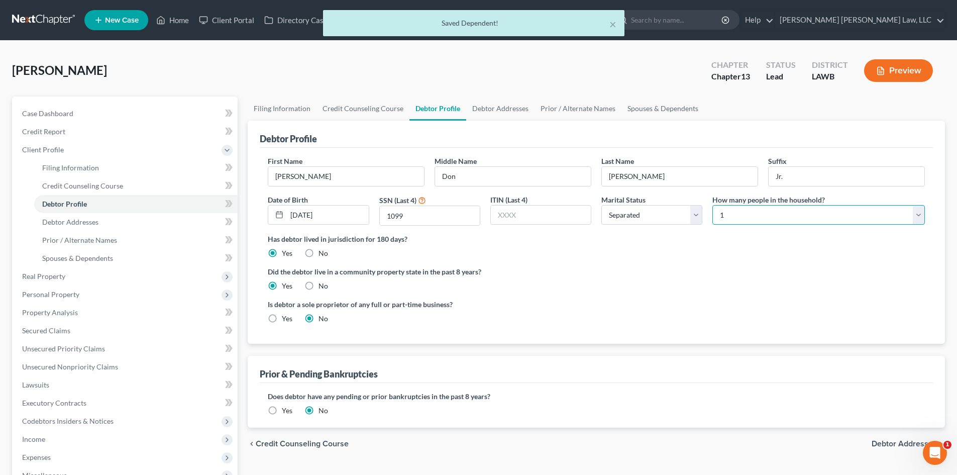
click at [771, 213] on select "Select 1 2 3 4 5 6 7 8 9 10 11 12 13 14 15 16 17 18 19 20" at bounding box center [819, 215] width 213 height 20
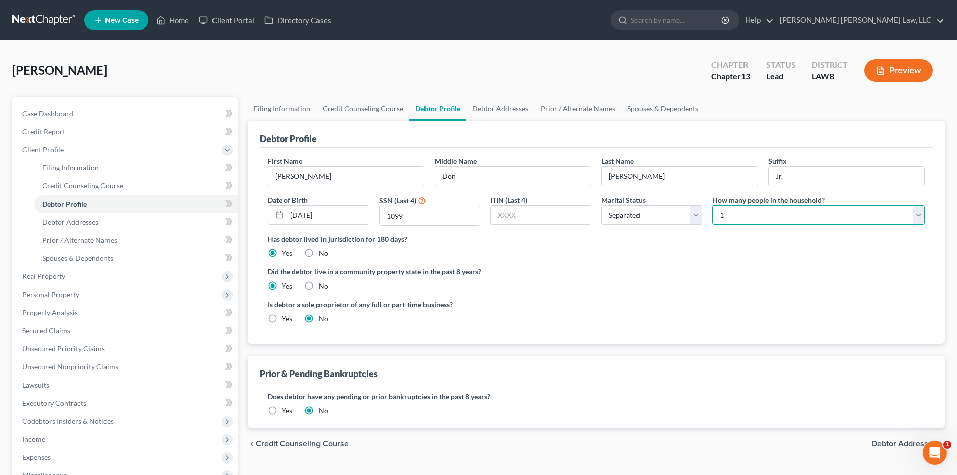
select select "4"
click at [713, 205] on select "Select 1 2 3 4 5 6 7 8 9 10 11 12 13 14 15 16 17 18 19 20" at bounding box center [819, 215] width 213 height 20
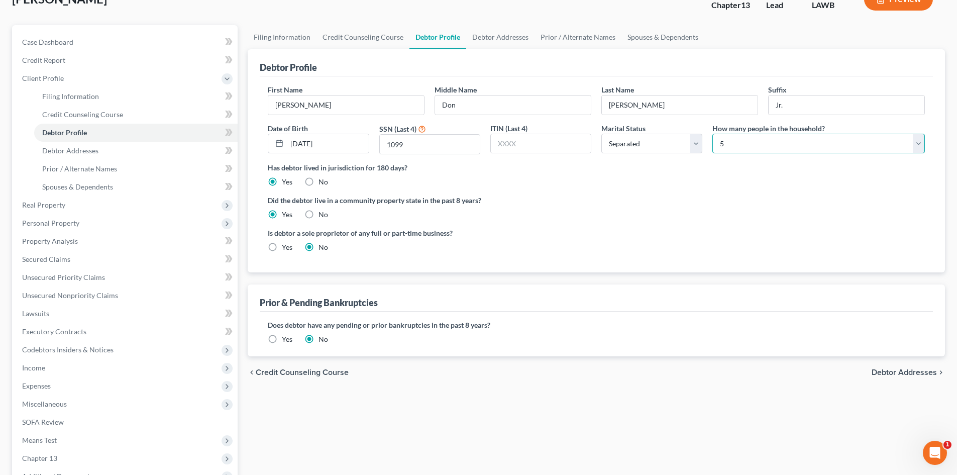
scroll to position [186, 0]
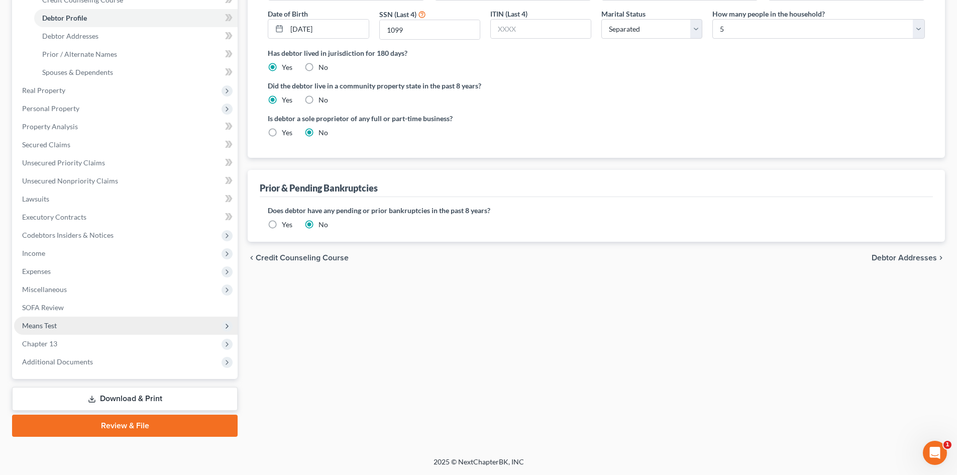
click at [53, 330] on span "Means Test" at bounding box center [126, 326] width 224 height 18
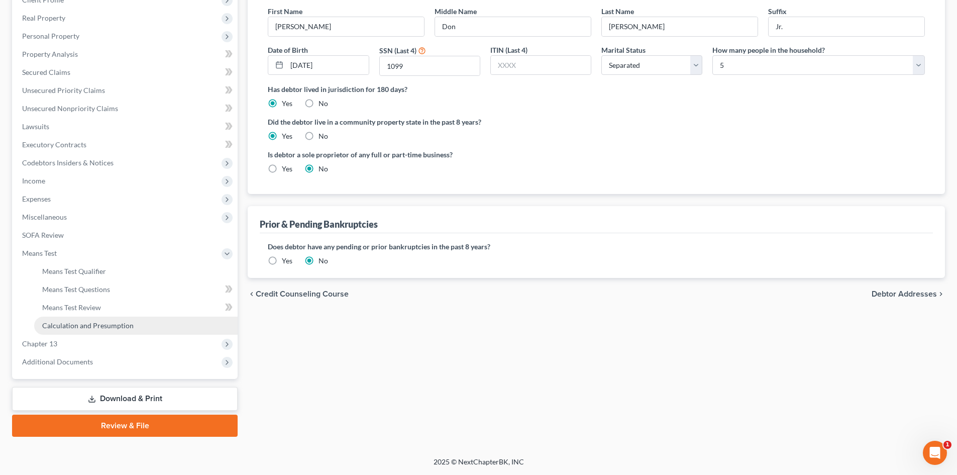
scroll to position [150, 0]
click at [94, 271] on span "Means Test Qualifier" at bounding box center [74, 271] width 64 height 9
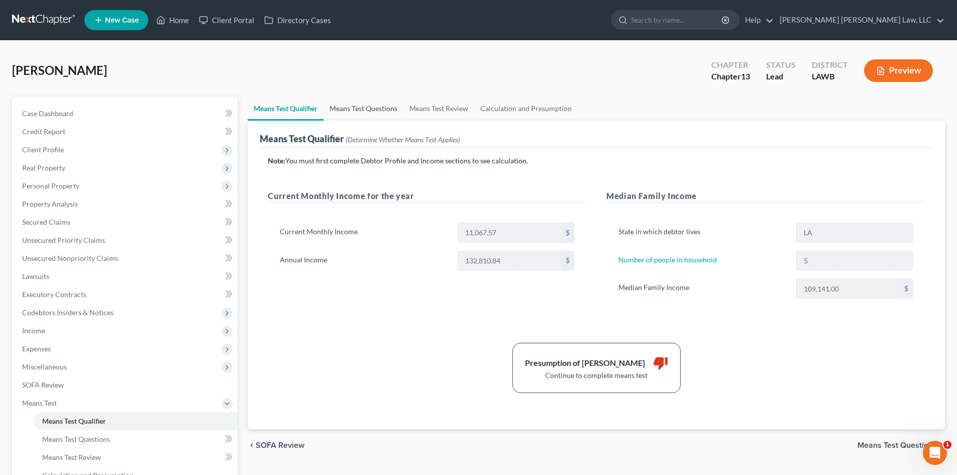
click at [362, 110] on link "Means Test Questions" at bounding box center [364, 109] width 80 height 24
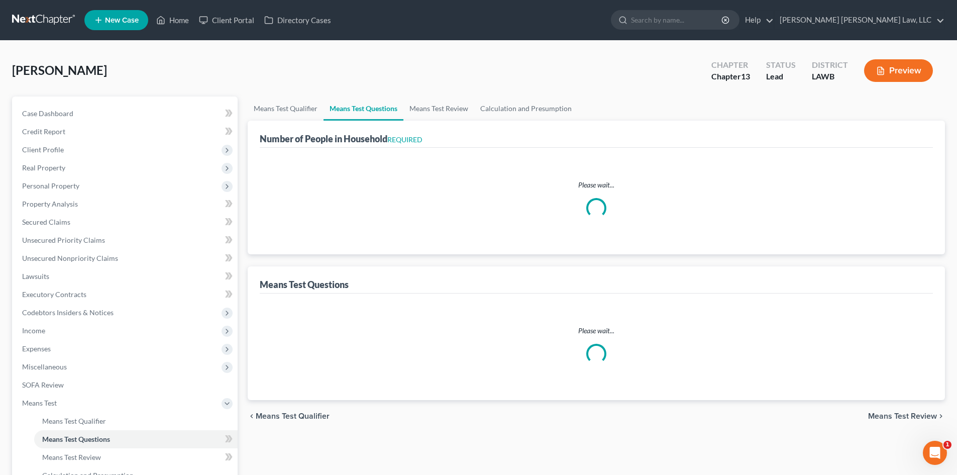
select select "1"
select select "60"
select select "3"
select select "2"
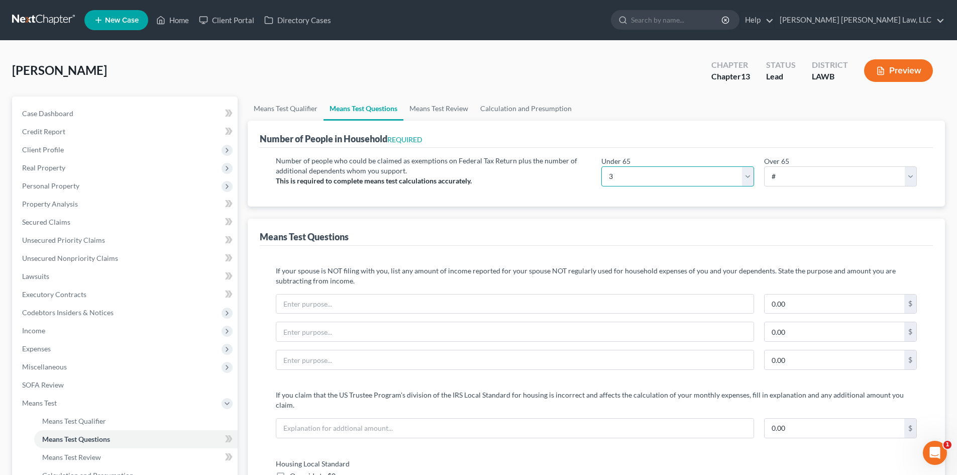
click at [690, 172] on select "# 0 1 2 3 4 5 6 7 8 9 10" at bounding box center [678, 176] width 153 height 20
select select "5"
click at [602, 166] on select "# 0 1 2 3 4 5 6 7 8 9 10" at bounding box center [678, 176] width 153 height 20
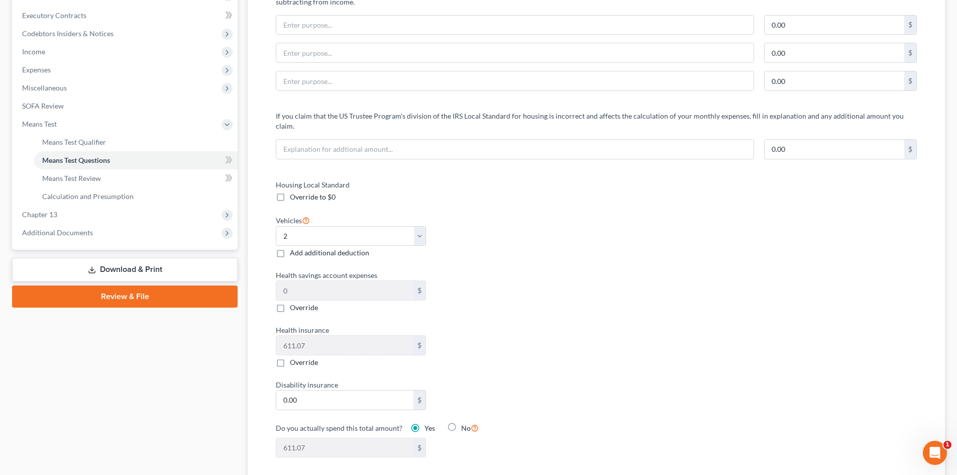
scroll to position [352, 0]
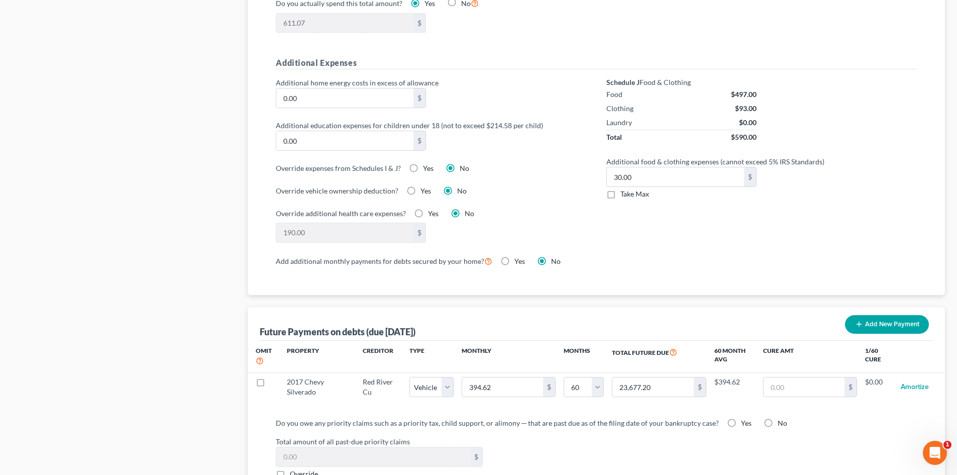
click at [628, 189] on span "Take Max" at bounding box center [635, 193] width 29 height 9
click at [628, 189] on input "Take Max" at bounding box center [628, 192] width 7 height 7
checkbox input "true"
type input "91.00"
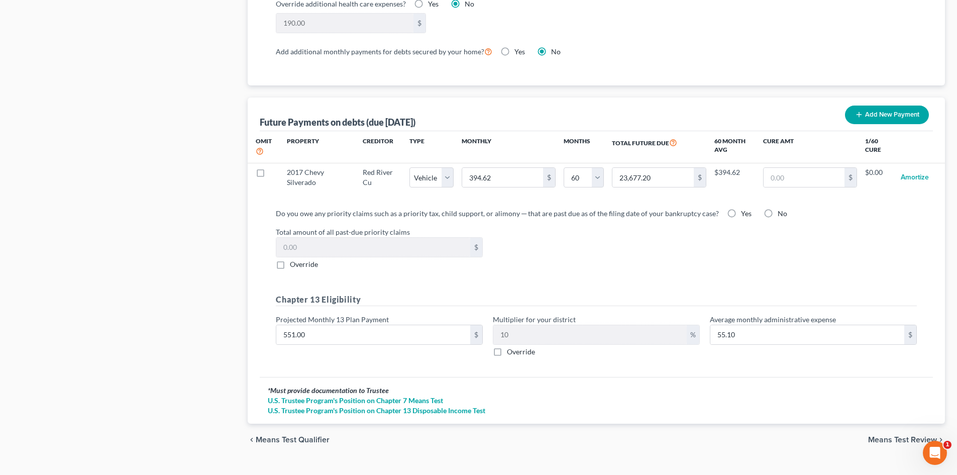
scroll to position [922, 0]
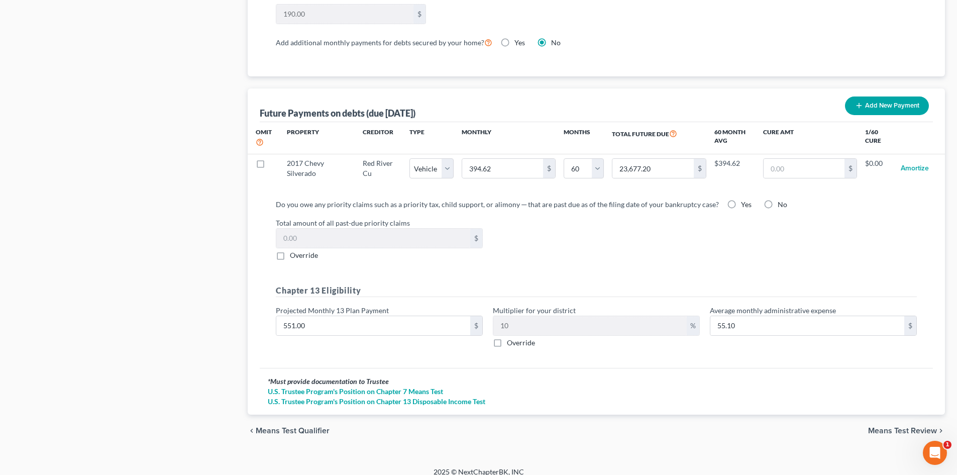
click at [903, 427] on span "Means Test Review" at bounding box center [903, 431] width 69 height 8
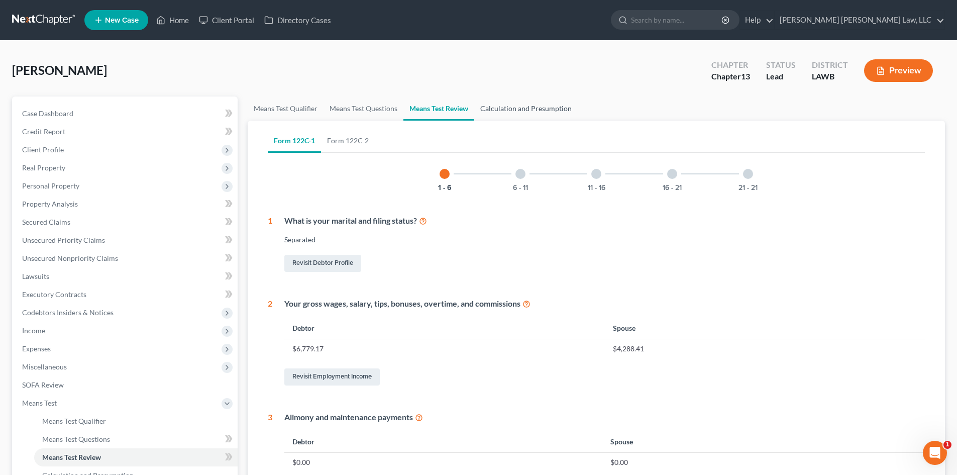
click at [558, 108] on link "Calculation and Presumption" at bounding box center [526, 109] width 104 height 24
